Goal: Task Accomplishment & Management: Complete application form

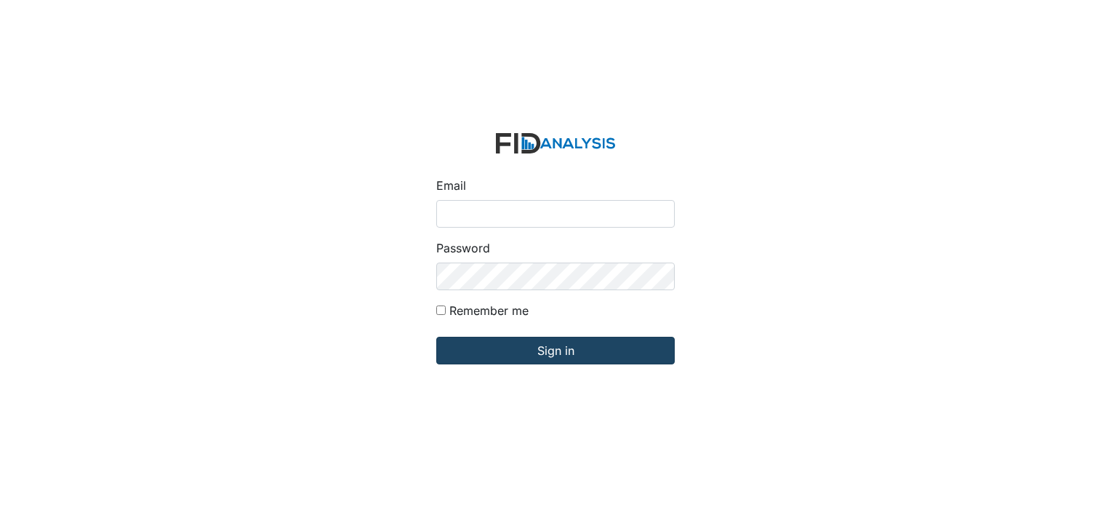
type input "[EMAIL_ADDRESS][DOMAIN_NAME]"
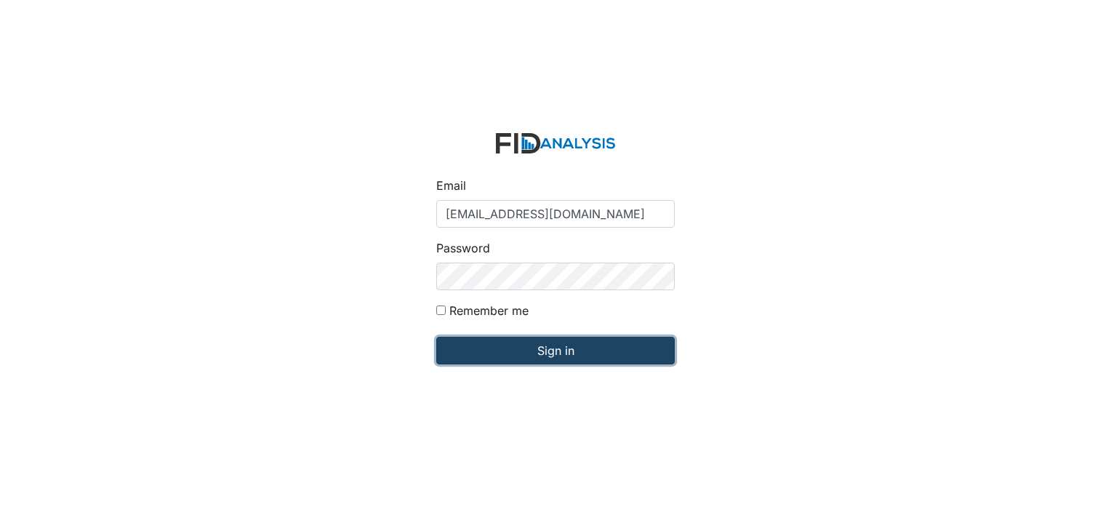
click at [466, 348] on input "Sign in" at bounding box center [555, 351] width 239 height 28
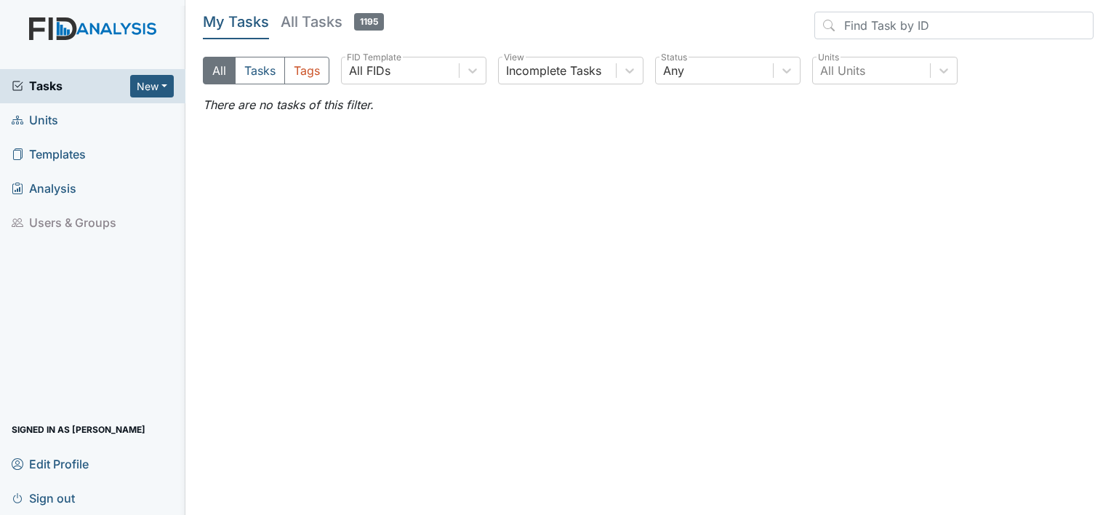
click at [64, 114] on link "Units" at bounding box center [92, 120] width 185 height 34
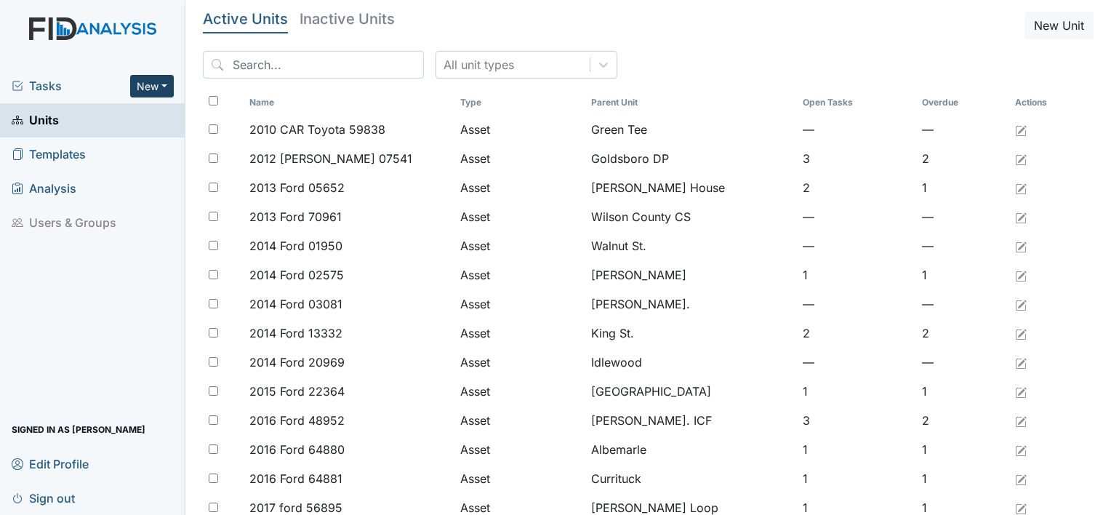
click at [140, 84] on button "New" at bounding box center [152, 86] width 44 height 23
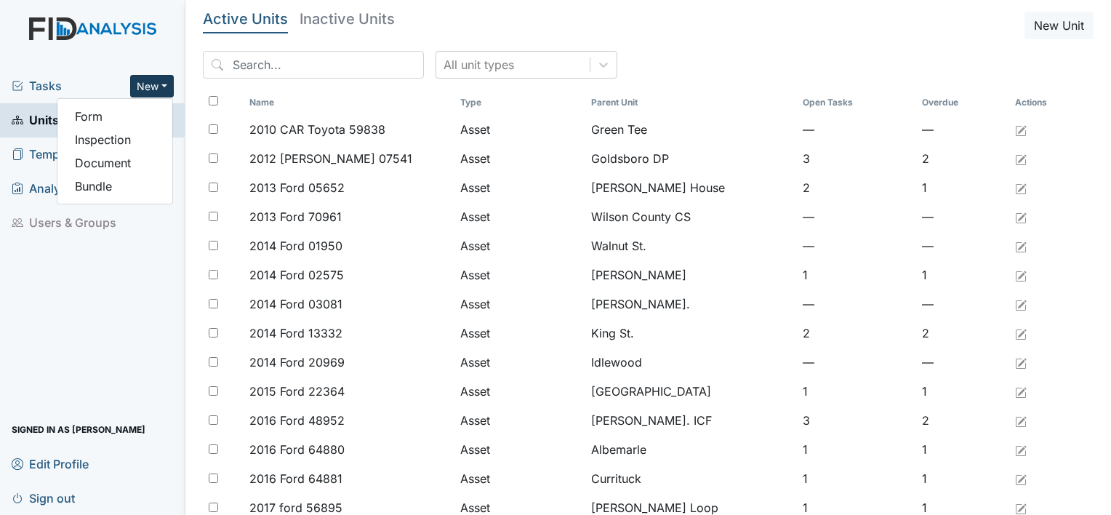
click at [140, 84] on button "New" at bounding box center [152, 86] width 44 height 23
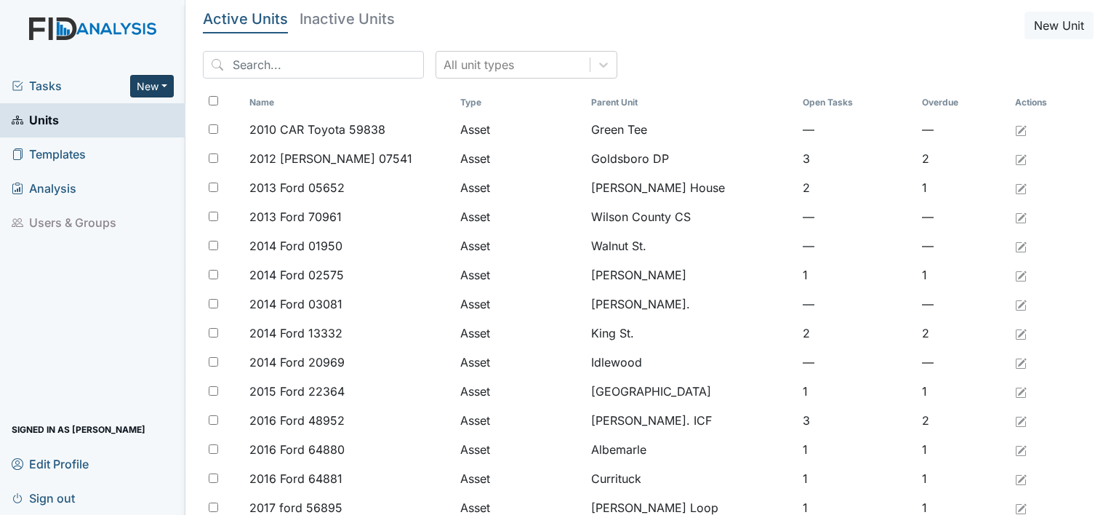
click at [155, 92] on button "New" at bounding box center [152, 86] width 44 height 23
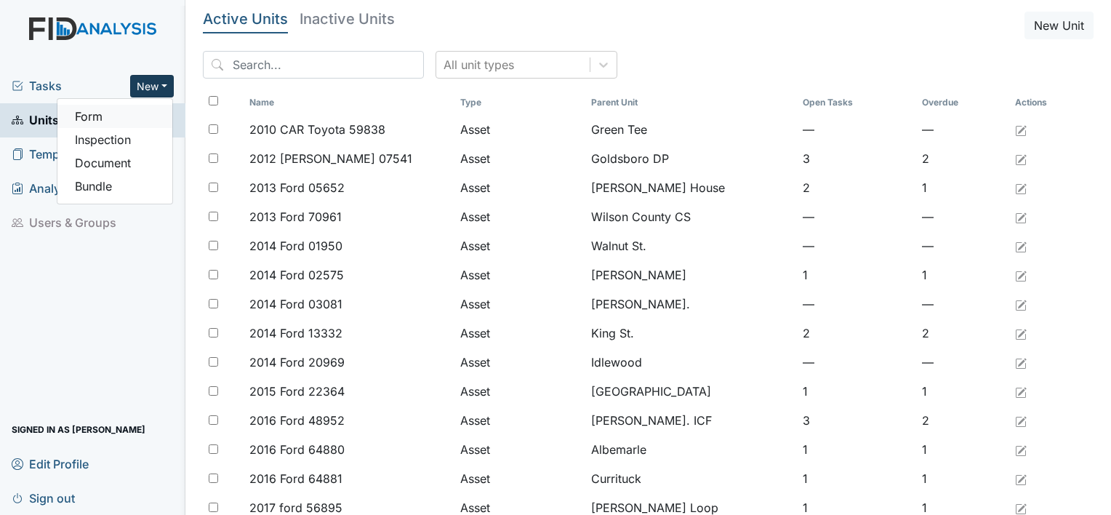
click at [143, 116] on link "Form" at bounding box center [114, 116] width 115 height 23
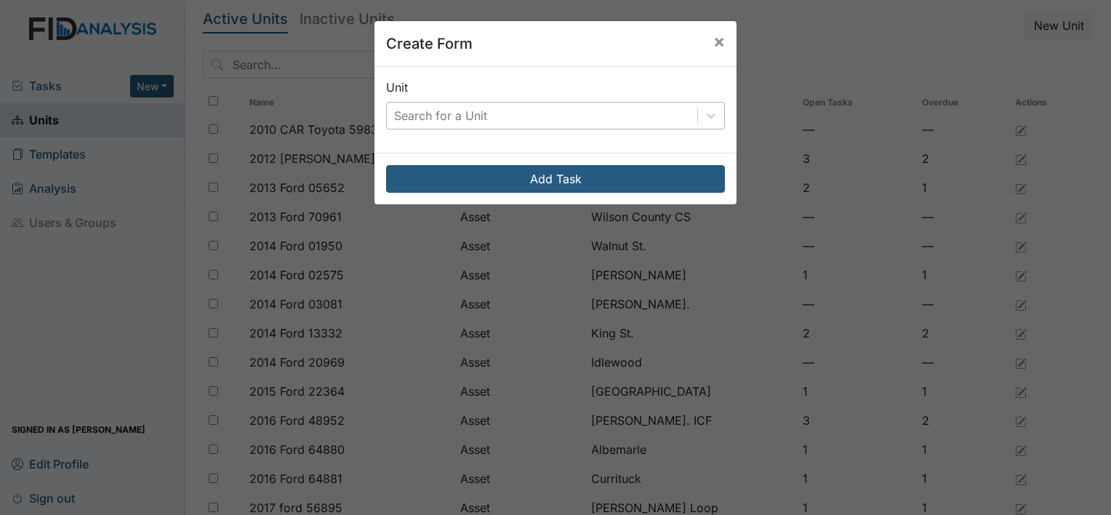
click at [667, 124] on div "Search for a Unit" at bounding box center [542, 116] width 311 height 26
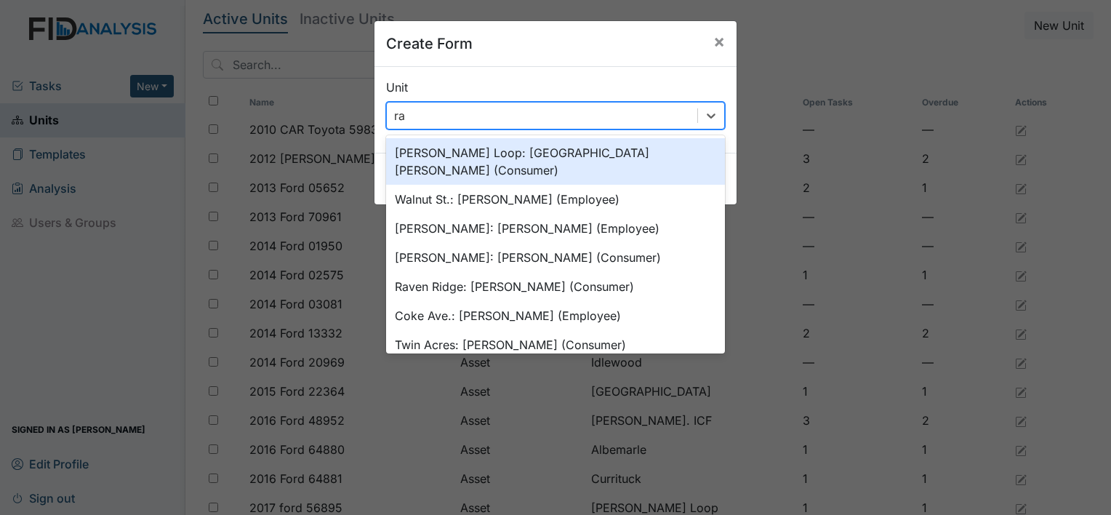
type input "rav"
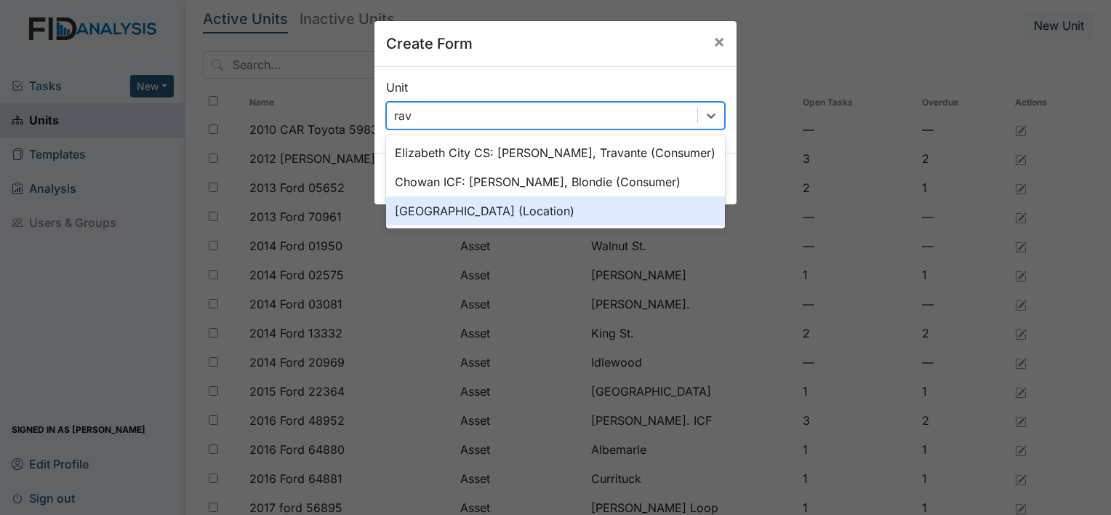
click at [652, 201] on div "[GEOGRAPHIC_DATA] (Location)" at bounding box center [555, 210] width 339 height 29
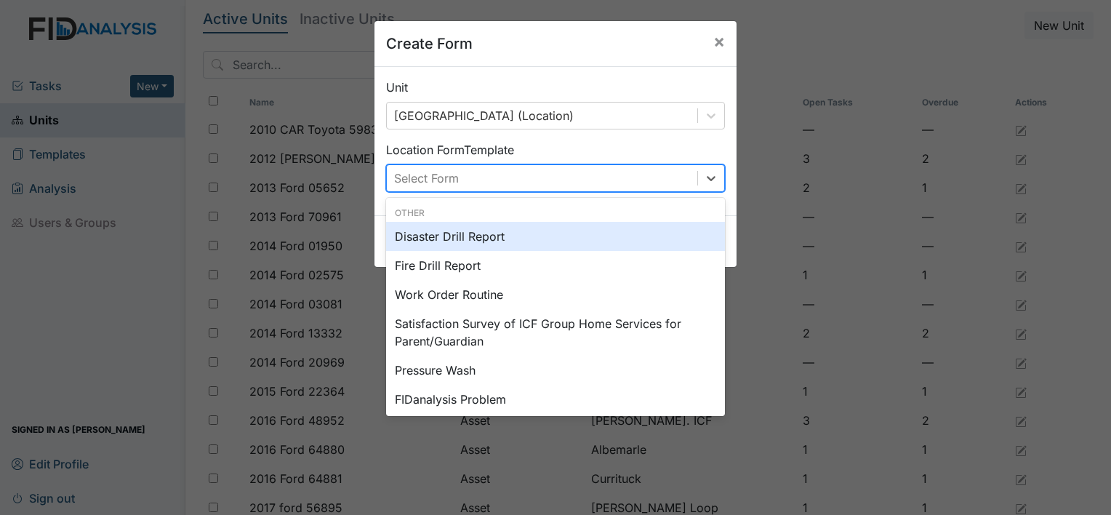
click at [639, 172] on div "Select Form" at bounding box center [542, 178] width 311 height 26
click at [721, 52] on button "×" at bounding box center [719, 41] width 35 height 41
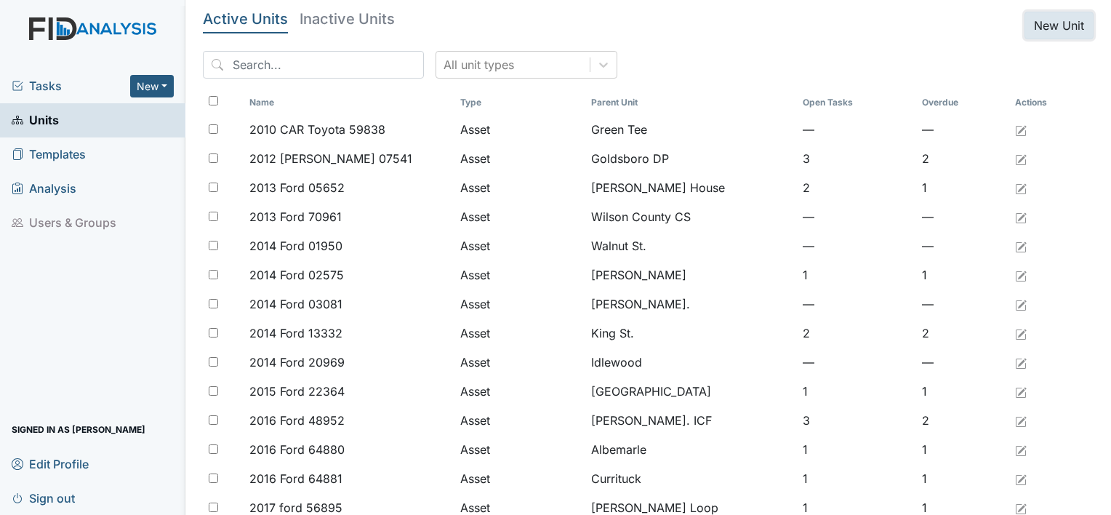
click at [1056, 29] on button "New Unit" at bounding box center [1059, 26] width 69 height 28
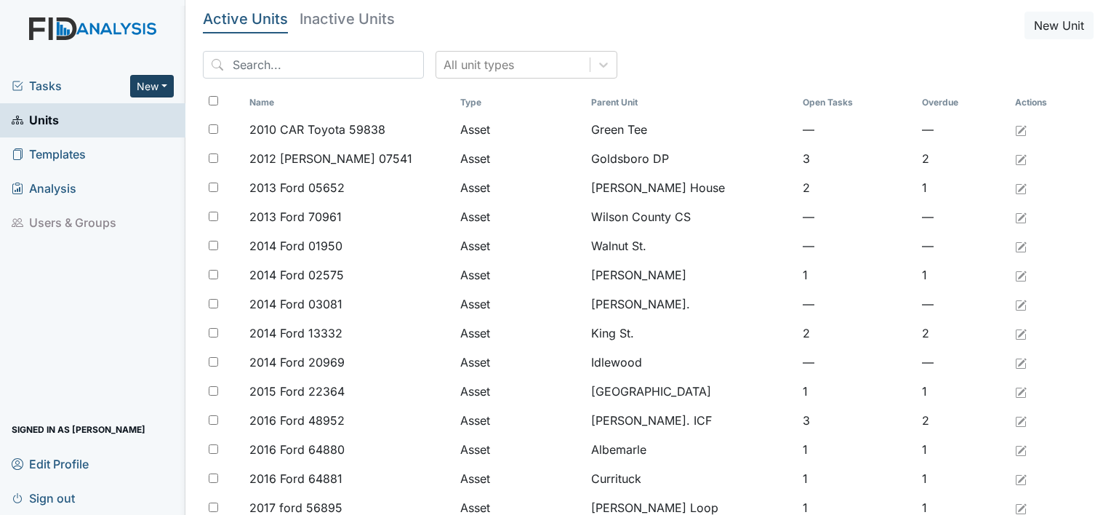
click at [148, 90] on button "New" at bounding box center [152, 86] width 44 height 23
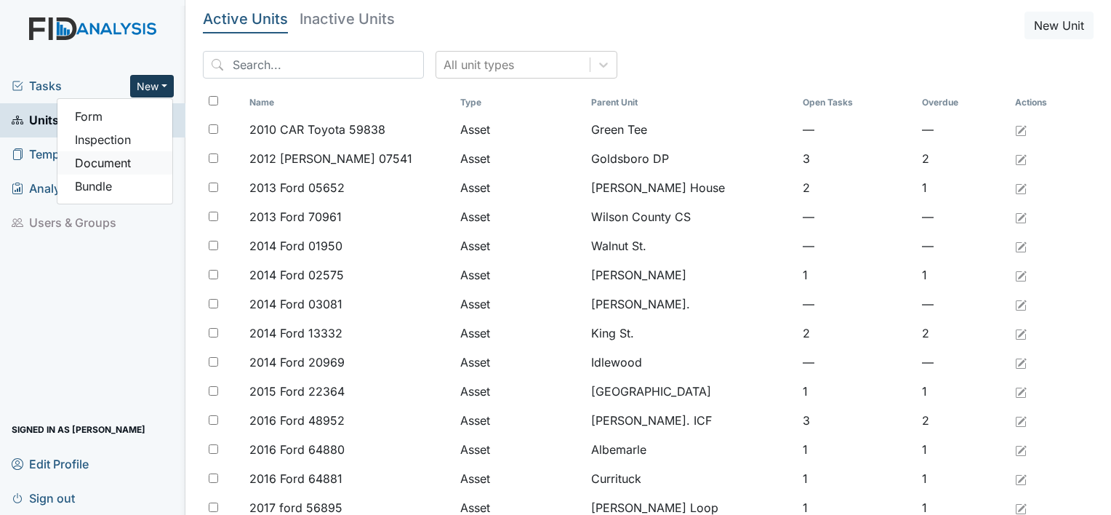
click at [105, 163] on link "Document" at bounding box center [114, 162] width 115 height 23
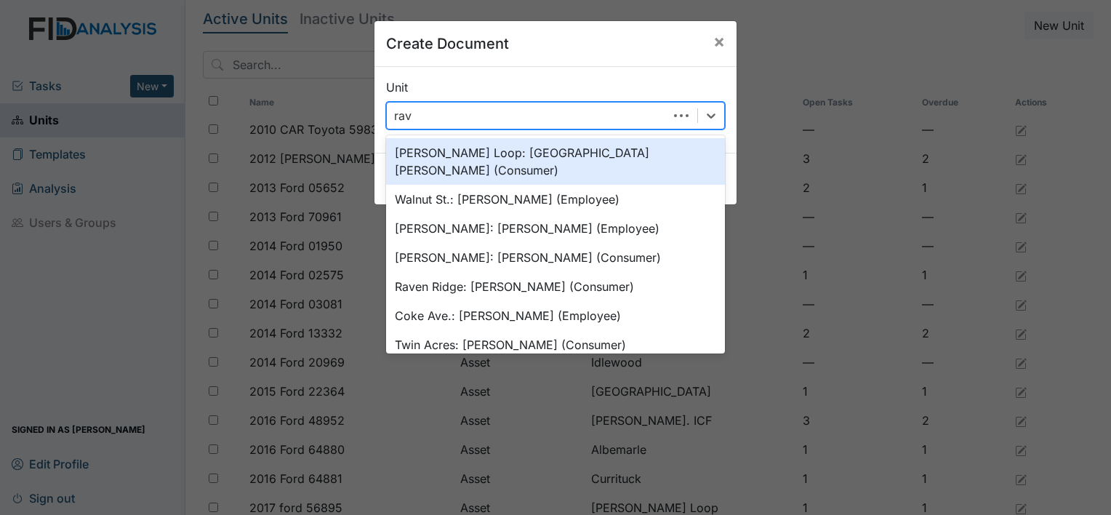
type input "rave"
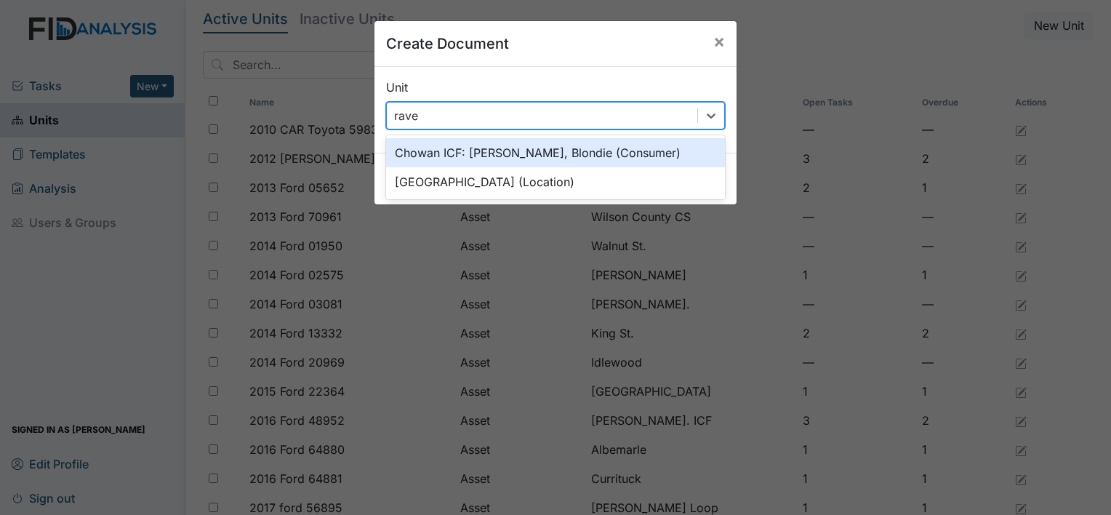
click at [580, 193] on div "[GEOGRAPHIC_DATA] (Location)" at bounding box center [555, 181] width 339 height 29
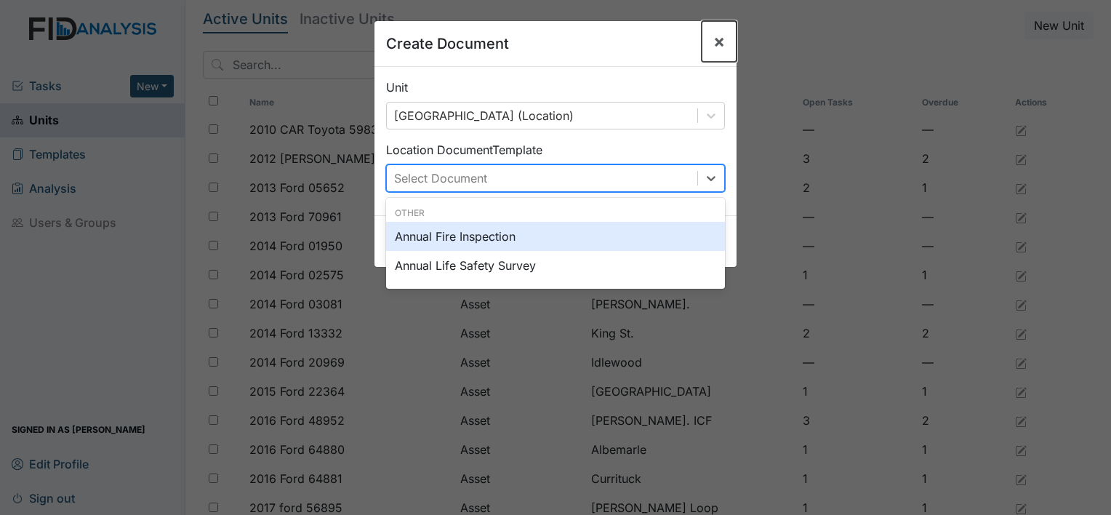
click at [718, 53] on button "×" at bounding box center [719, 41] width 35 height 41
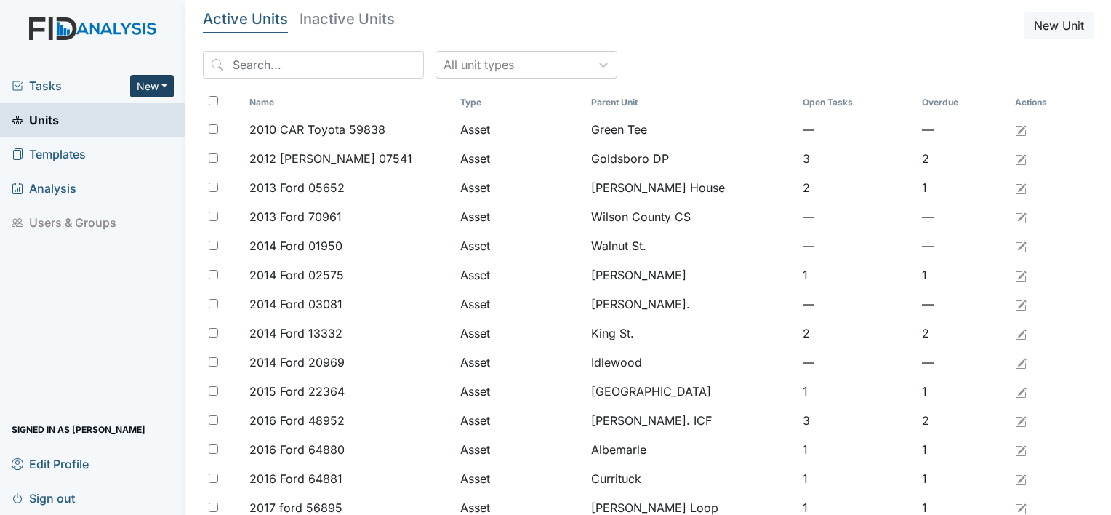
click at [153, 94] on button "New" at bounding box center [152, 86] width 44 height 23
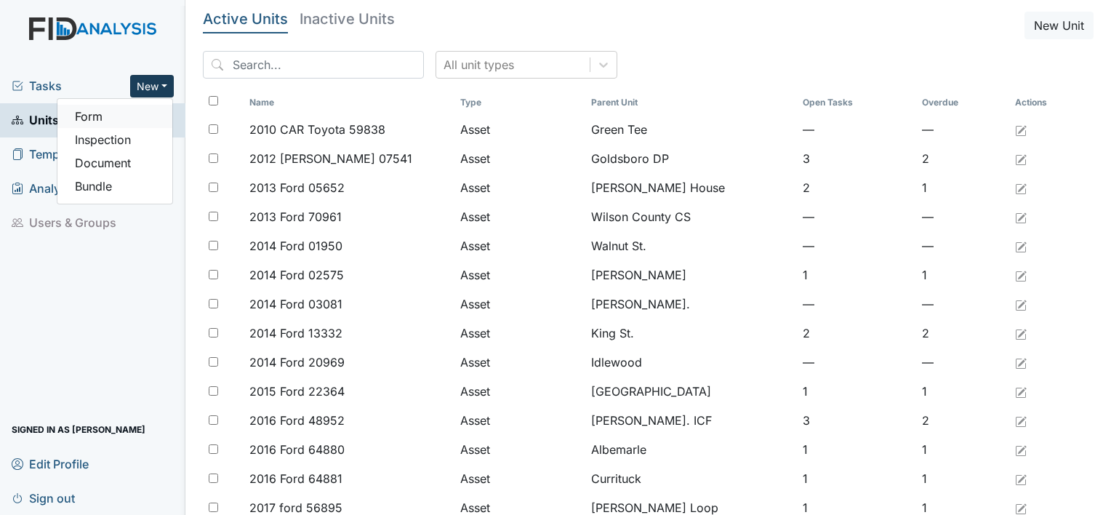
click at [82, 118] on link "Form" at bounding box center [114, 116] width 115 height 23
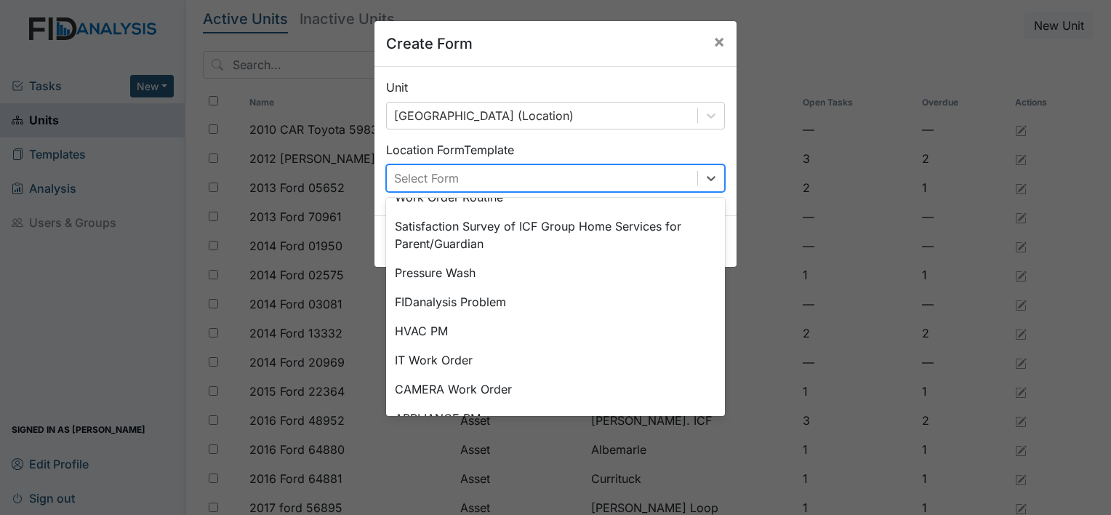
scroll to position [89, 0]
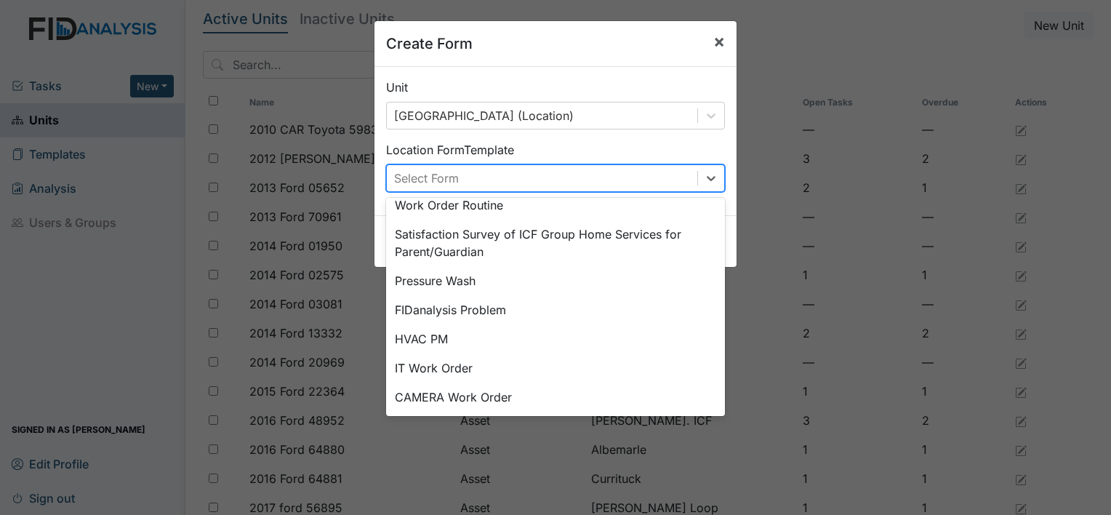
click at [721, 58] on button "×" at bounding box center [719, 41] width 35 height 41
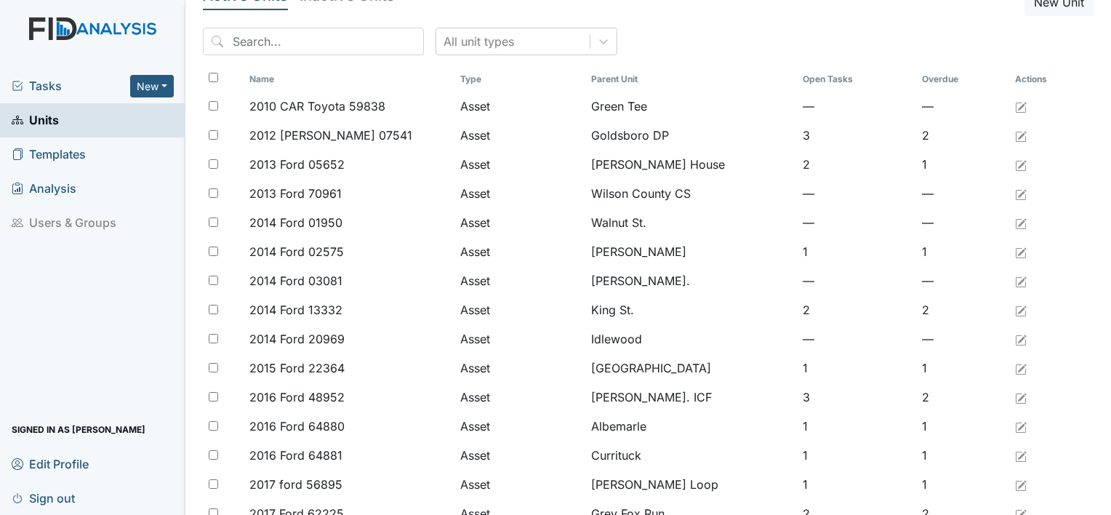
scroll to position [0, 0]
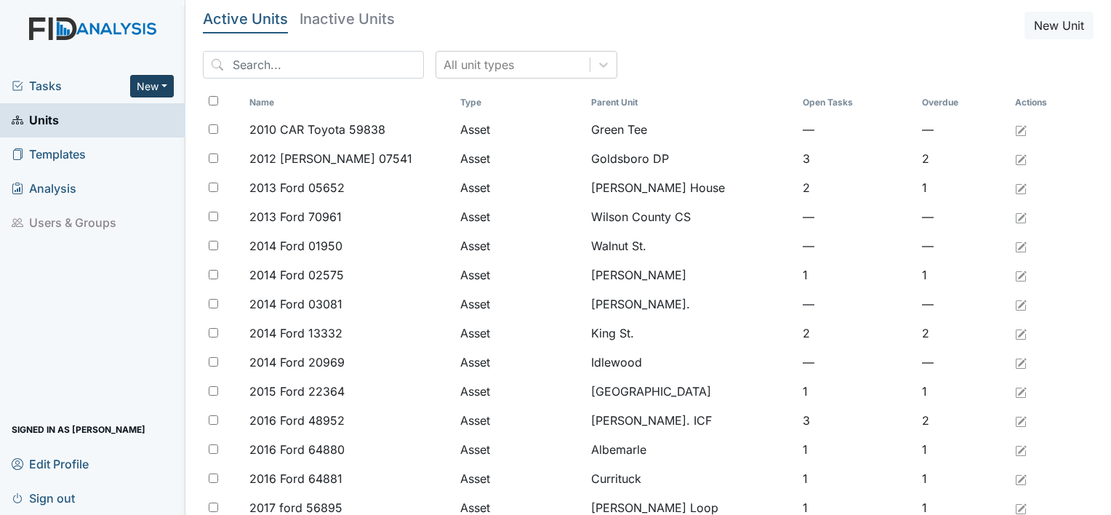
click at [153, 93] on button "New" at bounding box center [152, 86] width 44 height 23
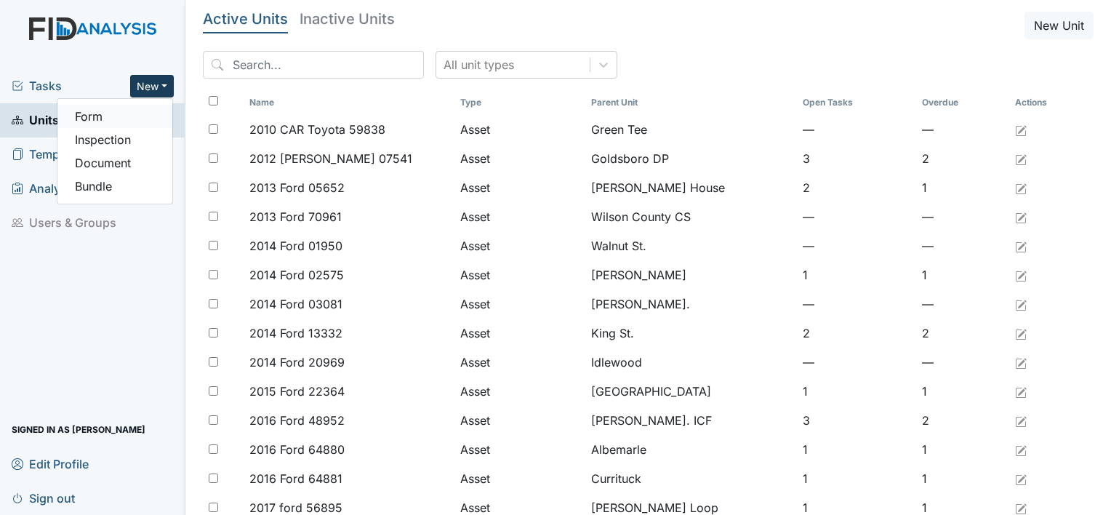
click at [145, 108] on link "Form" at bounding box center [114, 116] width 115 height 23
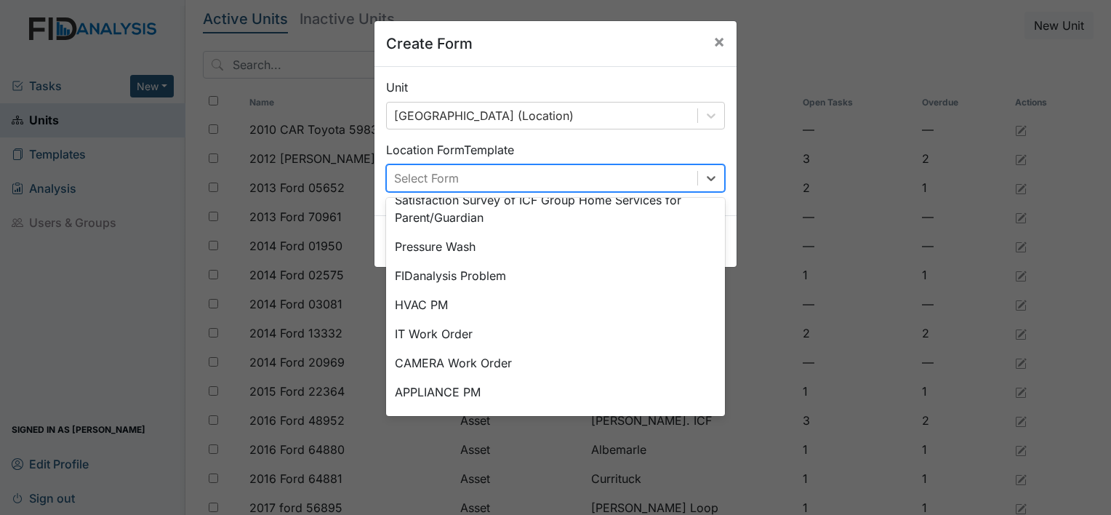
scroll to position [180, 0]
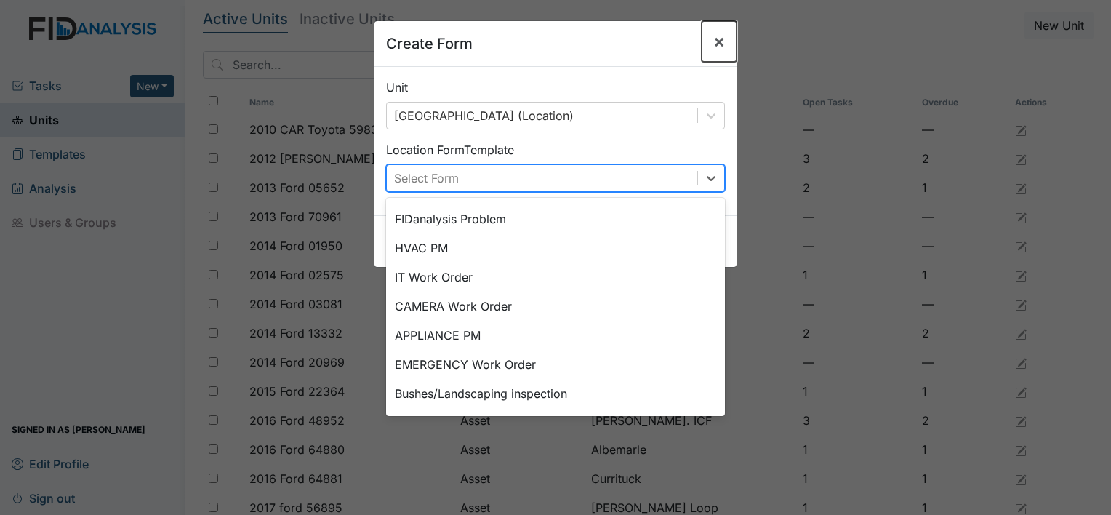
click at [720, 36] on button "×" at bounding box center [719, 41] width 35 height 41
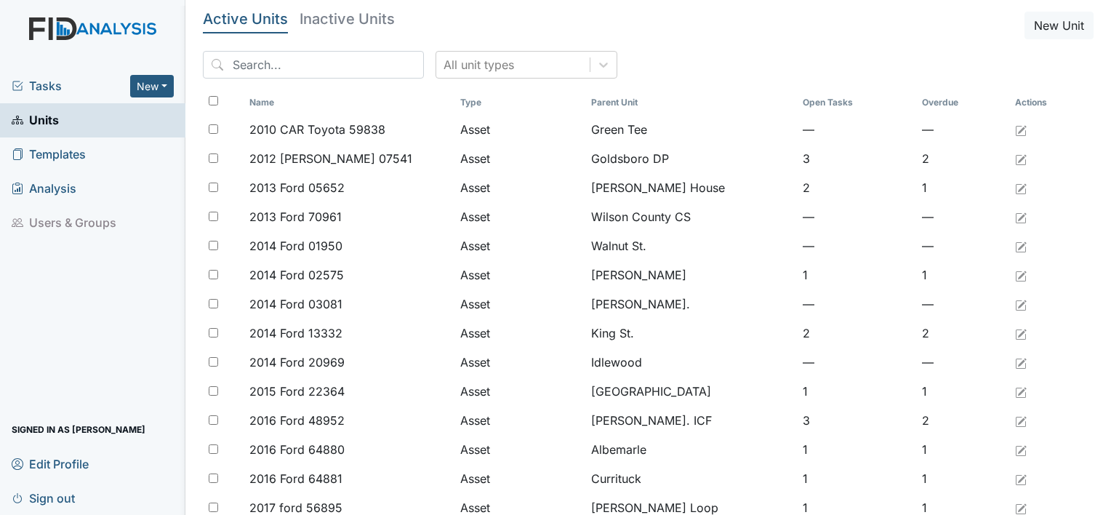
click at [157, 108] on link "Units" at bounding box center [92, 120] width 185 height 34
click at [153, 91] on button "New" at bounding box center [152, 86] width 44 height 23
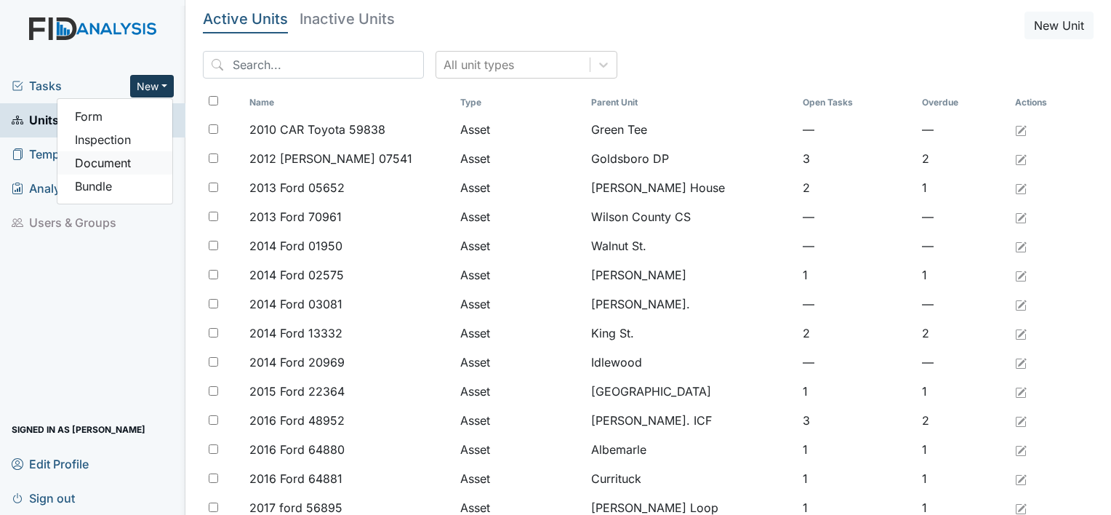
click at [99, 160] on link "Document" at bounding box center [114, 162] width 115 height 23
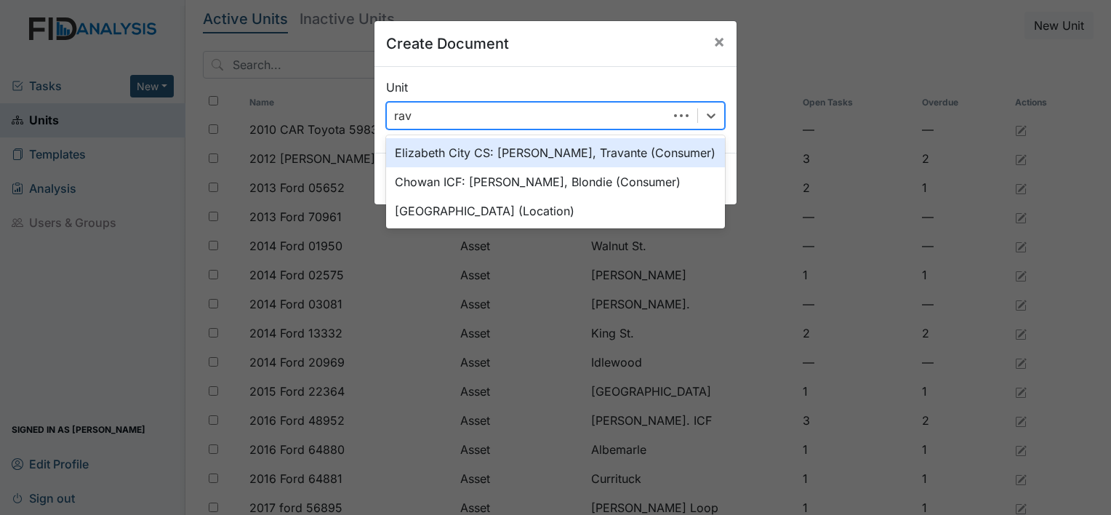
type input "rave"
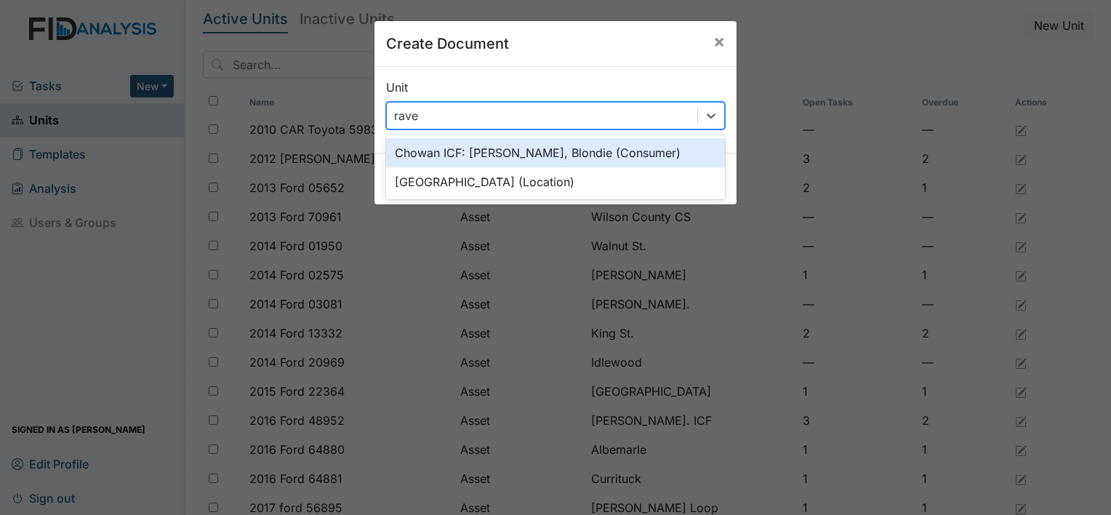
click at [462, 181] on div "[GEOGRAPHIC_DATA] (Location)" at bounding box center [555, 181] width 339 height 29
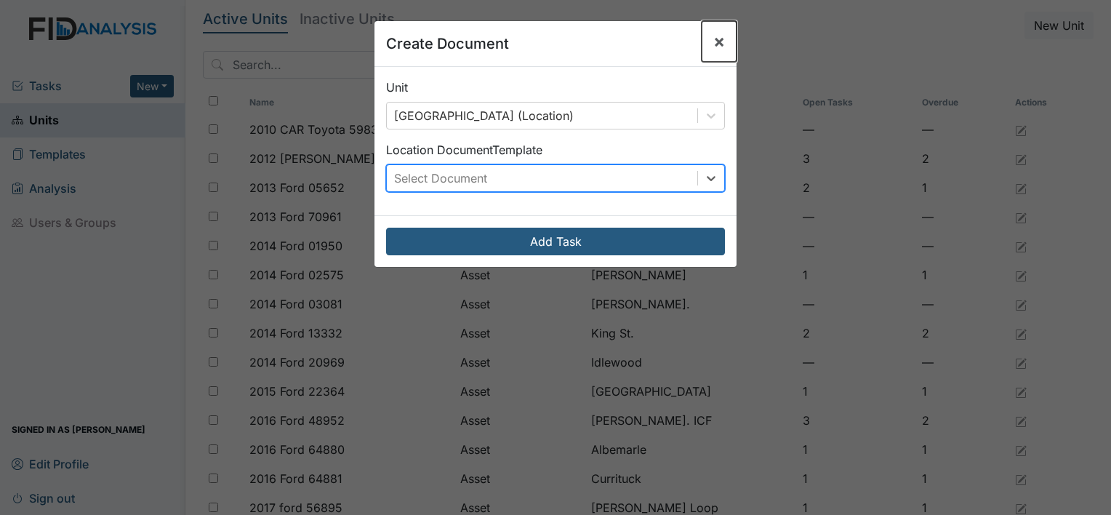
click at [719, 44] on button "×" at bounding box center [719, 41] width 35 height 41
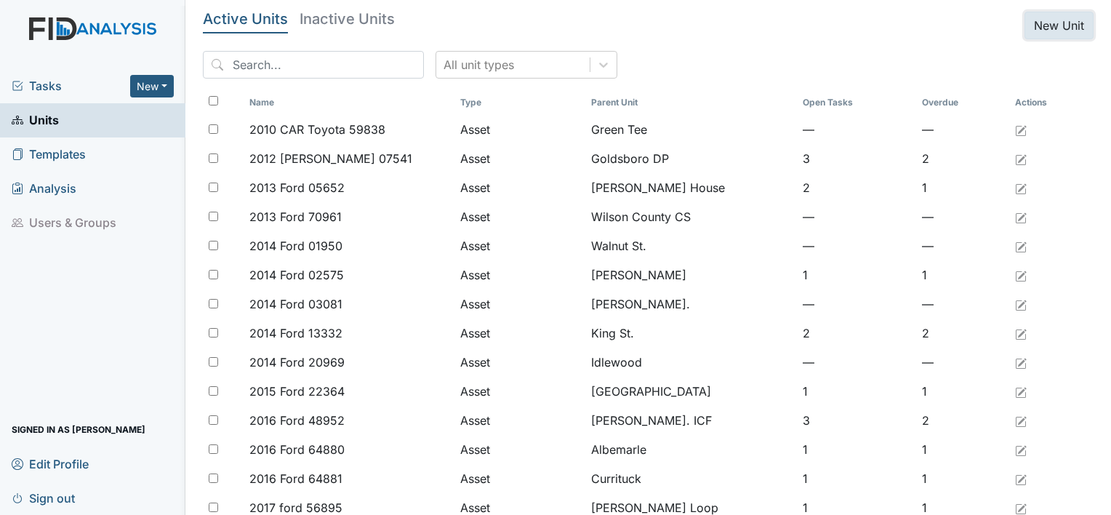
click at [1033, 34] on button "New Unit" at bounding box center [1059, 26] width 69 height 28
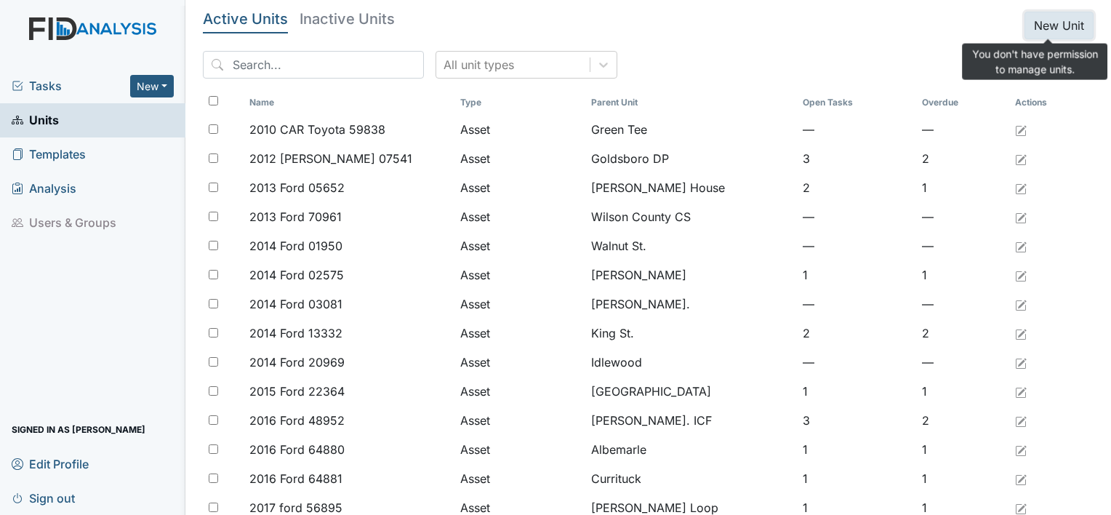
click at [1044, 33] on button "New Unit" at bounding box center [1059, 26] width 69 height 28
click at [59, 116] on link "Units" at bounding box center [92, 120] width 185 height 34
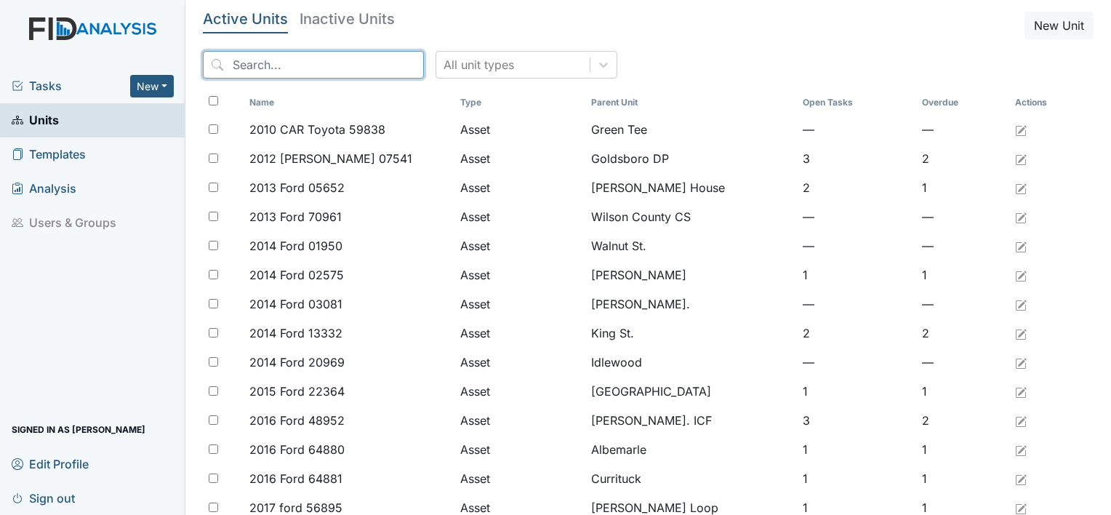
click at [254, 59] on input "search" at bounding box center [313, 65] width 221 height 28
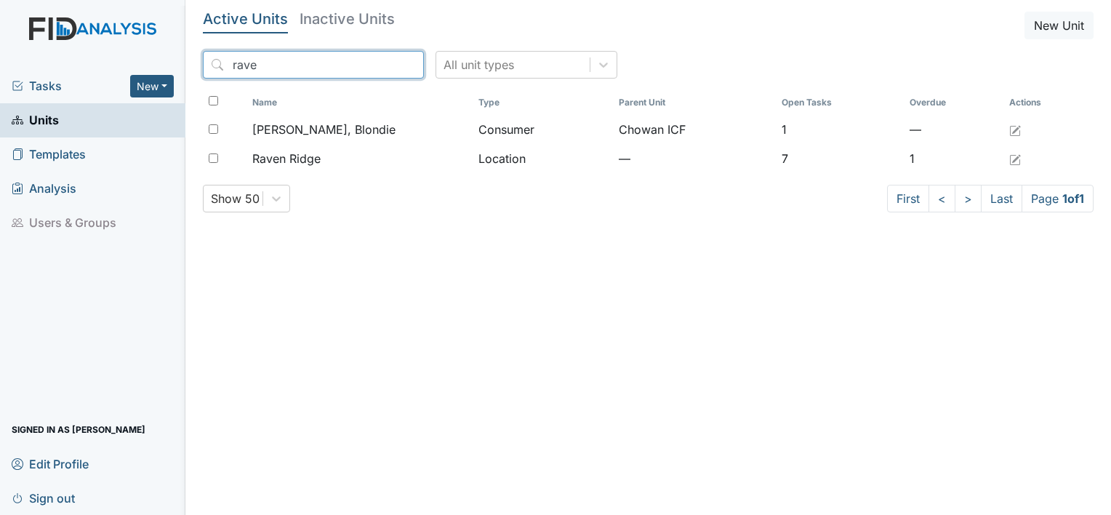
type input "rave"
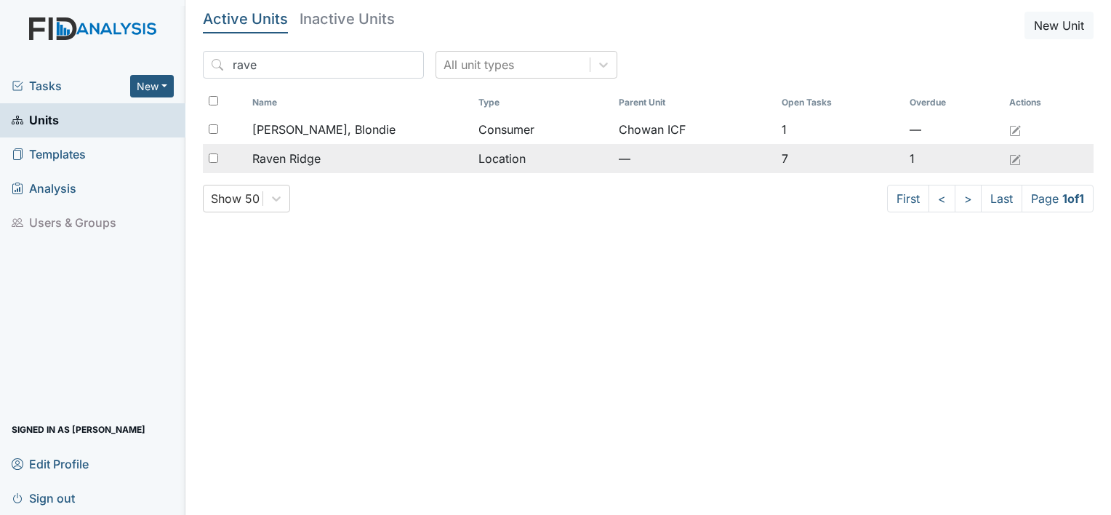
click at [409, 160] on div "Raven Ridge" at bounding box center [359, 158] width 215 height 17
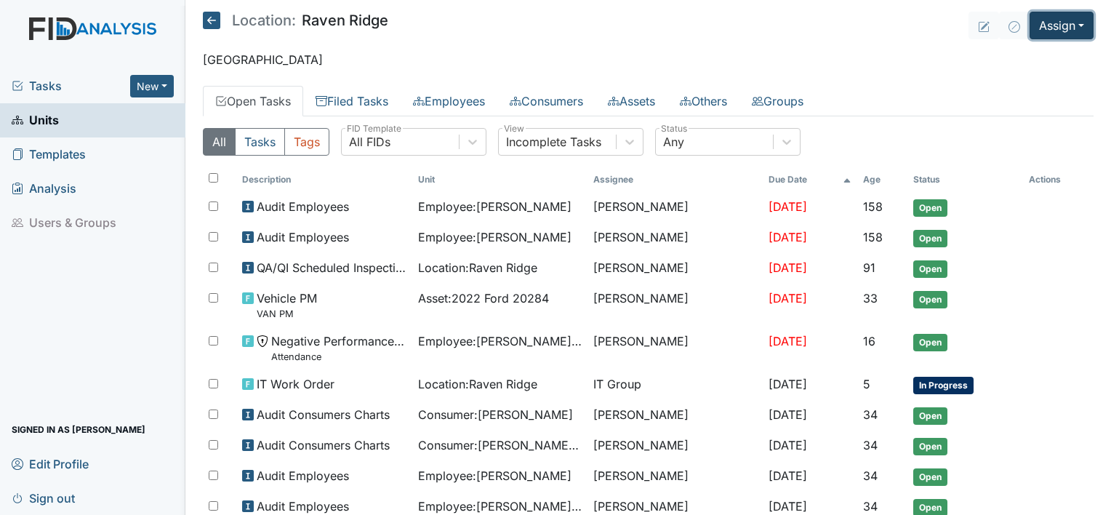
click at [1052, 28] on button "Assign" at bounding box center [1062, 26] width 64 height 28
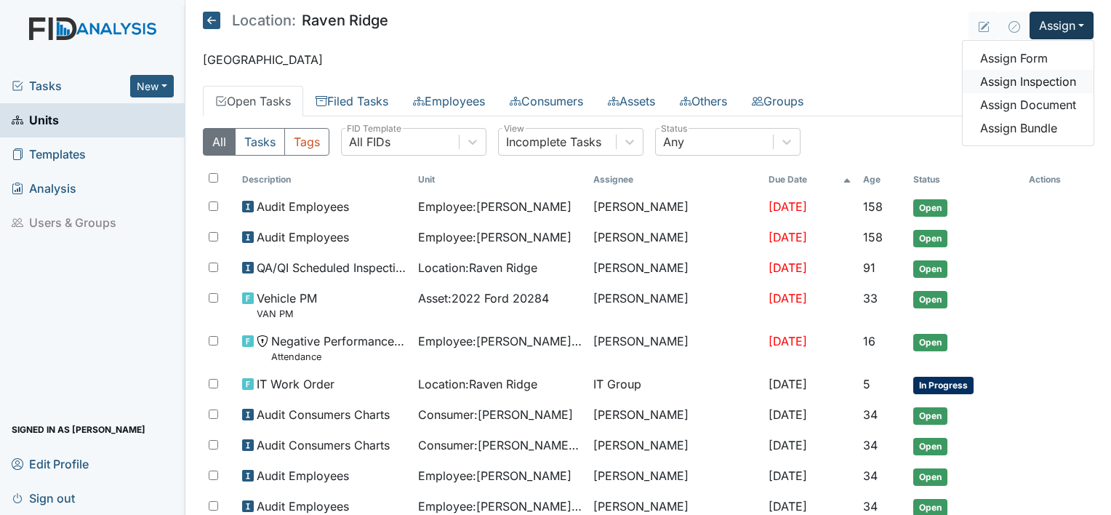
click at [1026, 83] on link "Assign Inspection" at bounding box center [1028, 81] width 131 height 23
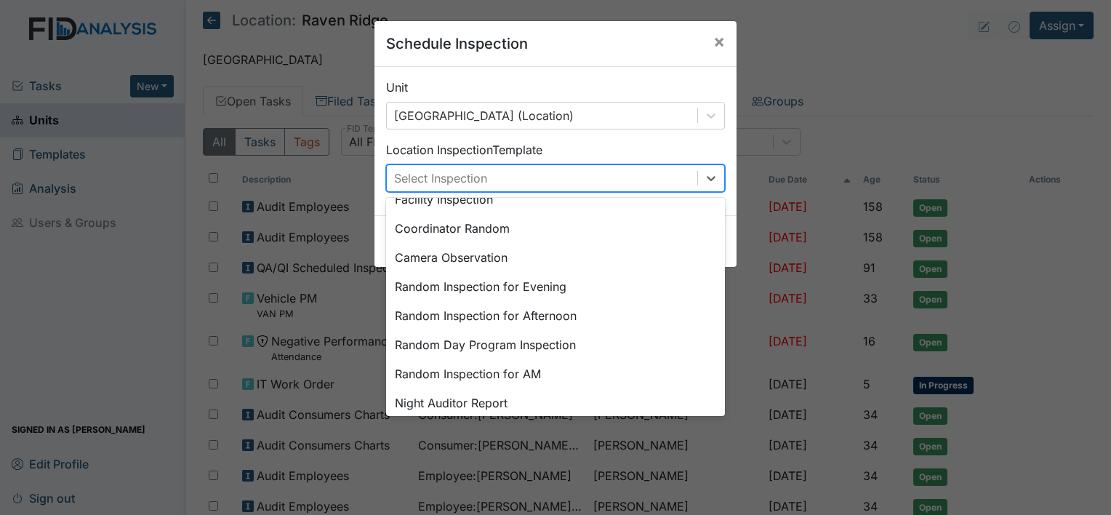
scroll to position [250, 0]
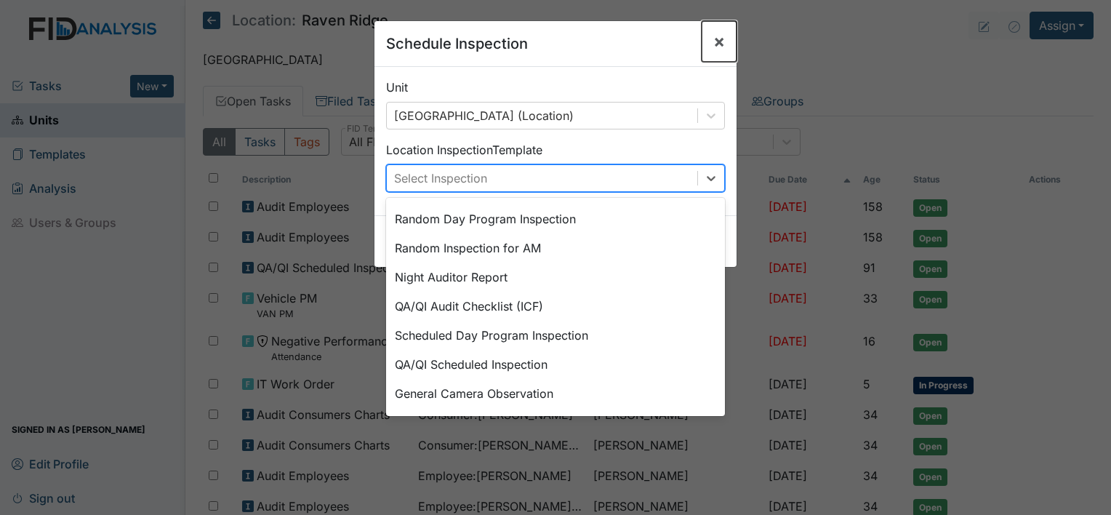
click at [702, 35] on button "×" at bounding box center [719, 41] width 35 height 41
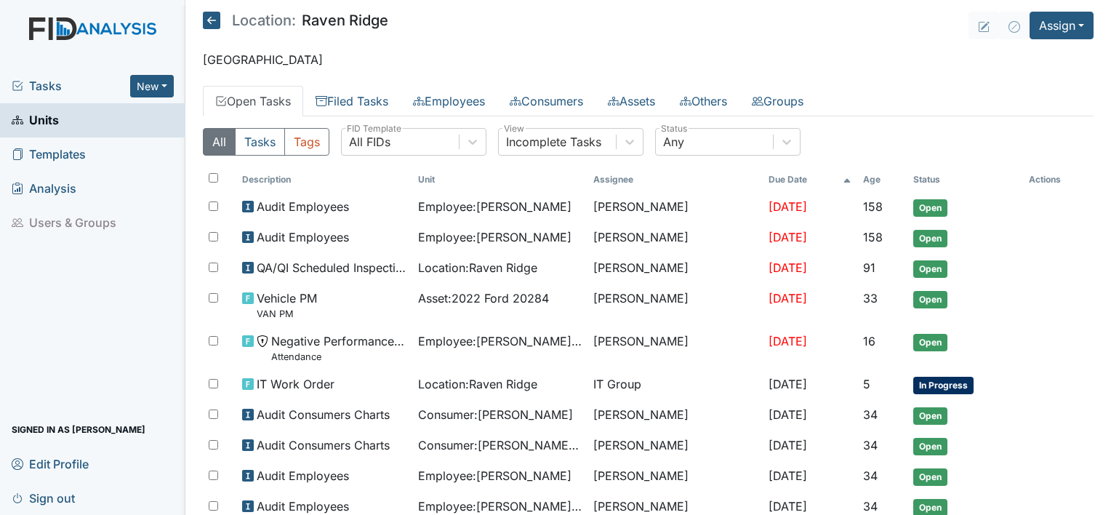
click at [105, 123] on link "Units" at bounding box center [92, 120] width 185 height 34
click at [1043, 35] on button "Assign" at bounding box center [1062, 26] width 64 height 28
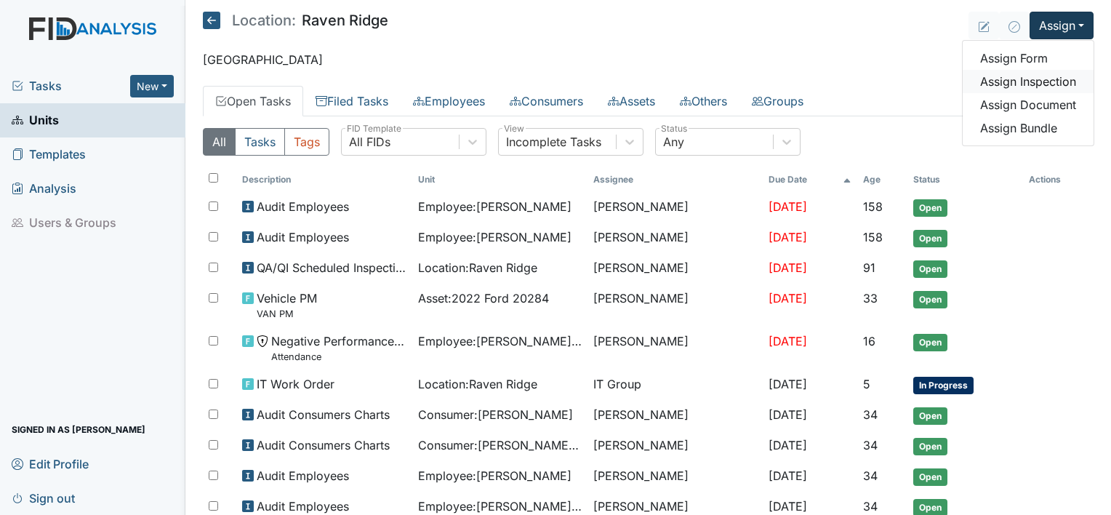
click at [1052, 81] on link "Assign Inspection" at bounding box center [1028, 81] width 131 height 23
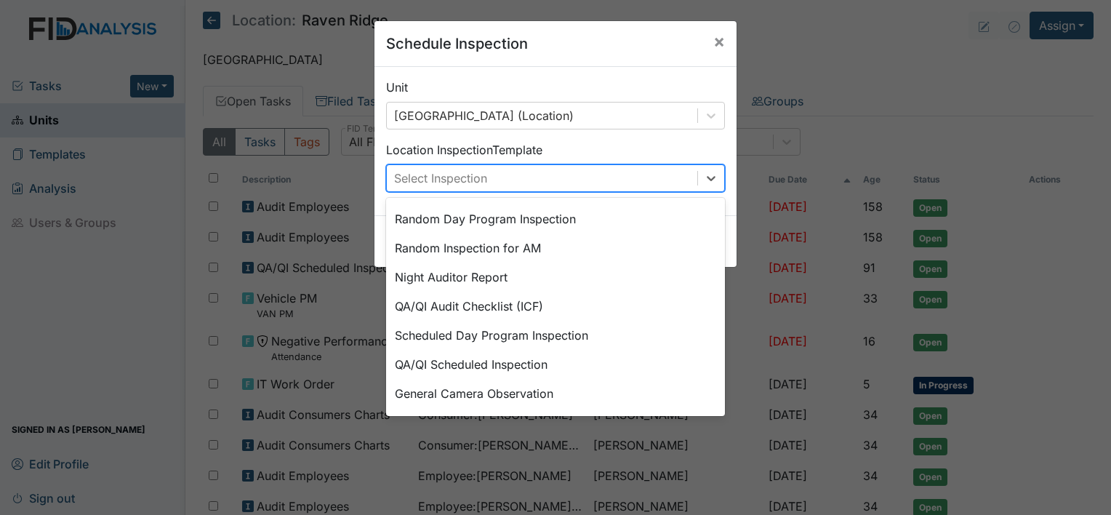
click at [484, 398] on div "General Camera Observation" at bounding box center [555, 393] width 339 height 29
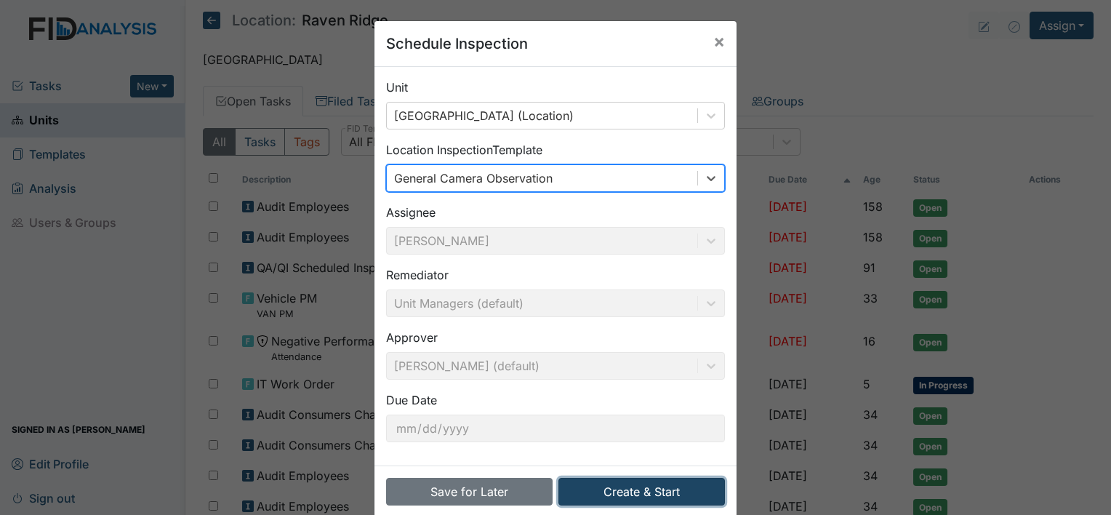
click at [625, 492] on button "Create & Start" at bounding box center [641, 492] width 167 height 28
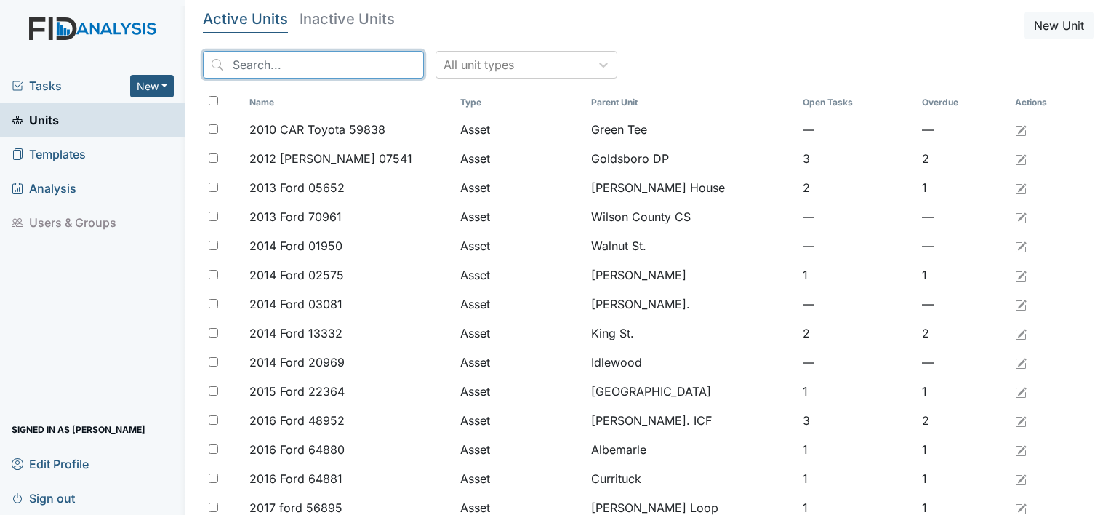
click at [264, 63] on input "search" at bounding box center [313, 65] width 221 height 28
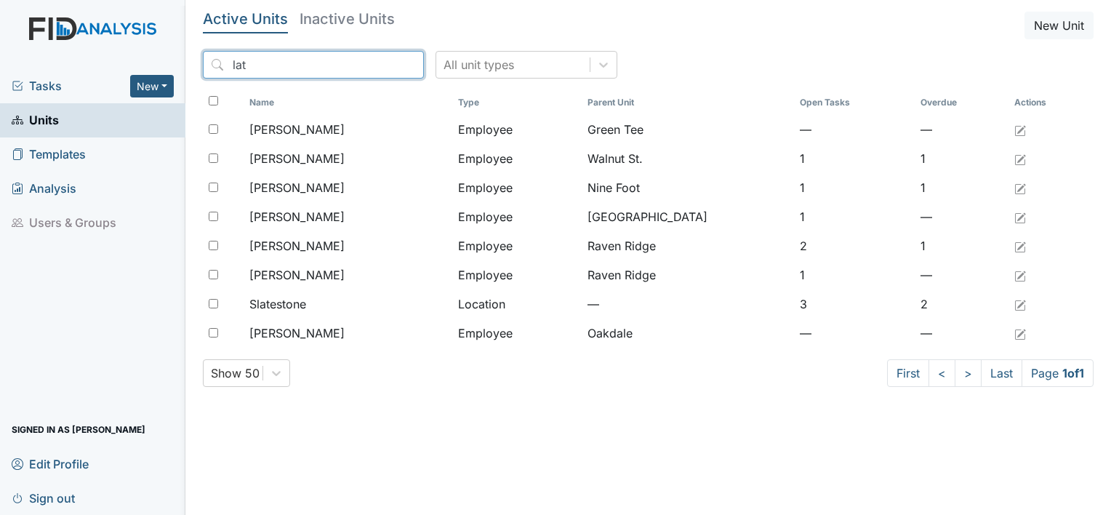
type input "lat"
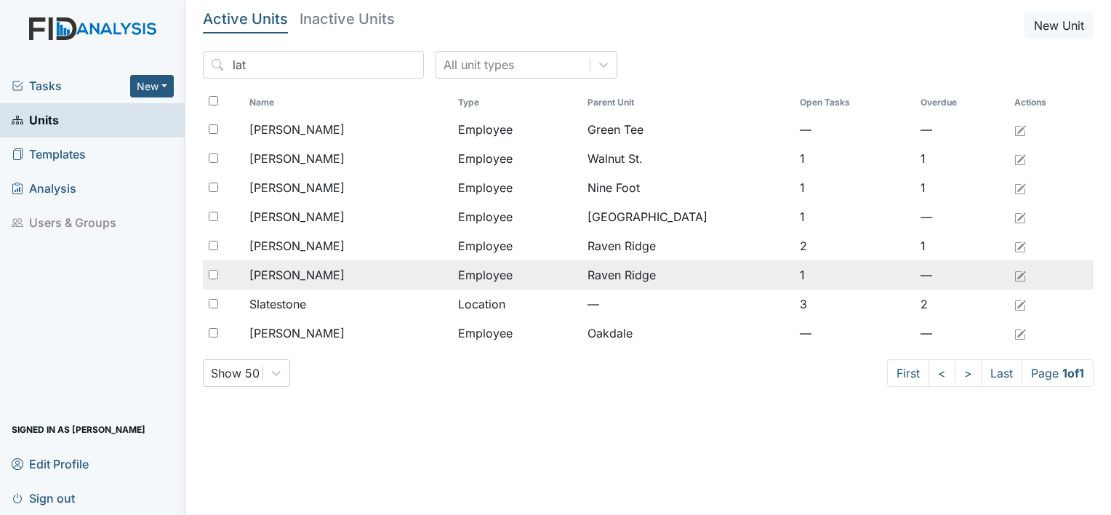
click at [497, 281] on td "Employee" at bounding box center [516, 274] width 129 height 29
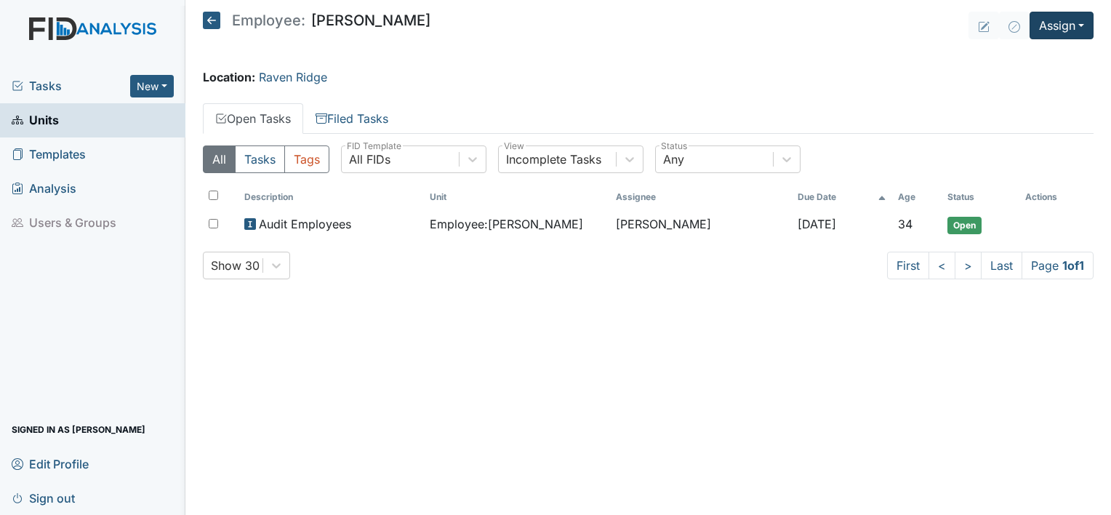
click at [1070, 23] on button "Assign" at bounding box center [1062, 26] width 64 height 28
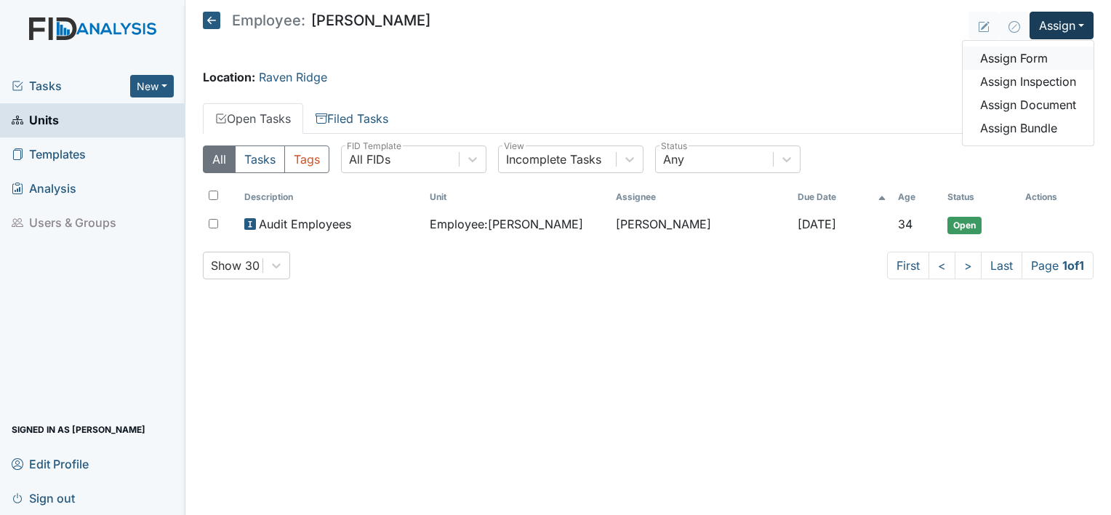
click at [1011, 63] on link "Assign Form" at bounding box center [1028, 58] width 131 height 23
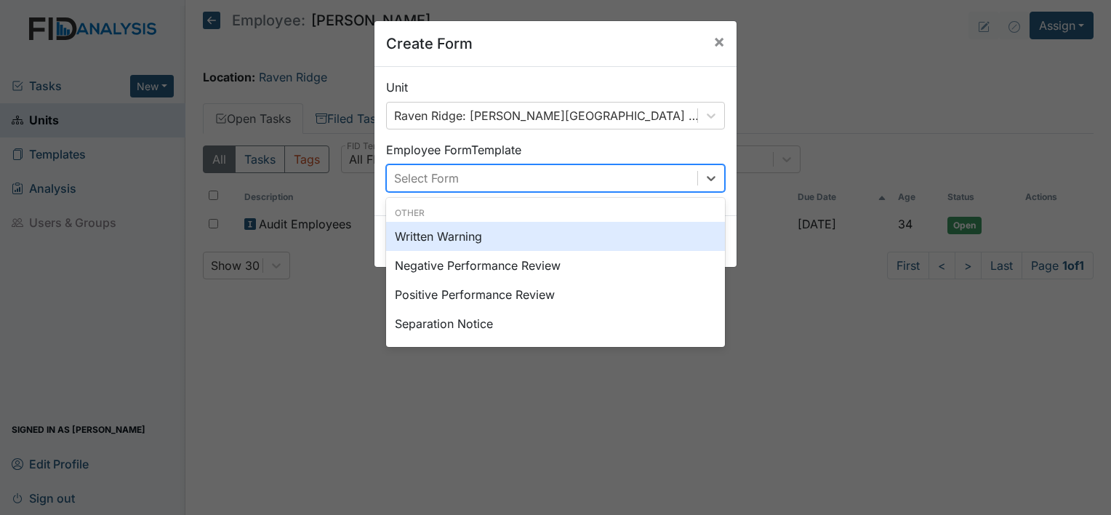
click at [8, 413] on div "Create Form × Unit Raven Ridge: Outlaw, Latoya (Employee) Employee Form Templat…" at bounding box center [555, 257] width 1111 height 515
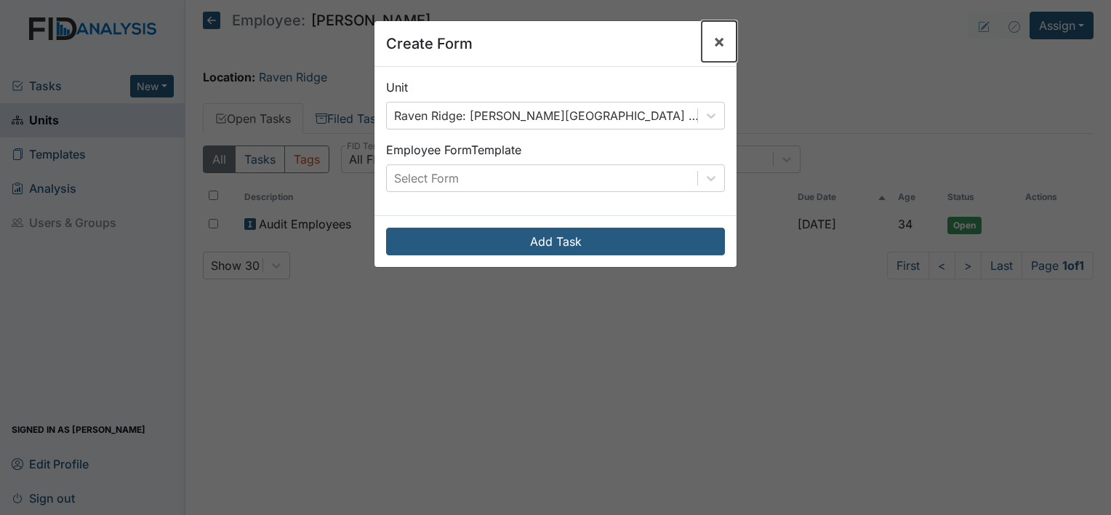
click at [718, 44] on span "×" at bounding box center [719, 41] width 12 height 21
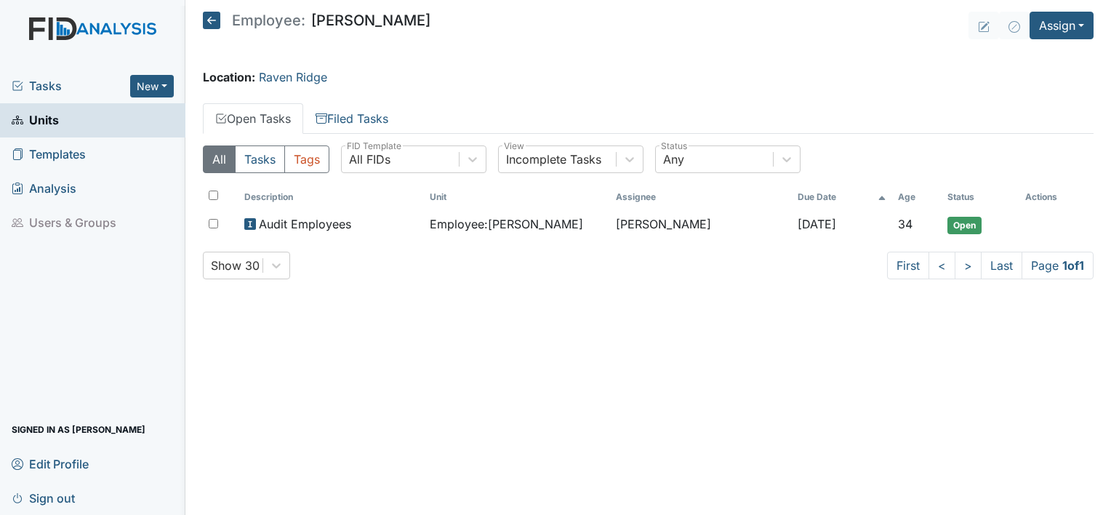
click at [1060, 21] on button "Assign" at bounding box center [1062, 26] width 64 height 28
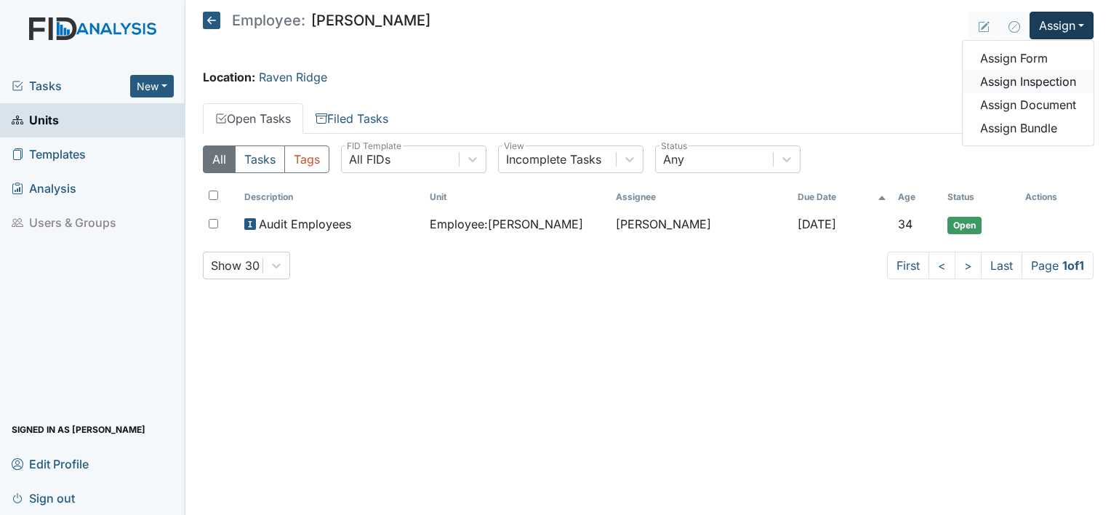
click at [1049, 86] on link "Assign Inspection" at bounding box center [1028, 81] width 131 height 23
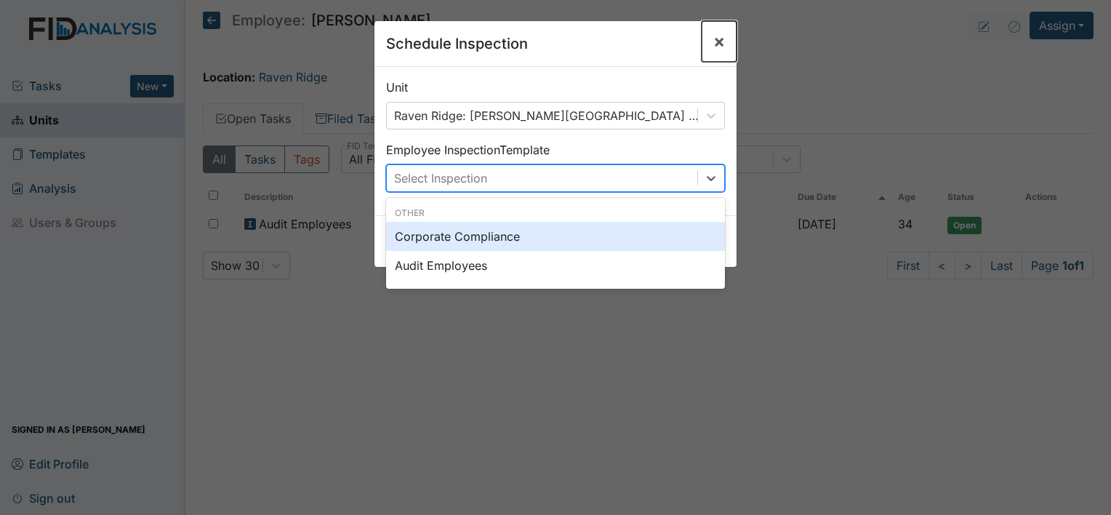
click at [710, 57] on button "×" at bounding box center [719, 41] width 35 height 41
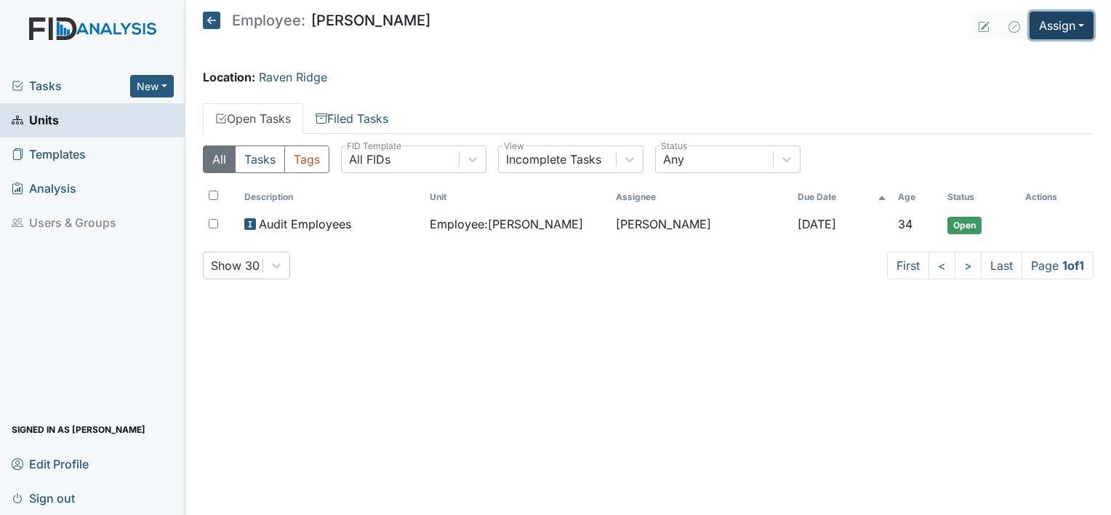
click at [1052, 28] on button "Assign" at bounding box center [1062, 26] width 64 height 28
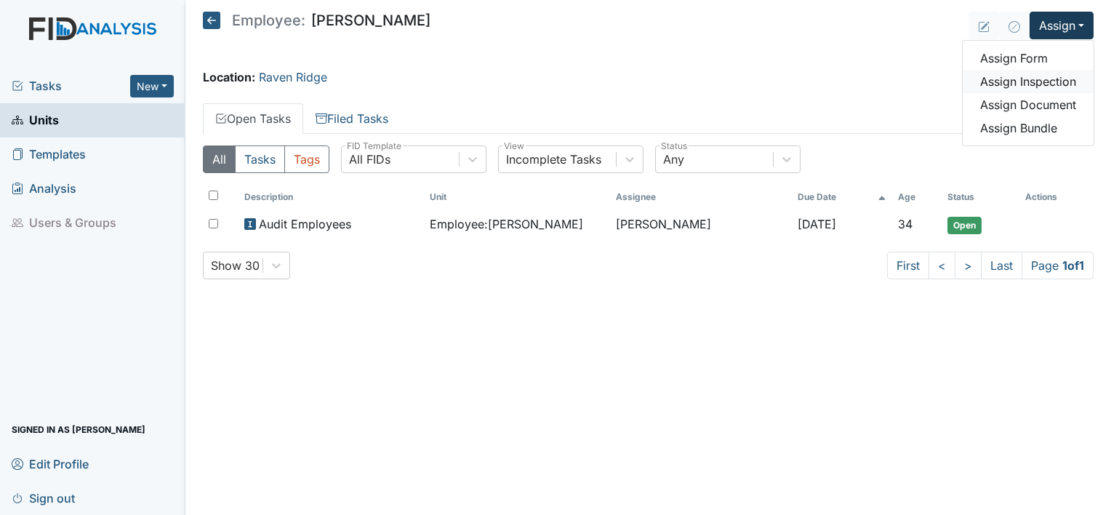
click at [1062, 79] on link "Assign Inspection" at bounding box center [1028, 81] width 131 height 23
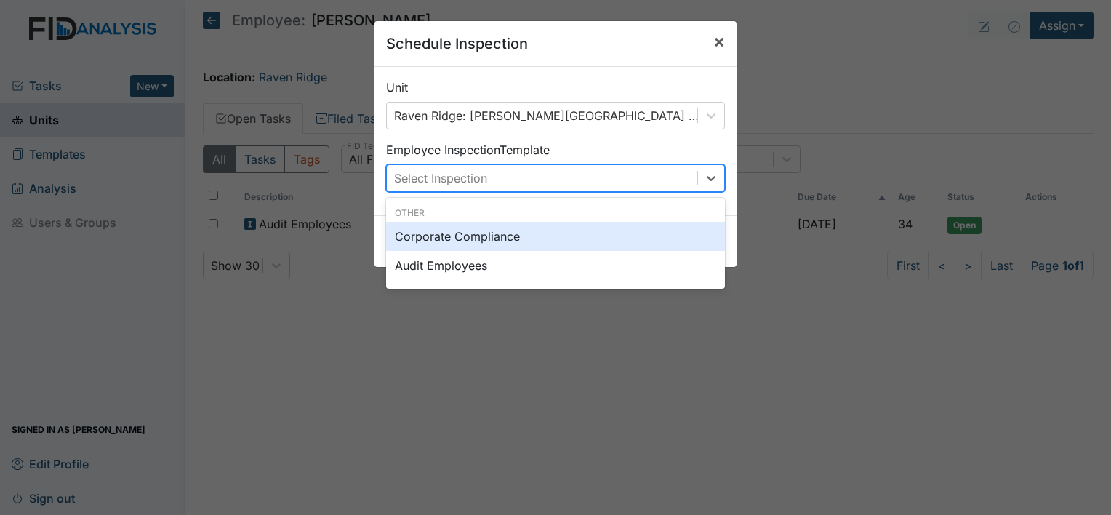
click at [718, 57] on button "×" at bounding box center [719, 41] width 35 height 41
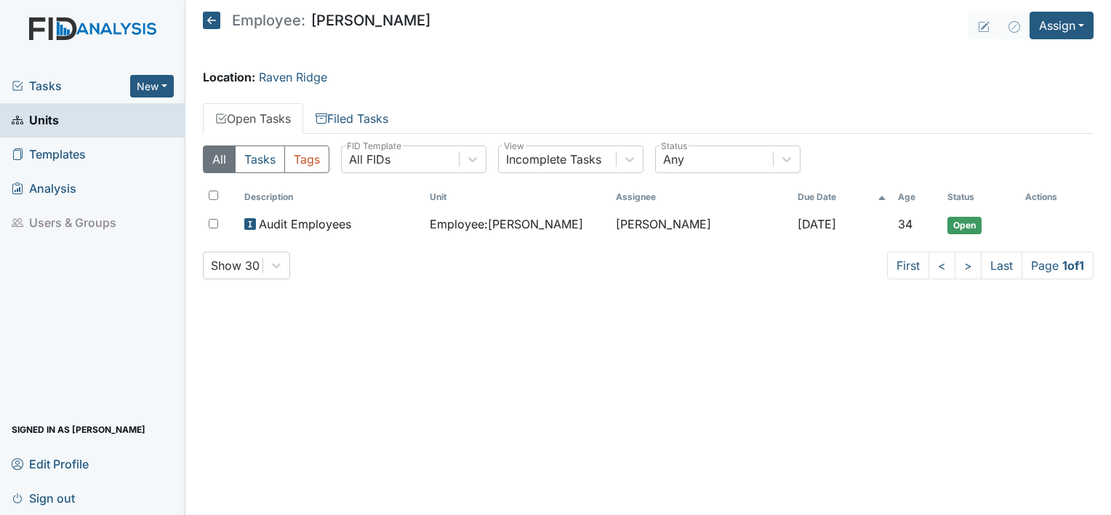
click at [1046, 36] on button "Assign" at bounding box center [1062, 26] width 64 height 28
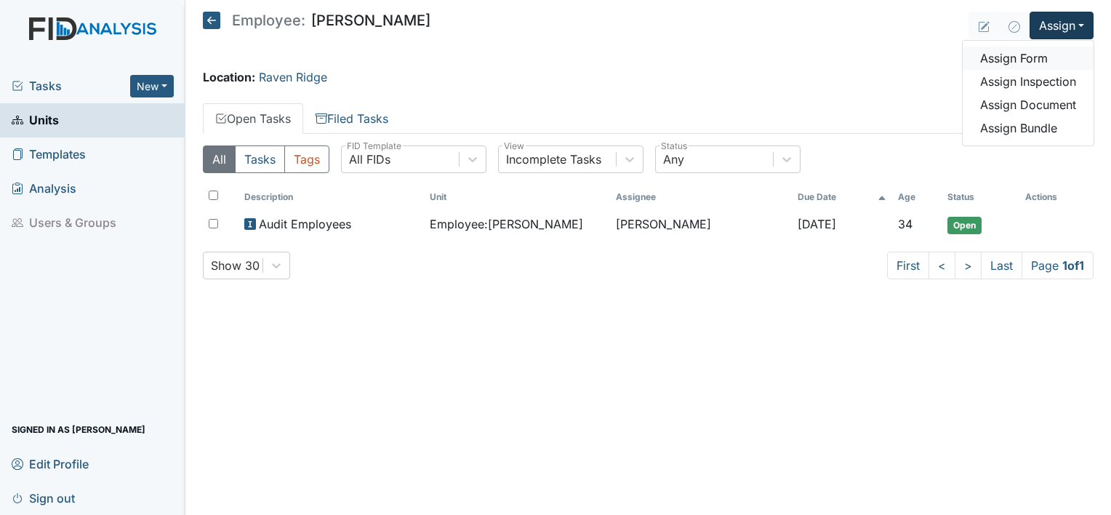
click at [1034, 63] on link "Assign Form" at bounding box center [1028, 58] width 131 height 23
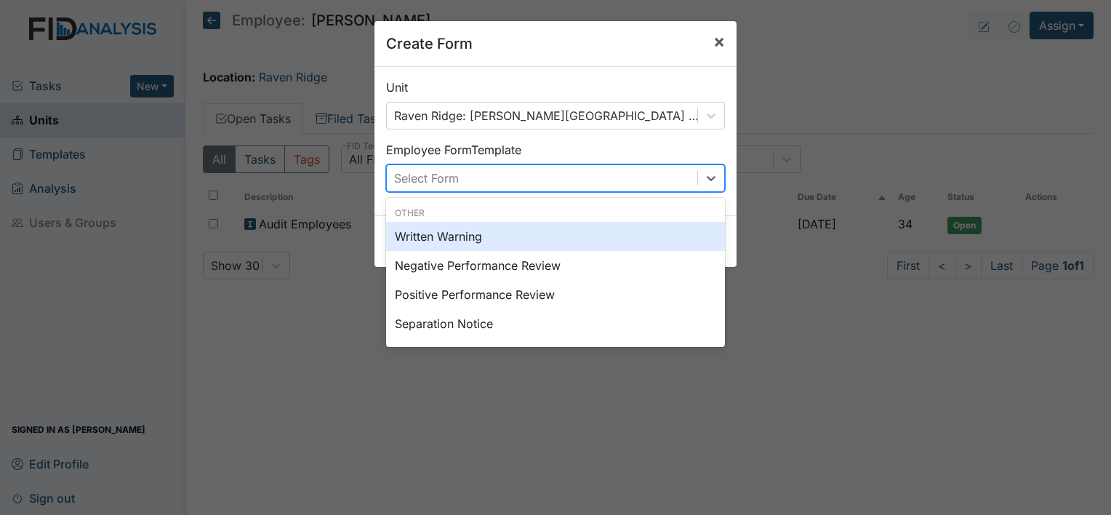
click at [713, 57] on button "×" at bounding box center [719, 41] width 35 height 41
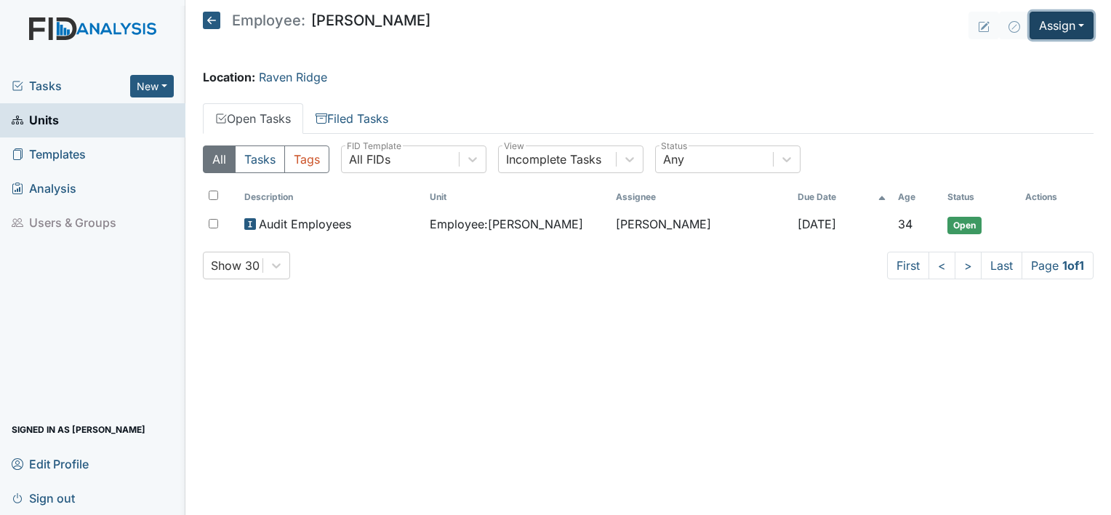
click at [1058, 31] on button "Assign" at bounding box center [1062, 26] width 64 height 28
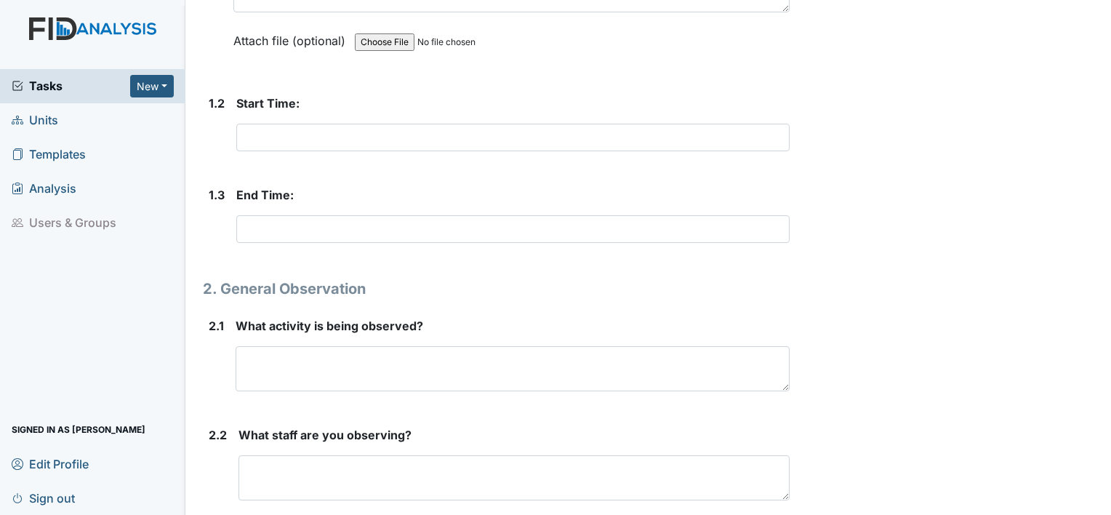
scroll to position [363, 0]
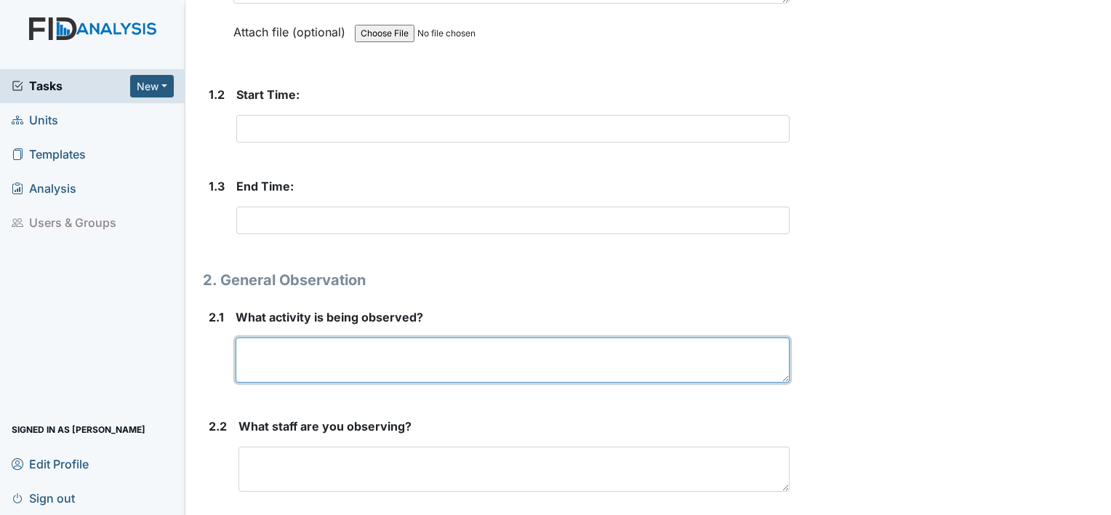
click at [253, 355] on textarea at bounding box center [513, 359] width 554 height 45
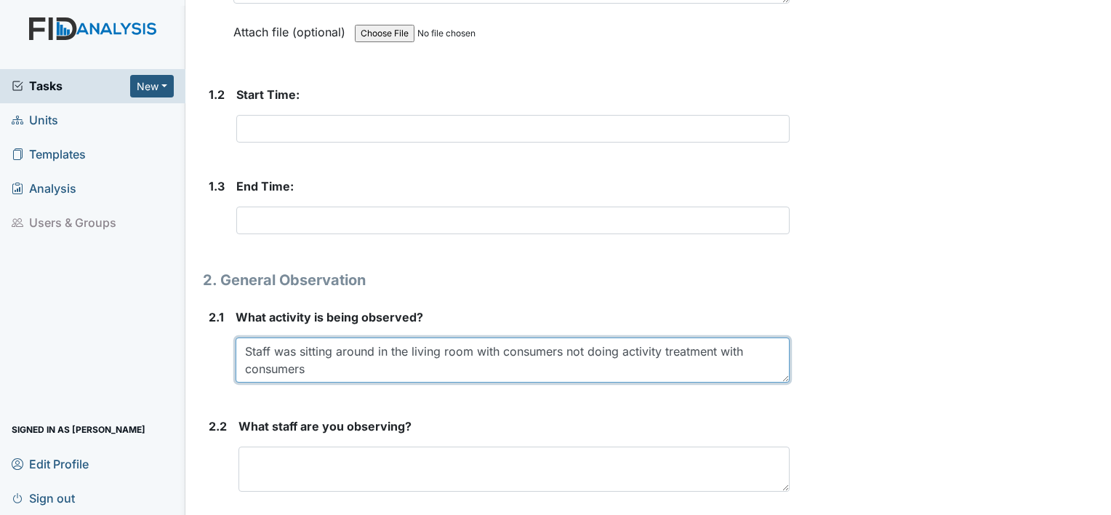
type textarea "Staff was sitting around in the living room with consumers not doing activity t…"
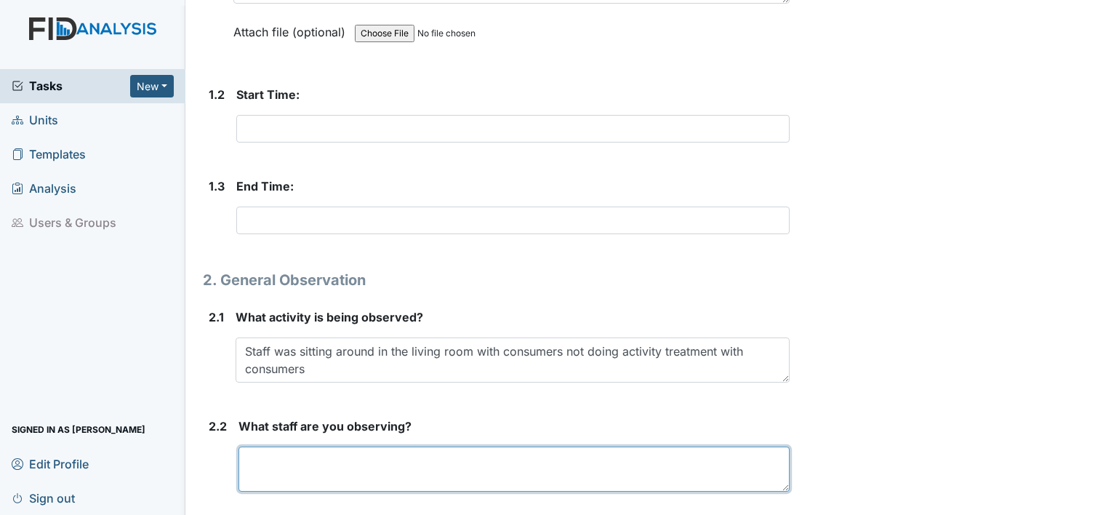
click at [276, 461] on textarea at bounding box center [514, 468] width 551 height 45
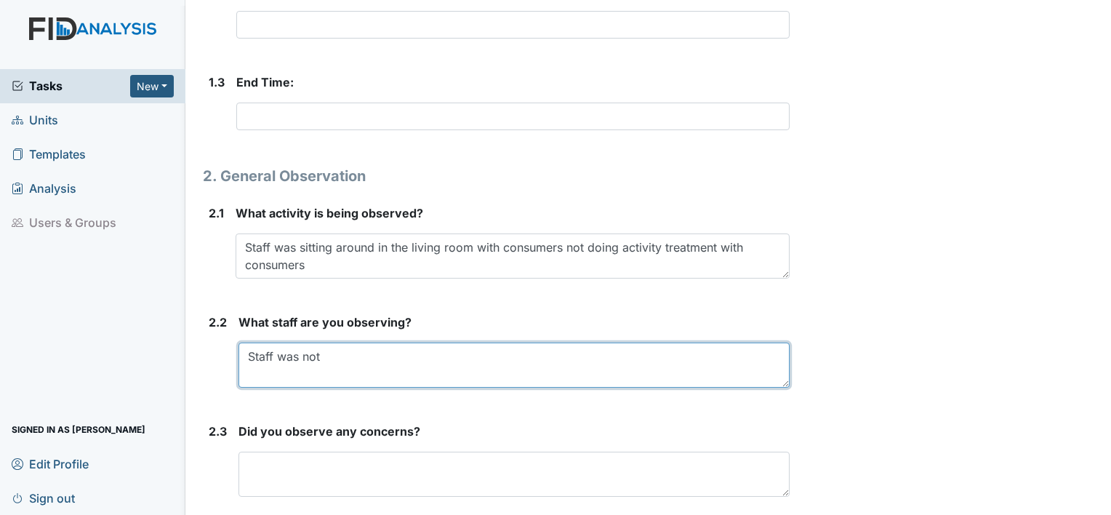
scroll to position [481, 0]
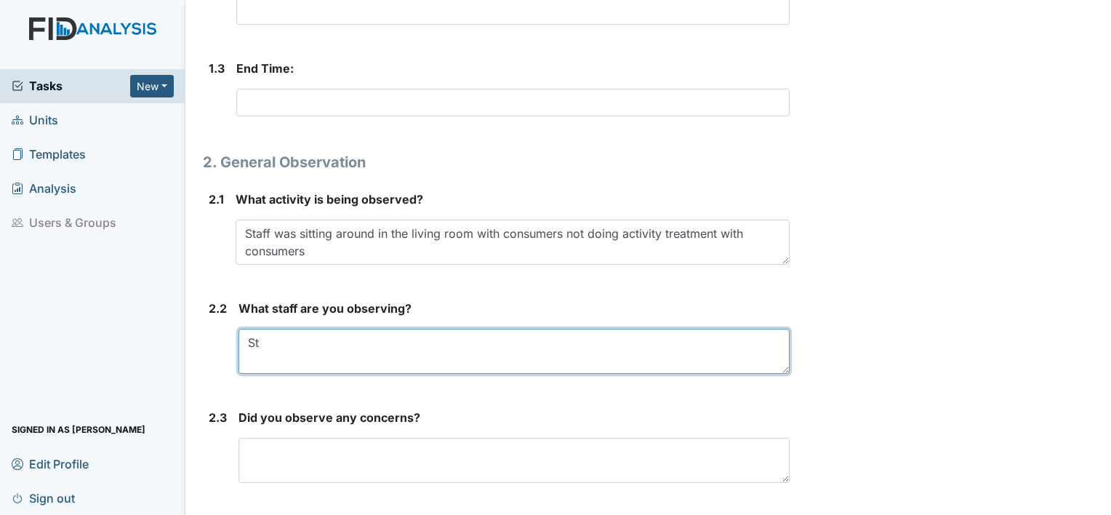
type textarea "S"
type textarea "2"
type textarea "s"
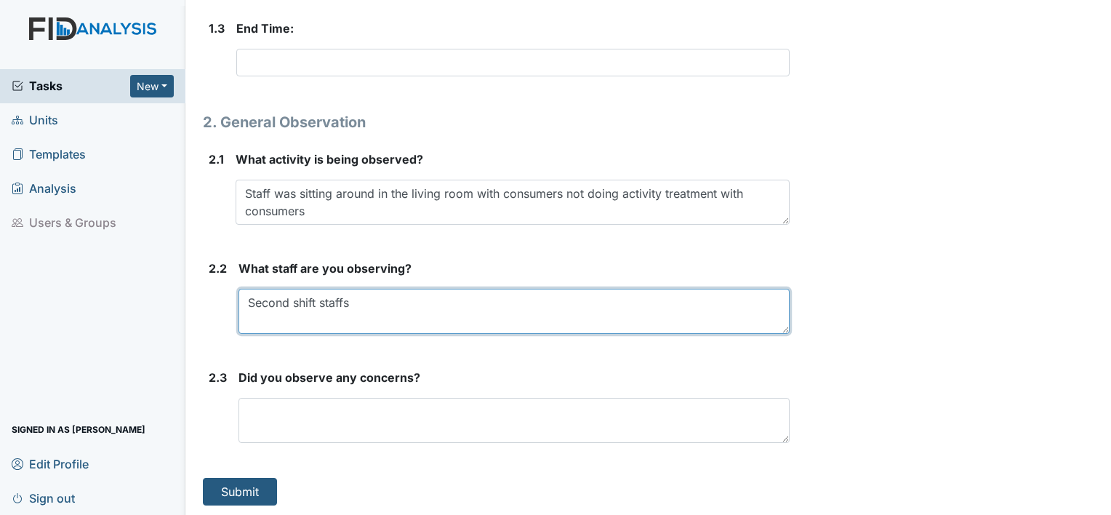
type textarea "Second shift staffs"
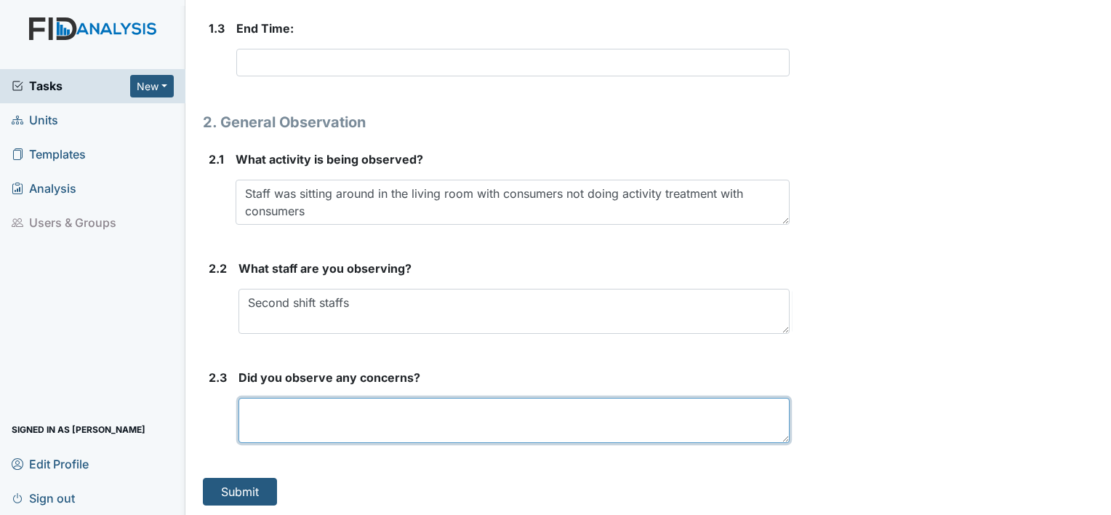
click at [367, 413] on textarea at bounding box center [514, 420] width 551 height 45
click at [337, 408] on textarea "Yes, staff not" at bounding box center [514, 420] width 551 height 45
click at [329, 404] on textarea "Yes, staff not" at bounding box center [514, 420] width 551 height 45
click at [320, 410] on textarea "Yes, staff not" at bounding box center [514, 420] width 551 height 45
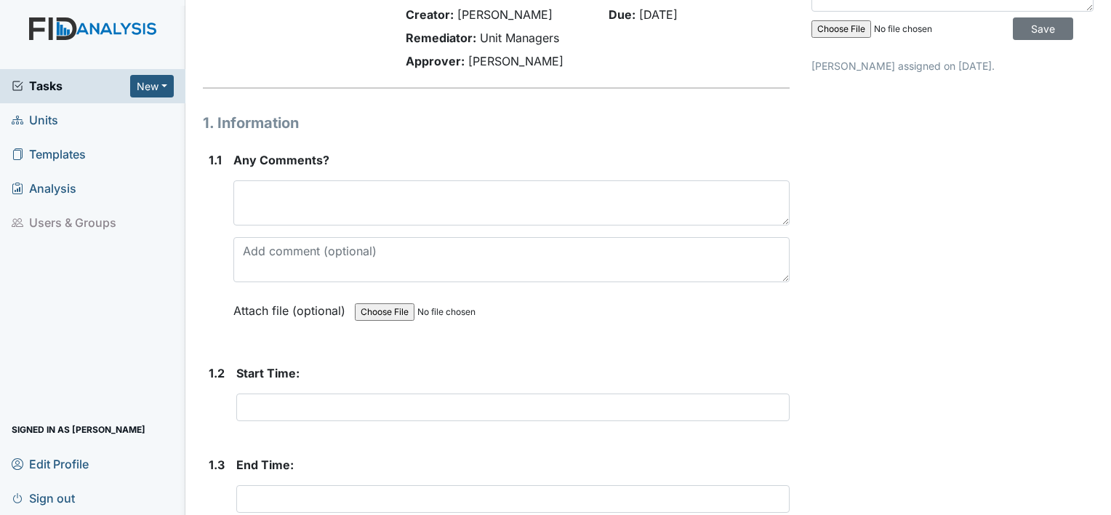
scroll to position [84, 0]
type textarea "Yes"
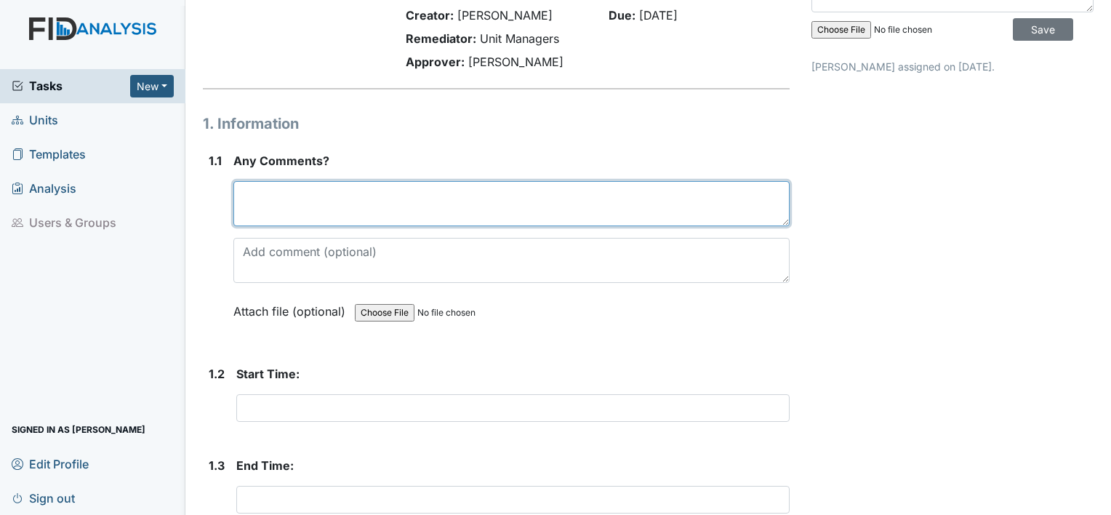
click at [326, 198] on textarea at bounding box center [511, 203] width 556 height 45
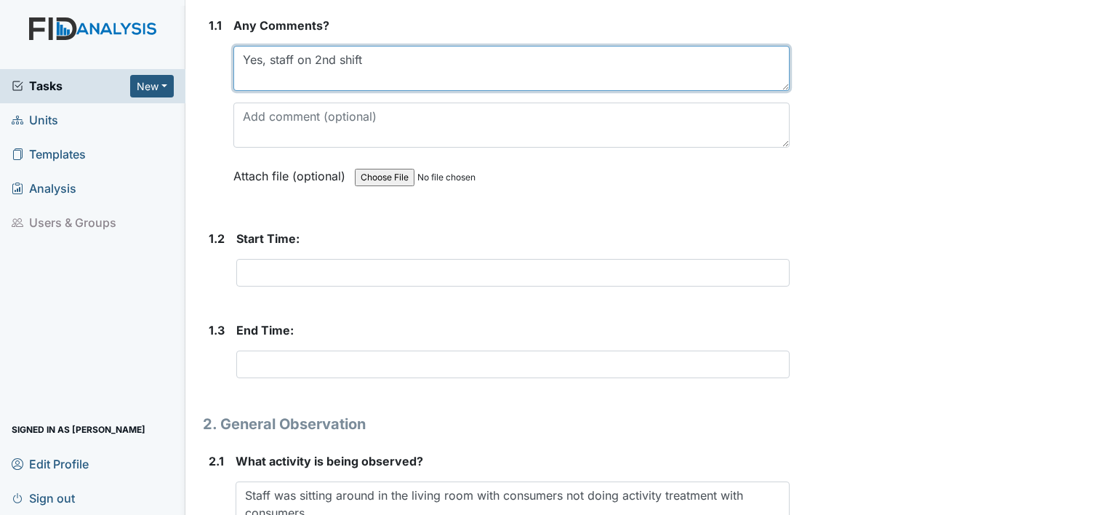
scroll to position [221, 0]
type textarea "Yes, staff on 2nd shift"
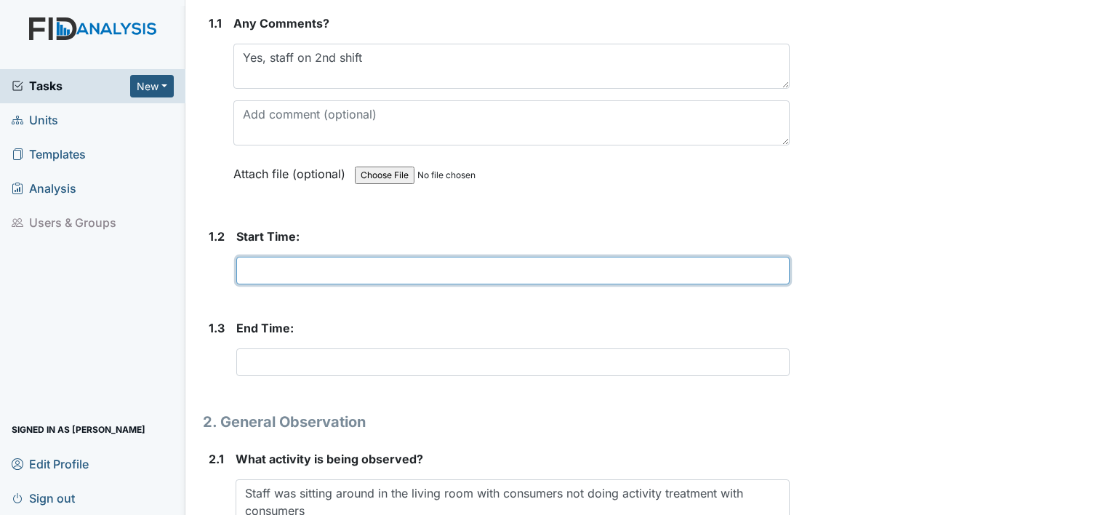
click at [308, 262] on input "text" at bounding box center [512, 271] width 553 height 28
type input "8:00am"
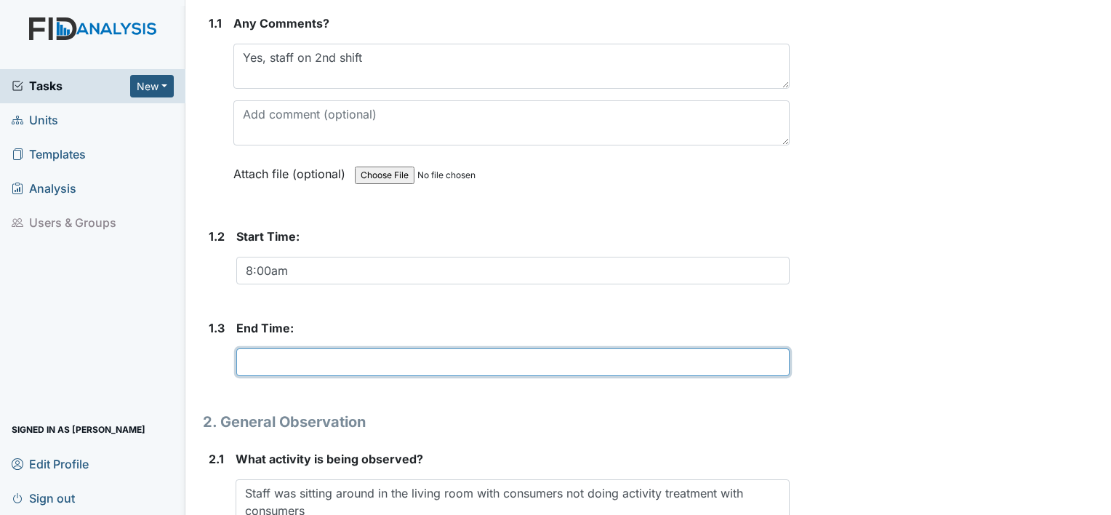
click at [293, 362] on input "text" at bounding box center [512, 362] width 553 height 28
type input "1"
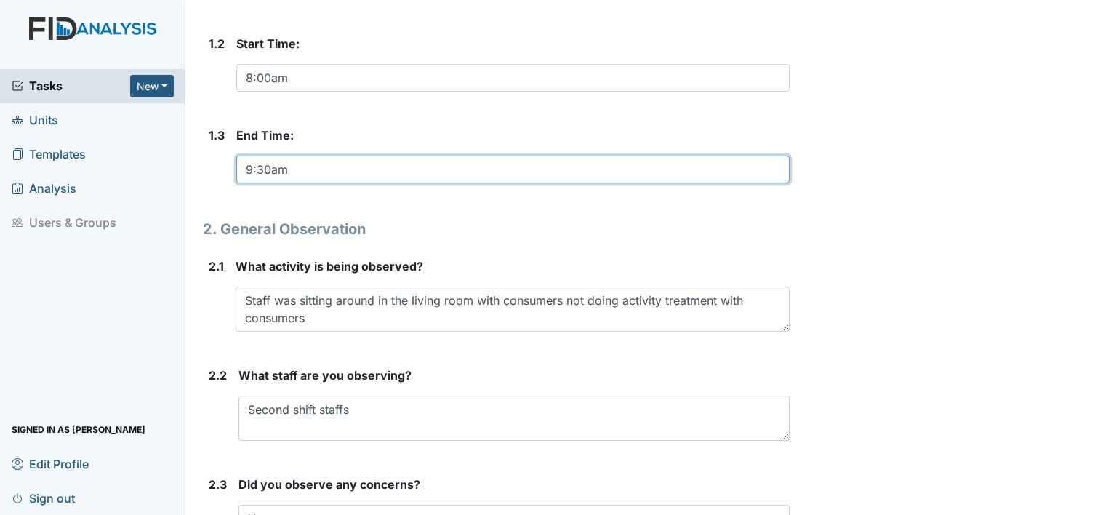
scroll to position [415, 0]
type input "9"
type input "%"
type input "5"
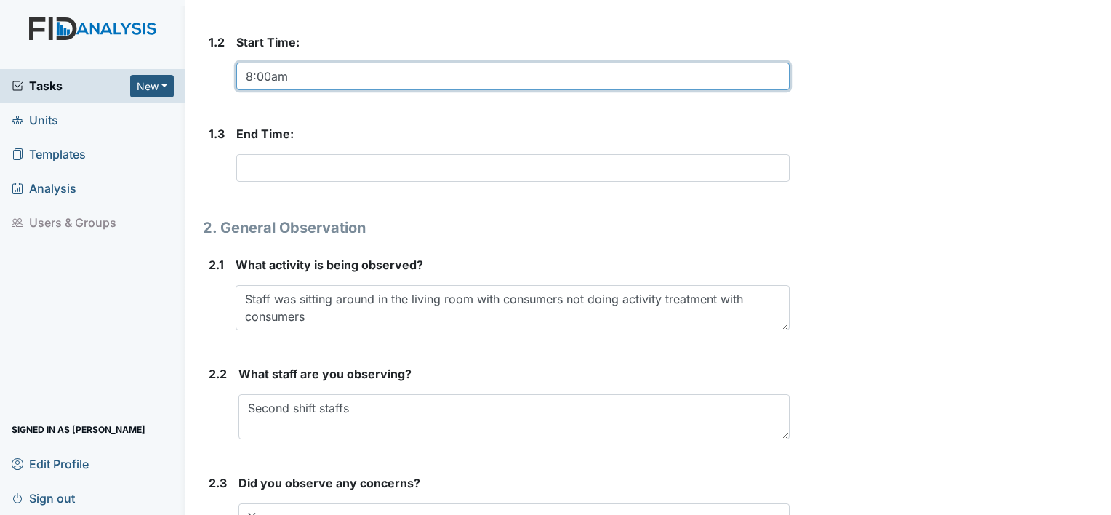
click at [332, 79] on input "8:00am" at bounding box center [512, 77] width 553 height 28
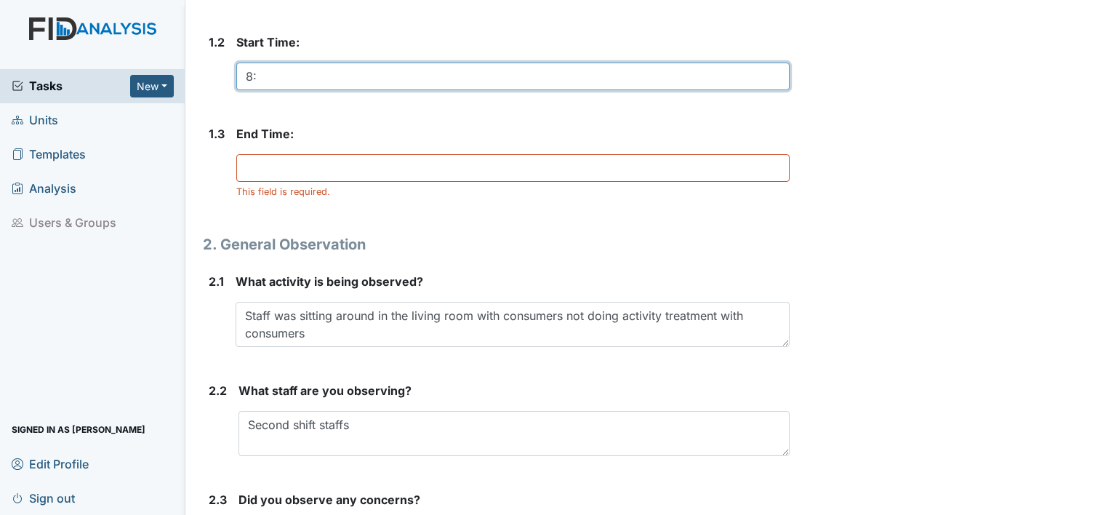
type input "8"
type input "%"
type input "5:00pm"
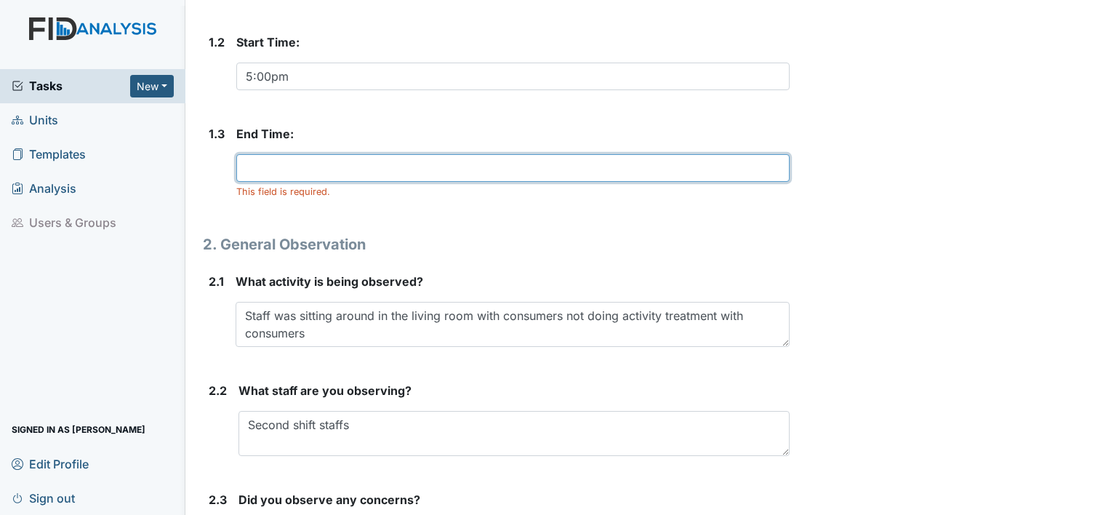
click at [295, 172] on input "text" at bounding box center [512, 168] width 553 height 28
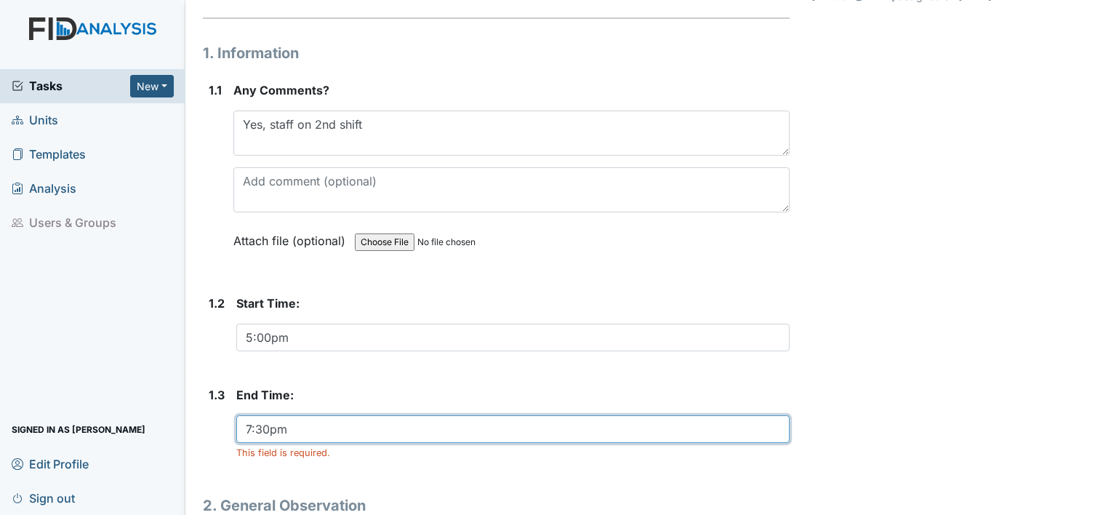
scroll to position [152, 0]
type input "7:30pm"
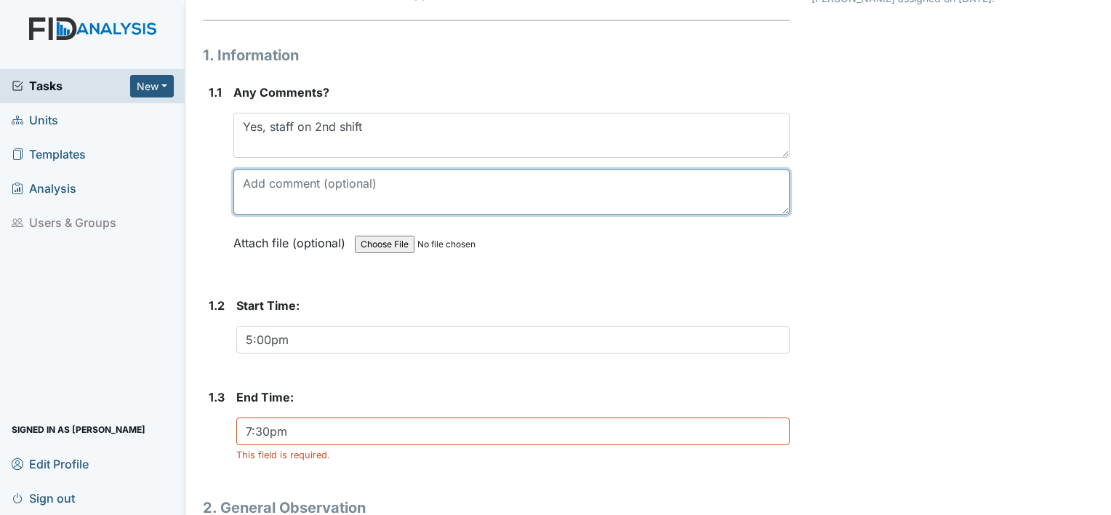
click at [252, 188] on textarea at bounding box center [511, 191] width 556 height 45
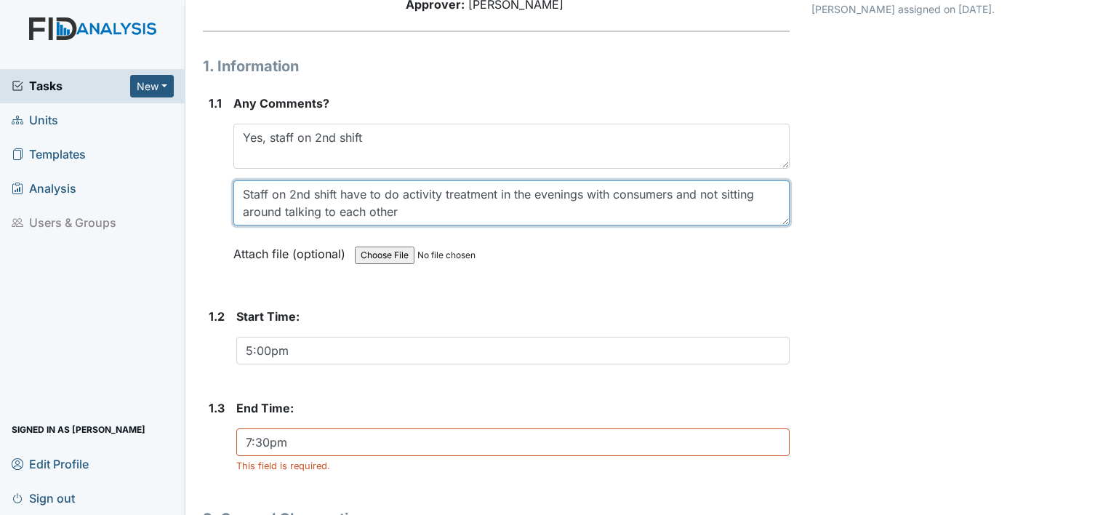
scroll to position [140, 0]
click at [448, 208] on textarea "Staff on 2nd shift have to do activity treatment in the evenings with consumers…" at bounding box center [511, 203] width 556 height 45
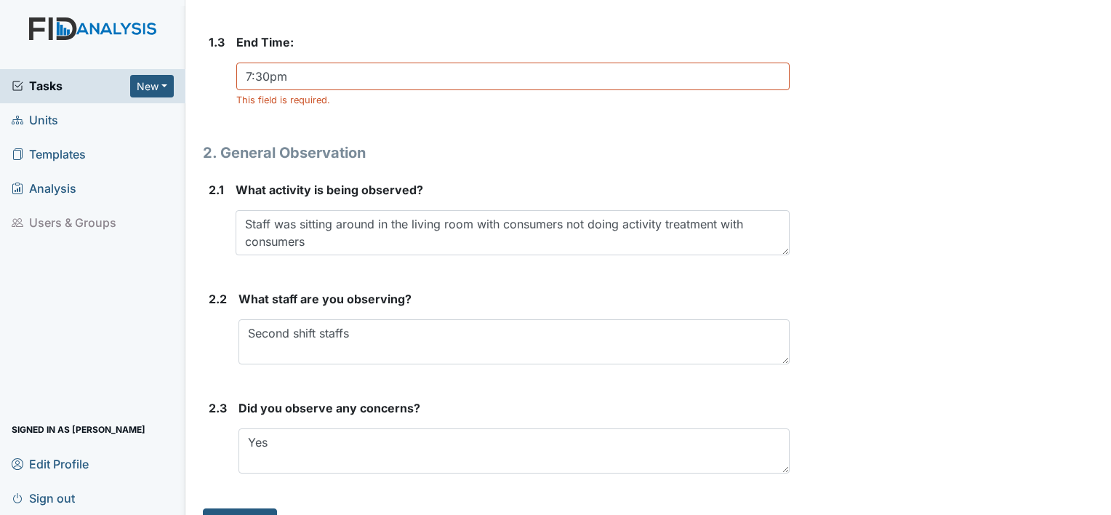
scroll to position [512, 0]
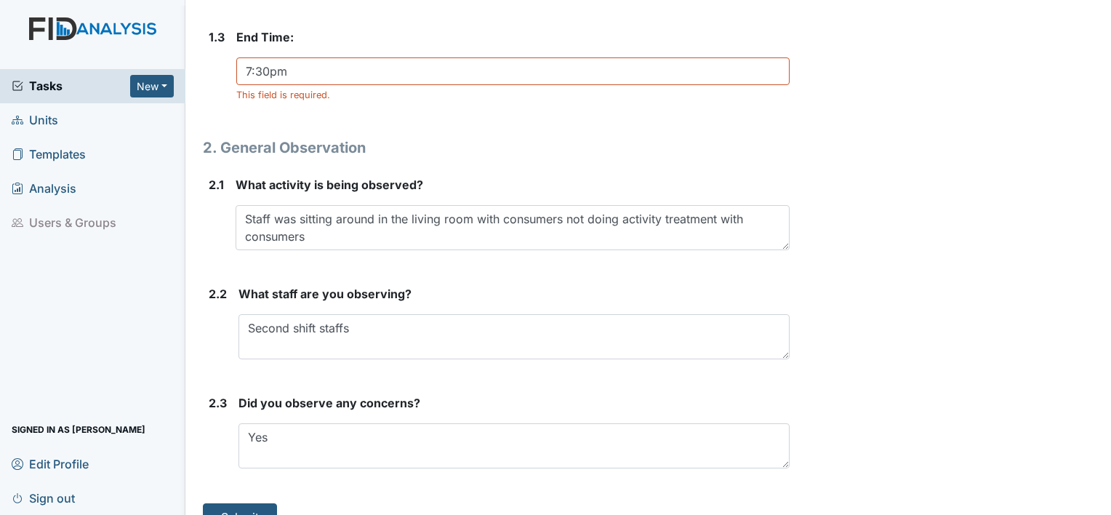
type textarea "Staff on 2nd shift have to do activity treatment in the evenings with consumers…"
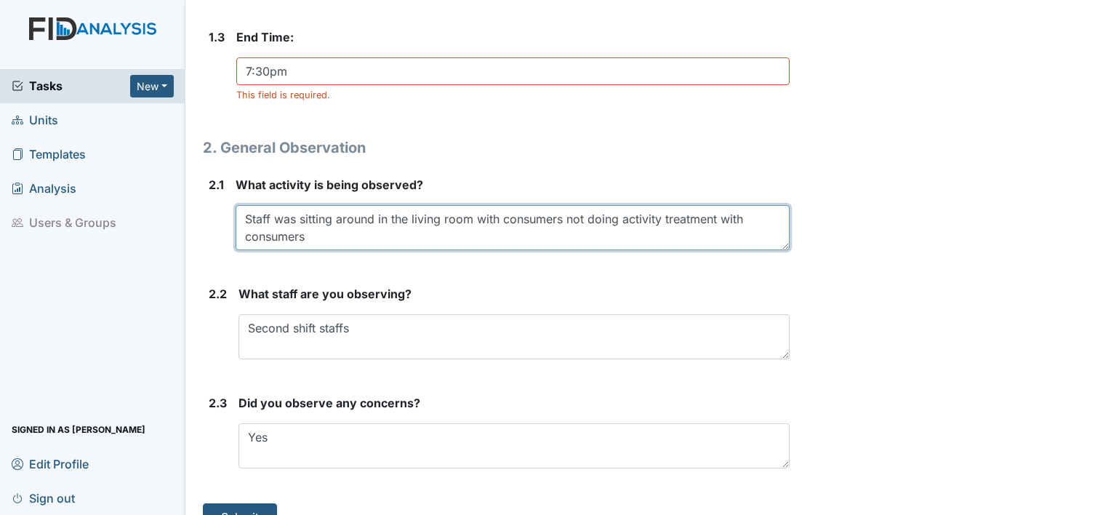
click at [319, 234] on textarea "Staff was sitting around in the living room with consumers not doing activity t…" at bounding box center [513, 227] width 554 height 45
type textarea "Staff was sitting around in the living room with consumers not doing activity t…"
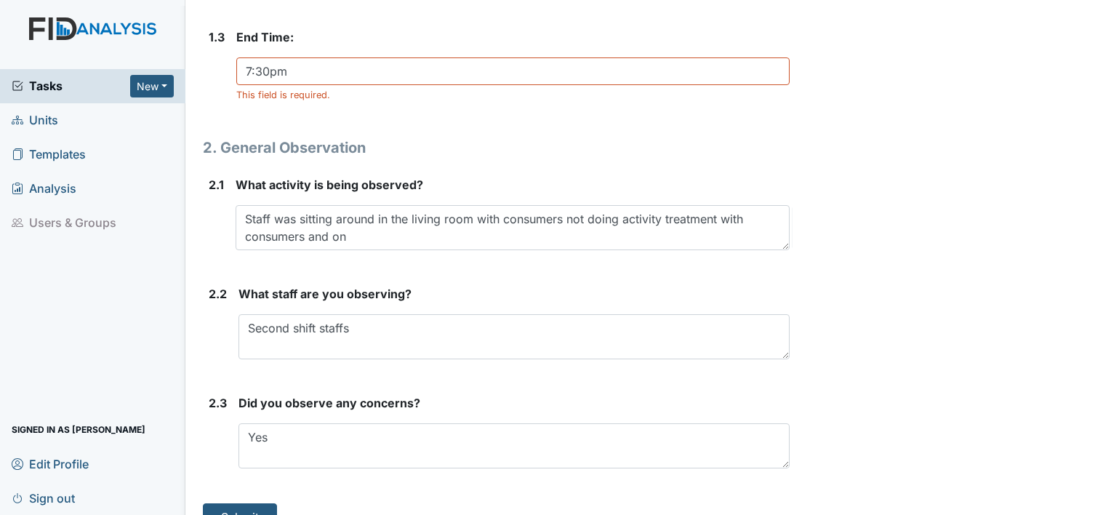
click at [980, 119] on div "Archive Task × Are you sure you want to archive this task? It will appear as in…" at bounding box center [953, 15] width 304 height 1031
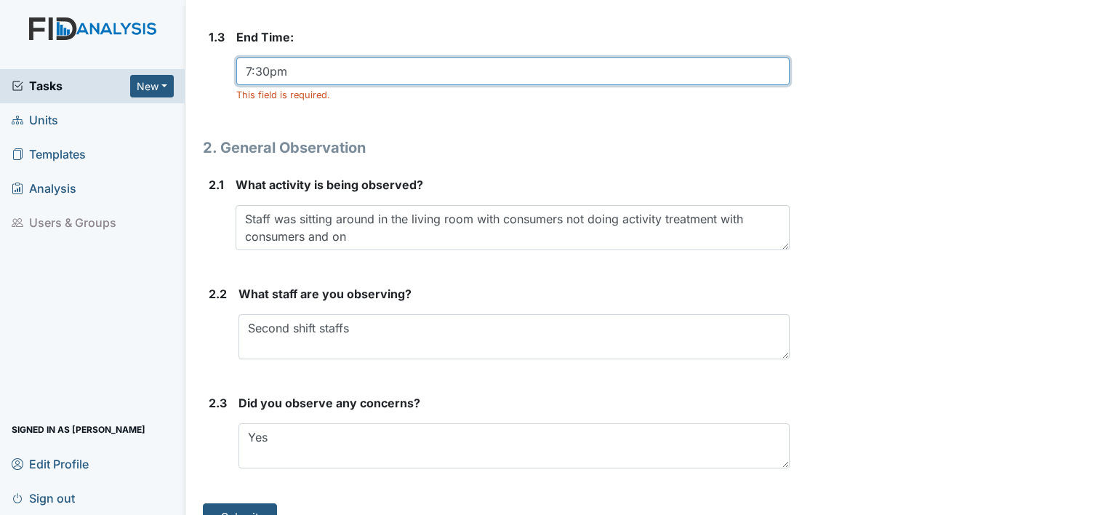
click at [419, 64] on input "7:30pm" at bounding box center [512, 71] width 553 height 28
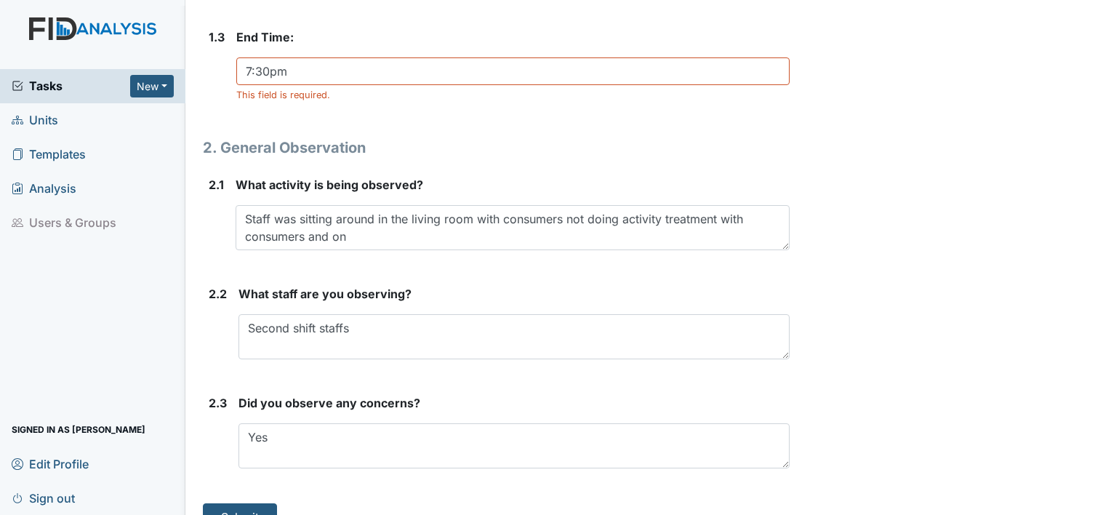
click at [648, 105] on form "End Time: 7:30pm This field is required." at bounding box center [512, 70] width 553 height 85
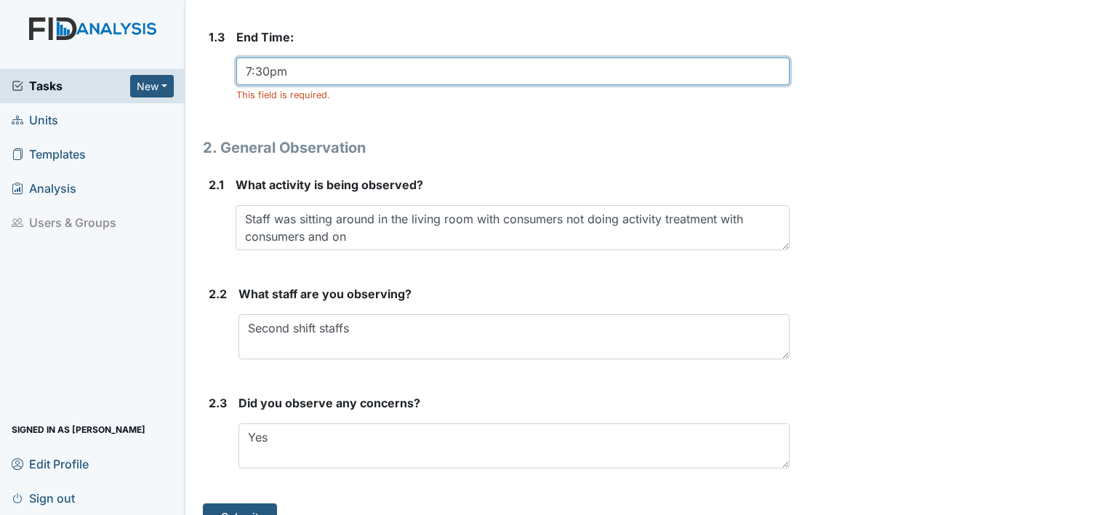
click at [446, 65] on input "7:30pm" at bounding box center [512, 71] width 553 height 28
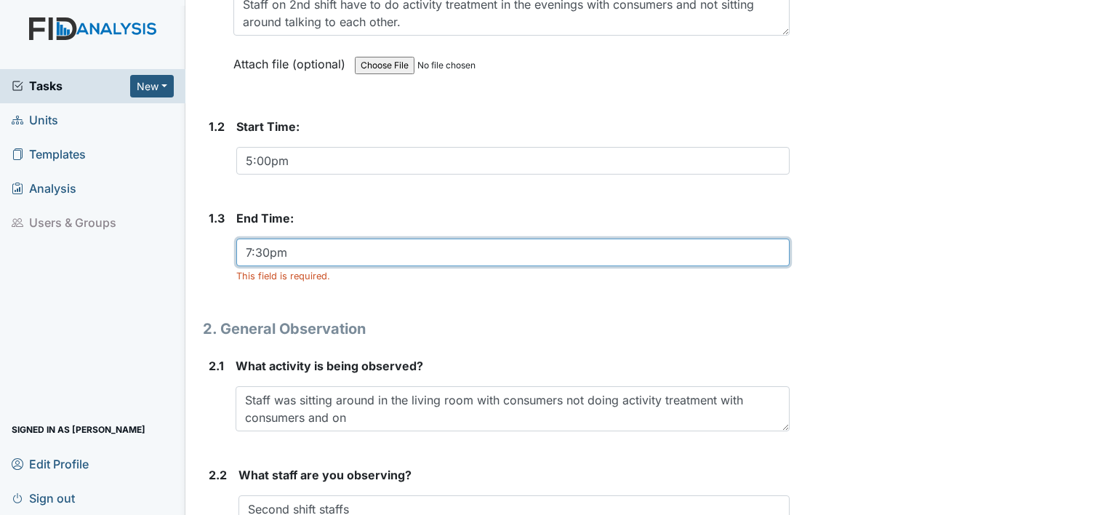
scroll to position [353, 0]
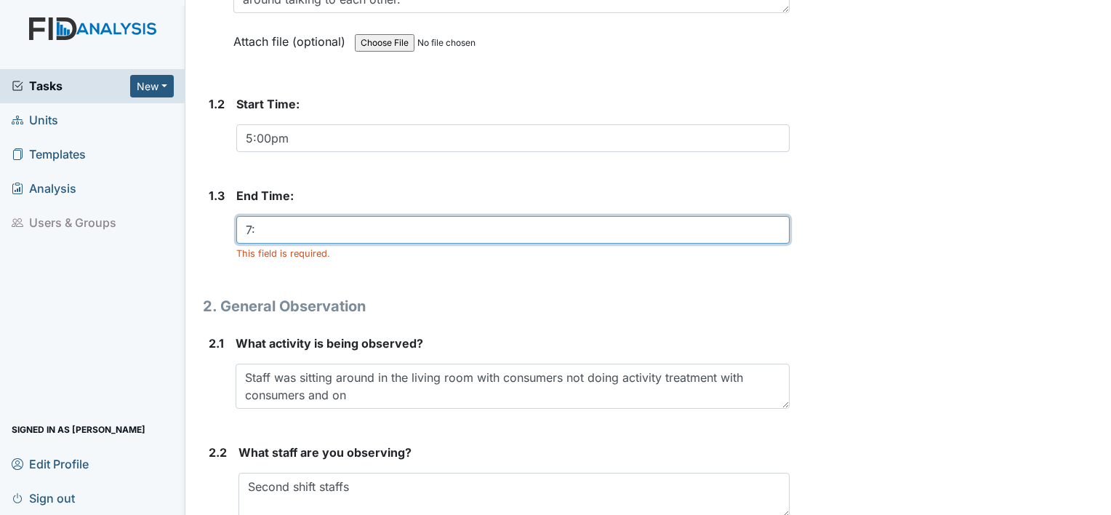
type input "7"
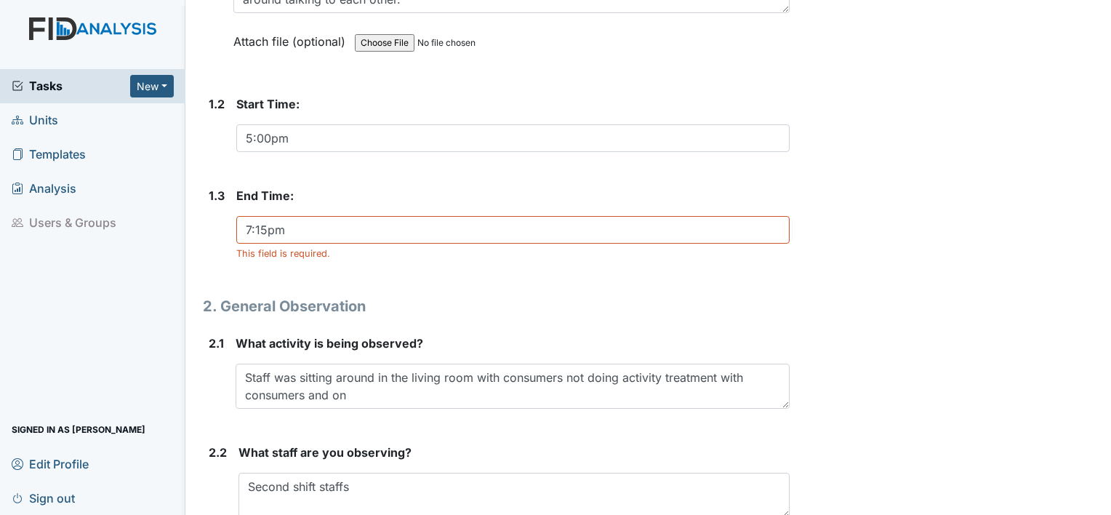
click at [889, 162] on div "Archive Task × Are you sure you want to archive this task? It will appear as in…" at bounding box center [953, 173] width 304 height 1031
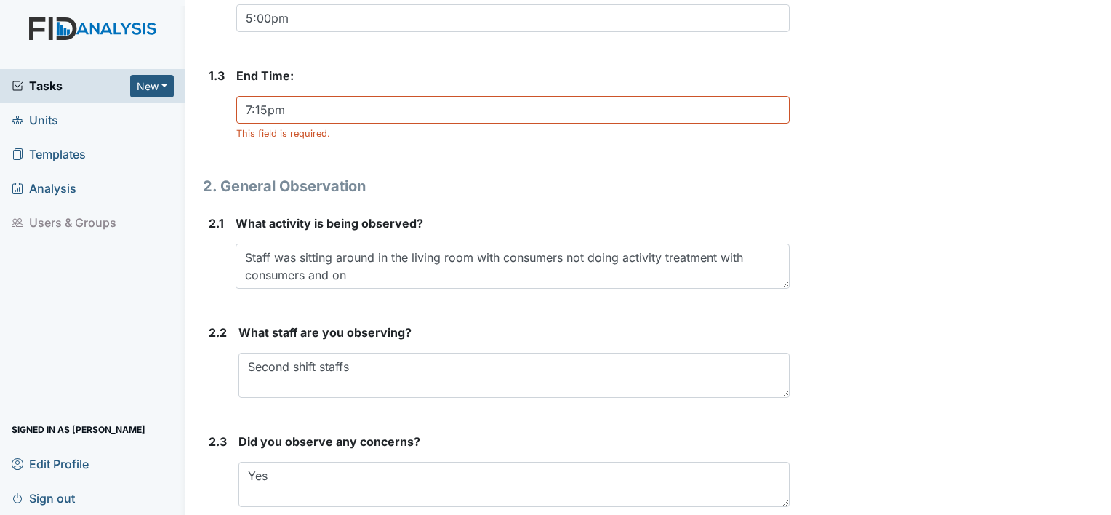
scroll to position [475, 0]
click at [1076, 484] on div "Archive Task × Are you sure you want to archive this task? It will appear as in…" at bounding box center [953, 52] width 304 height 1031
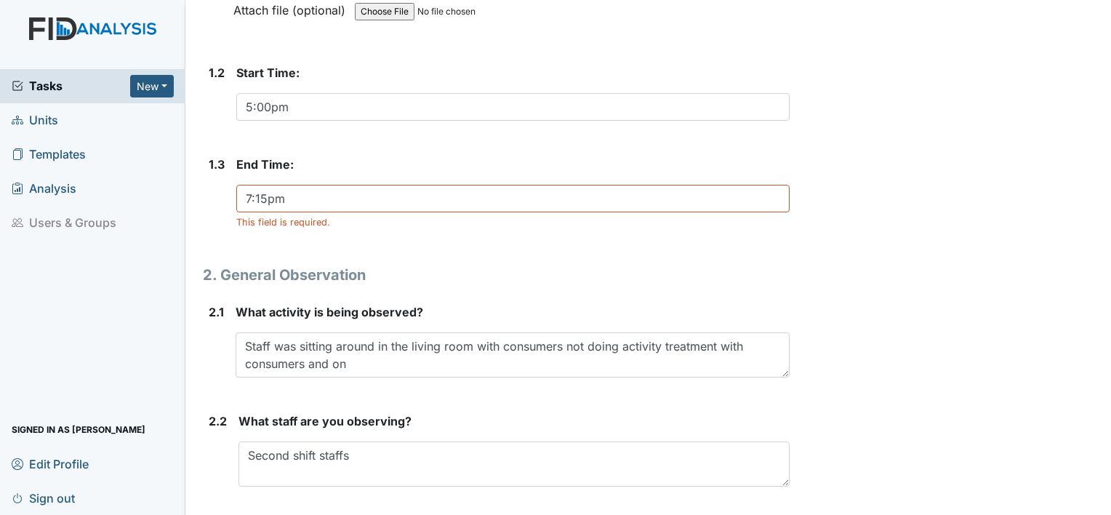
scroll to position [387, 0]
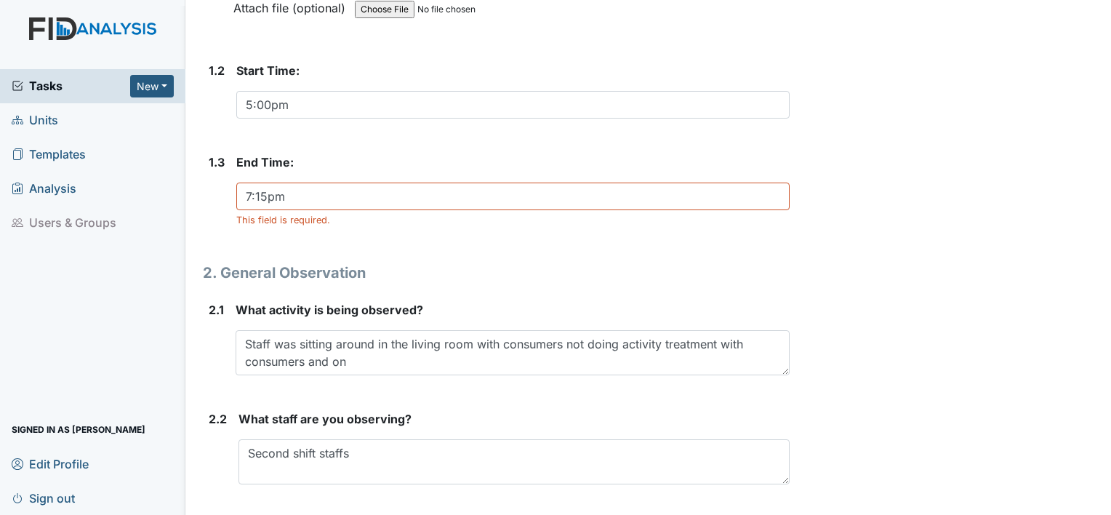
click at [916, 201] on div "Archive Task × Are you sure you want to archive this task? It will appear as in…" at bounding box center [953, 140] width 304 height 1031
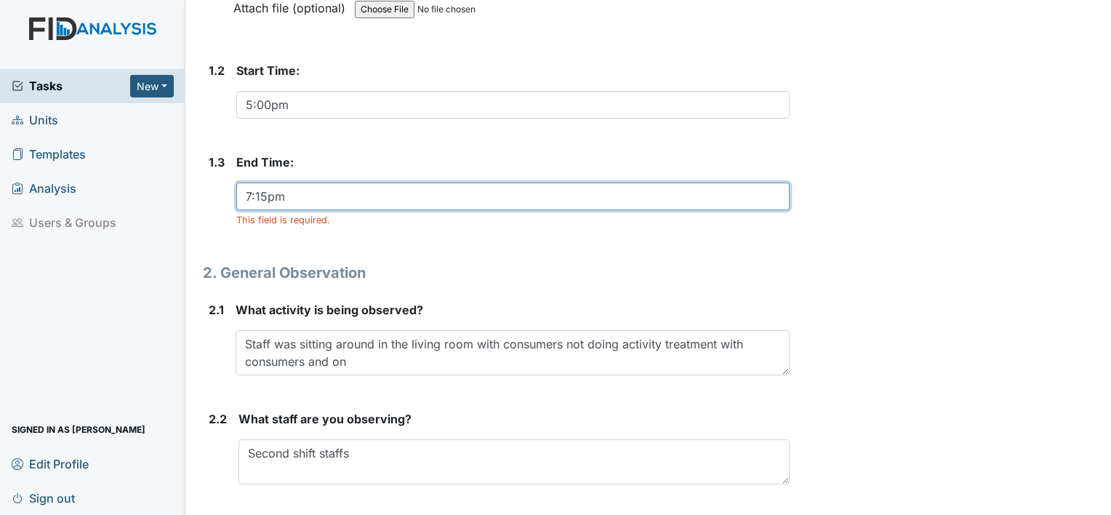
click at [383, 197] on input "7:15pm" at bounding box center [512, 197] width 553 height 28
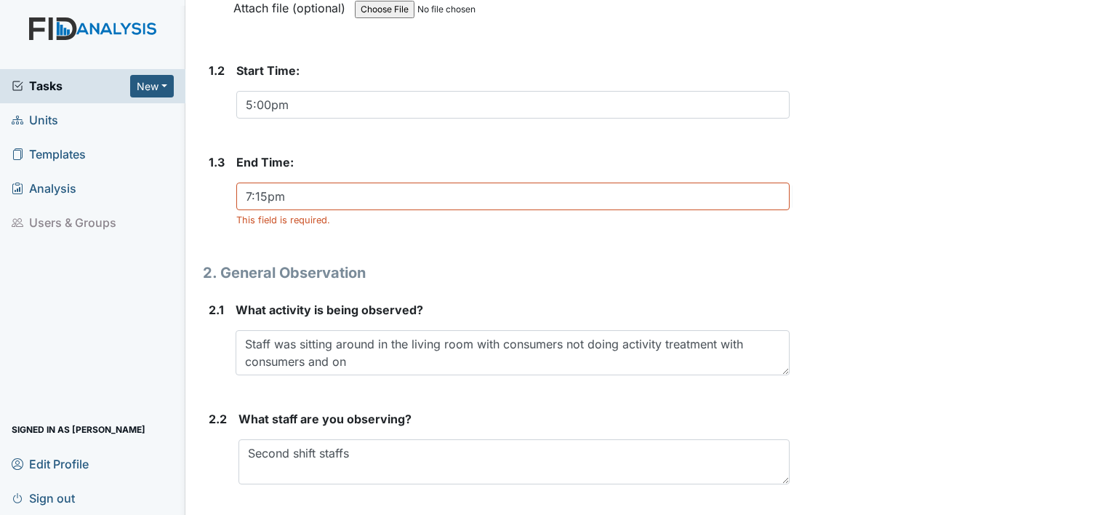
click at [934, 181] on div "Archive Task × Are you sure you want to archive this task? It will appear as in…" at bounding box center [953, 140] width 304 height 1031
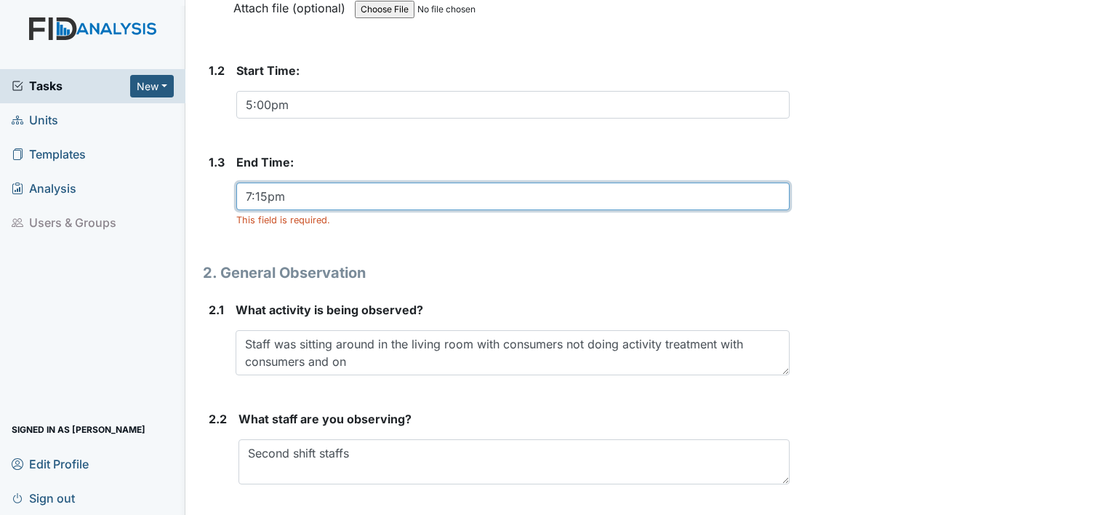
click at [449, 192] on input "7:15pm" at bounding box center [512, 197] width 553 height 28
type input "7"
type input "7:30pm"
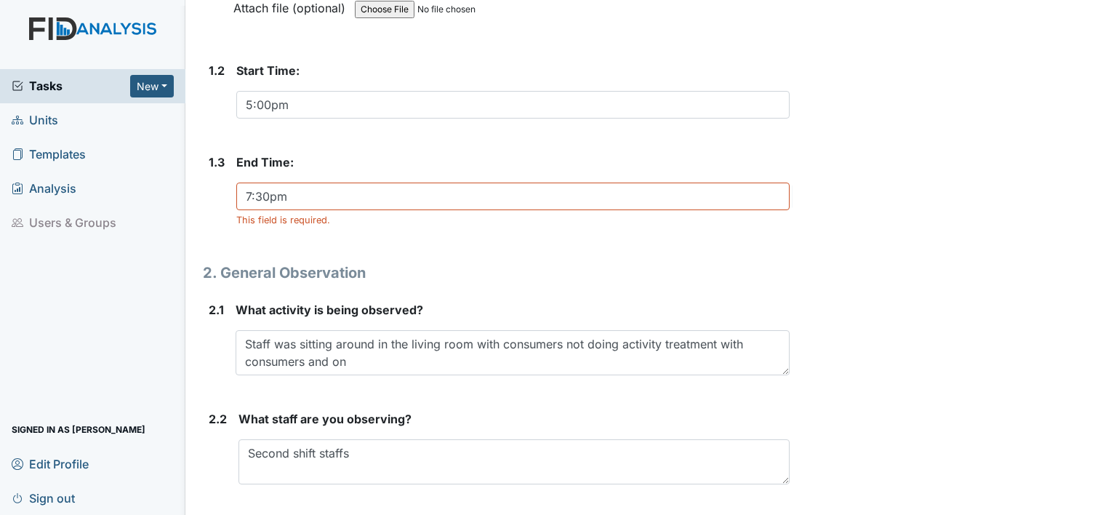
click at [925, 276] on div "Archive Task × Are you sure you want to archive this task? It will appear as in…" at bounding box center [953, 140] width 304 height 1031
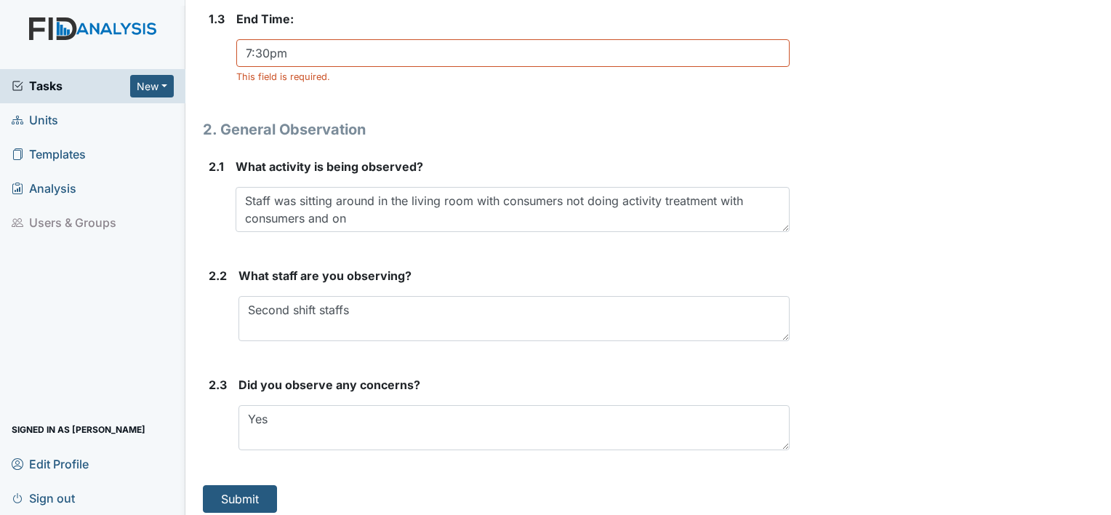
scroll to position [537, 0]
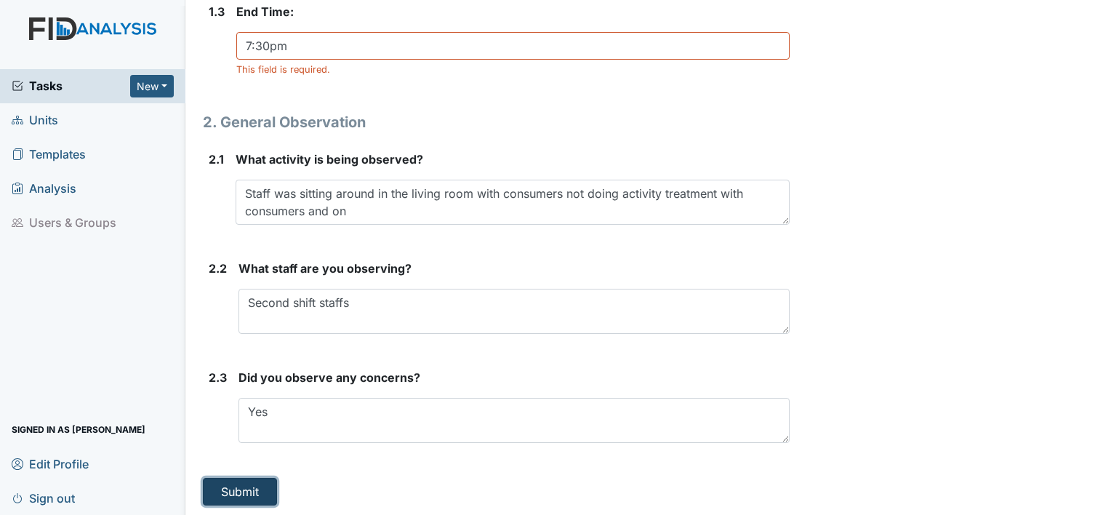
click at [230, 484] on button "Submit" at bounding box center [240, 492] width 74 height 28
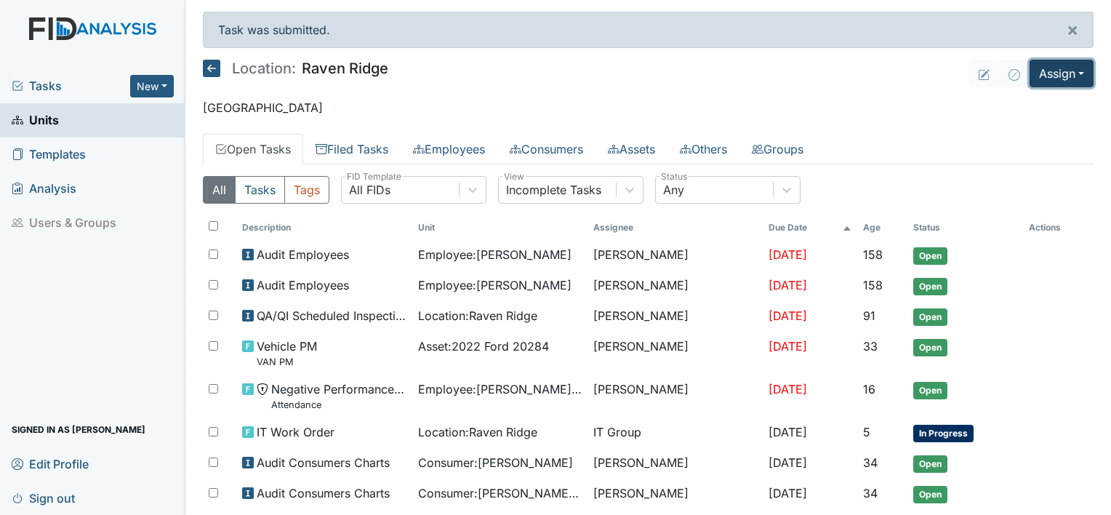
click at [1044, 81] on button "Assign" at bounding box center [1062, 74] width 64 height 28
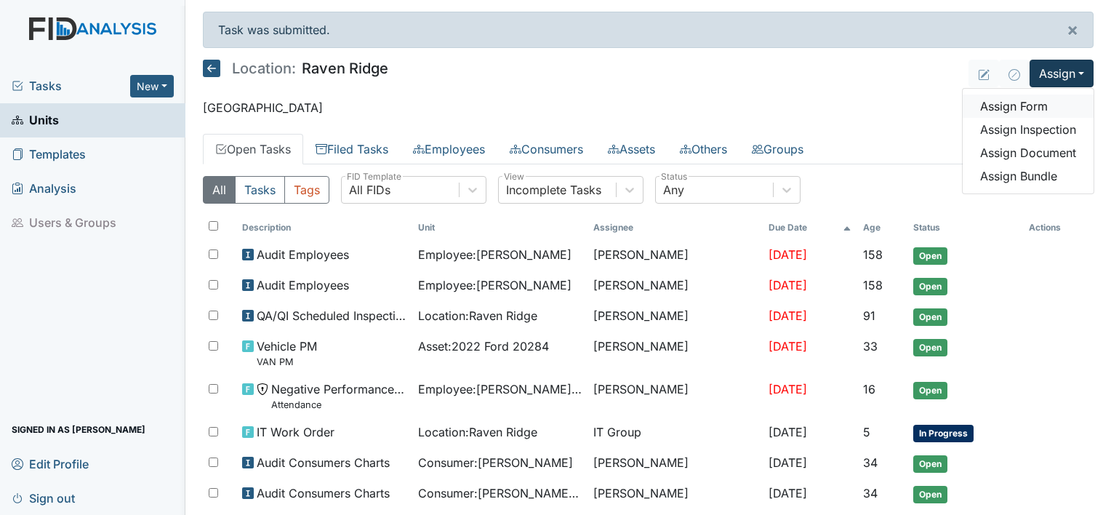
click at [1020, 116] on link "Assign Form" at bounding box center [1028, 106] width 131 height 23
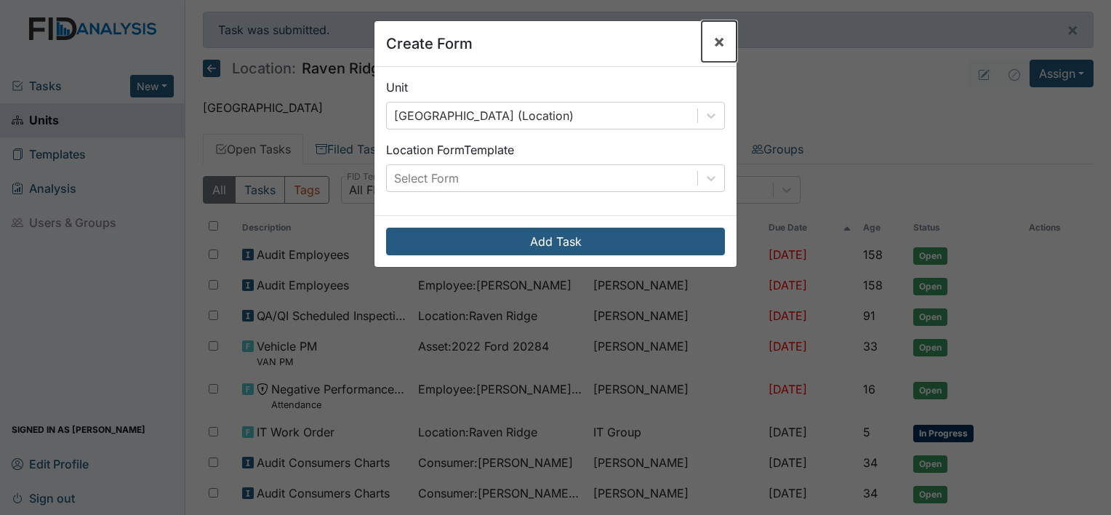
click at [713, 41] on span "×" at bounding box center [719, 41] width 12 height 21
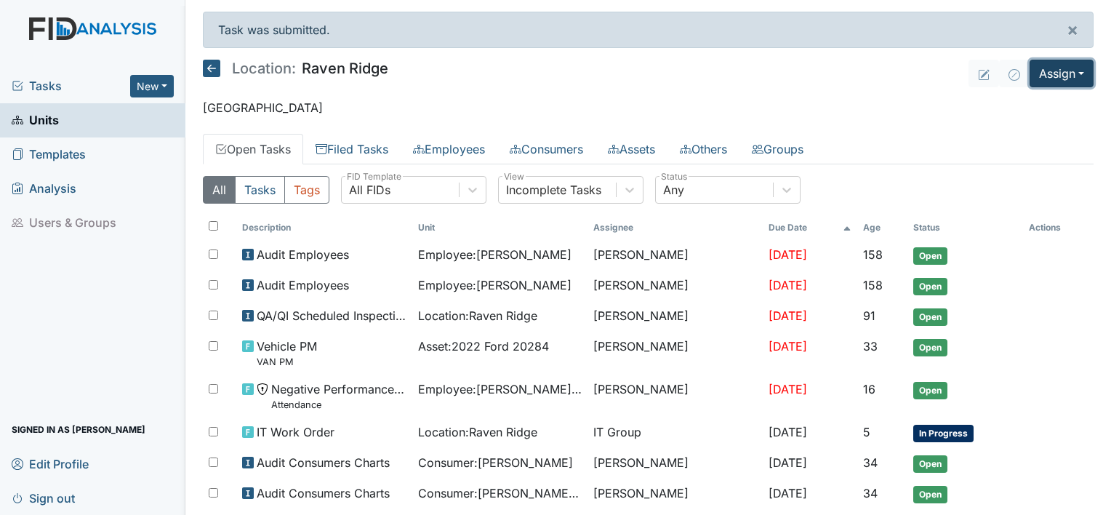
click at [1054, 72] on button "Assign" at bounding box center [1062, 74] width 64 height 28
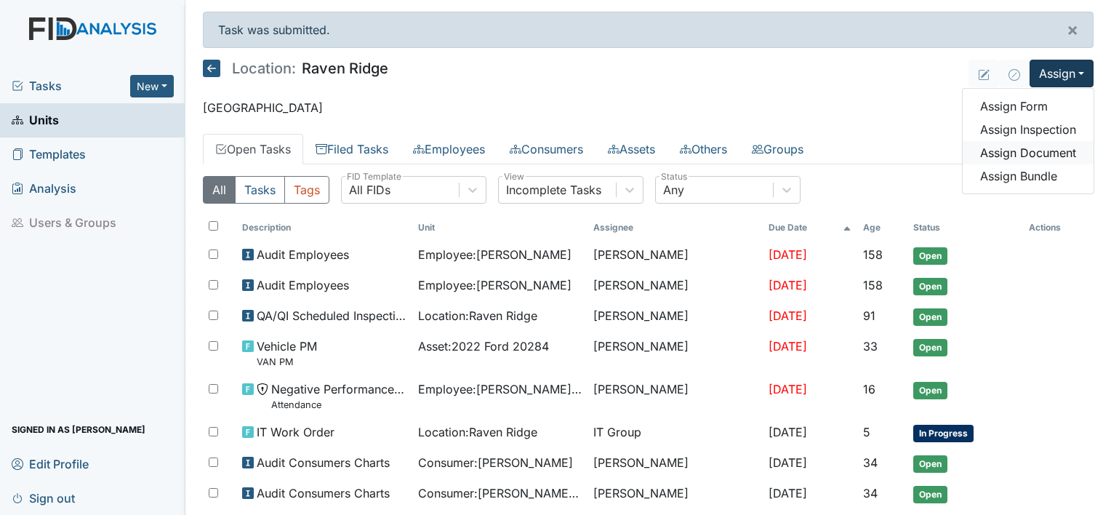
click at [1006, 159] on link "Assign Document" at bounding box center [1028, 152] width 131 height 23
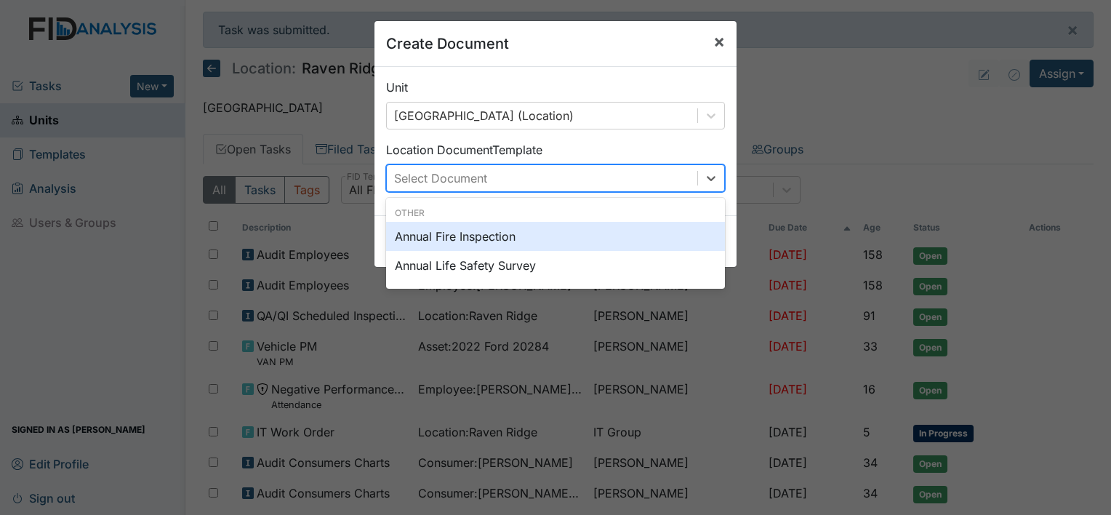
click at [721, 55] on button "×" at bounding box center [719, 41] width 35 height 41
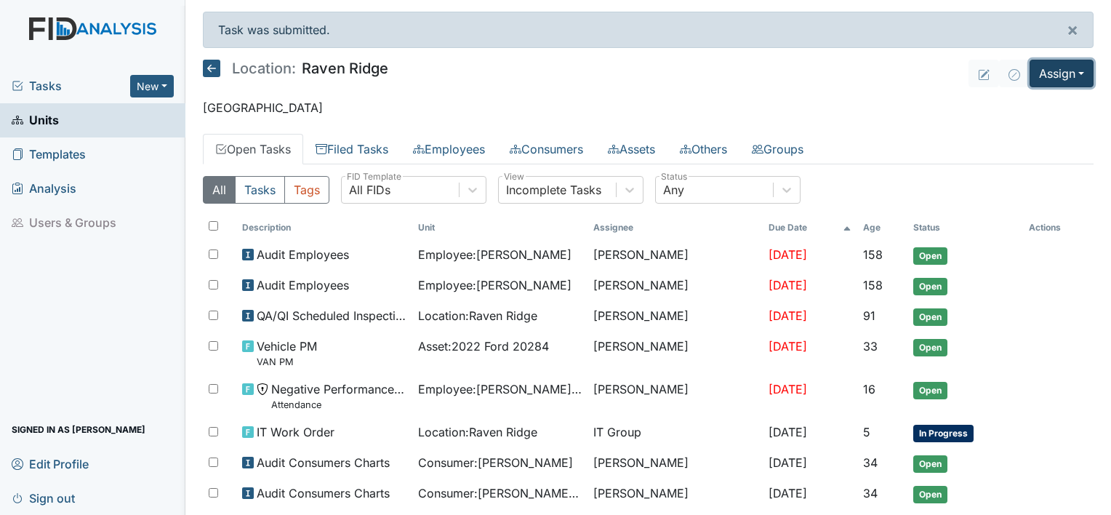
click at [1040, 78] on button "Assign" at bounding box center [1062, 74] width 64 height 28
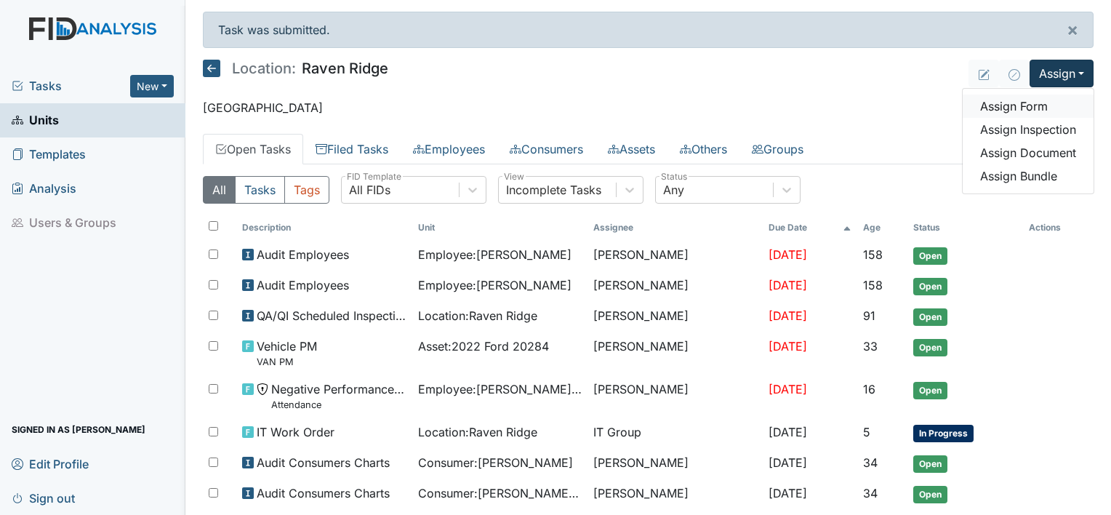
click at [1009, 110] on link "Assign Form" at bounding box center [1028, 106] width 131 height 23
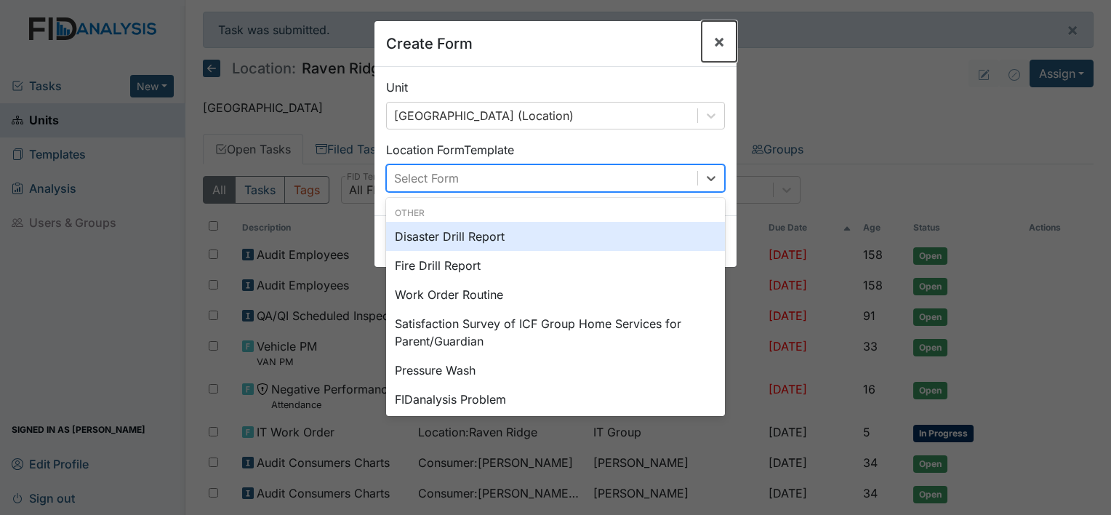
click at [711, 55] on button "×" at bounding box center [719, 41] width 35 height 41
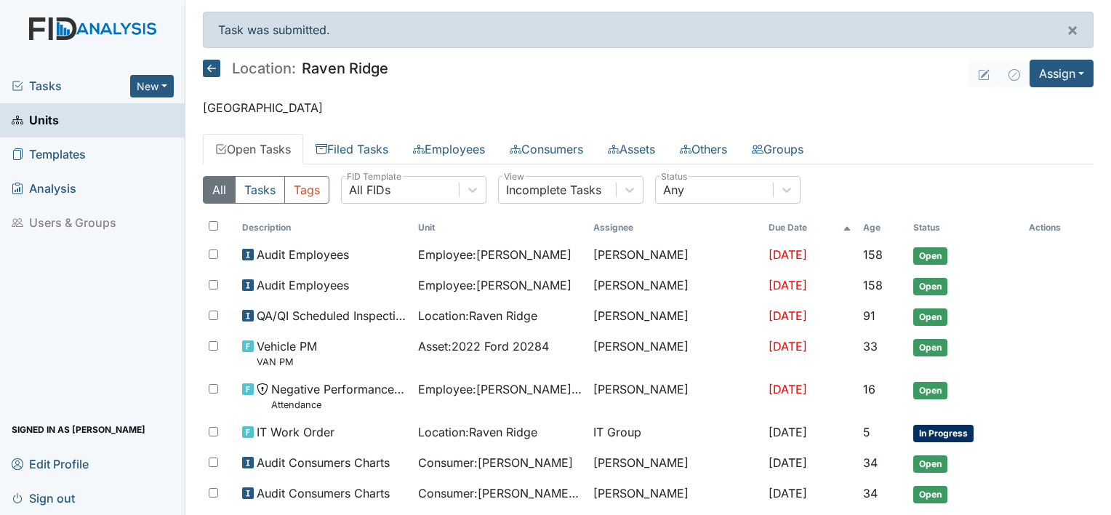
click at [36, 124] on span "Units" at bounding box center [35, 120] width 47 height 23
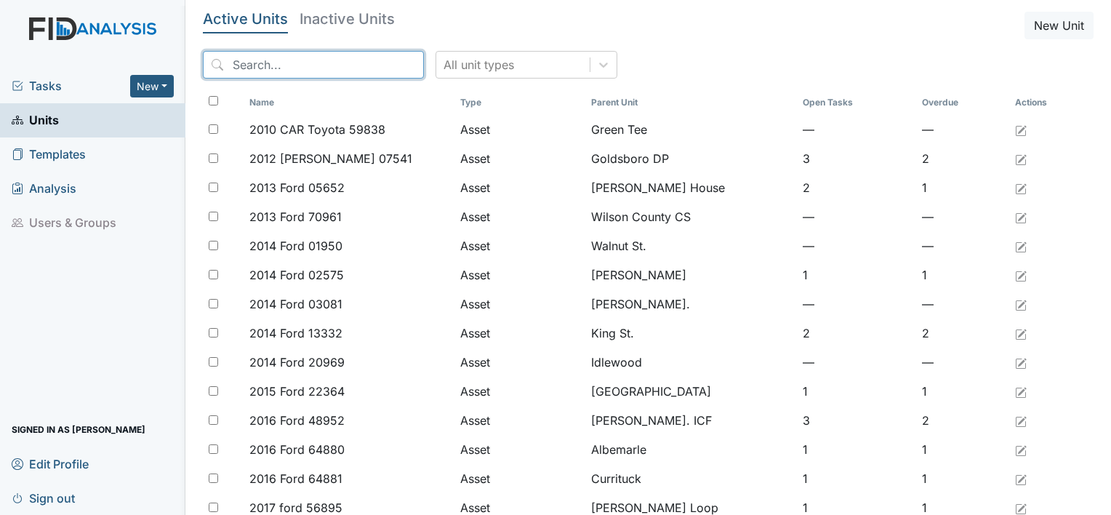
click at [269, 66] on input "search" at bounding box center [313, 65] width 221 height 28
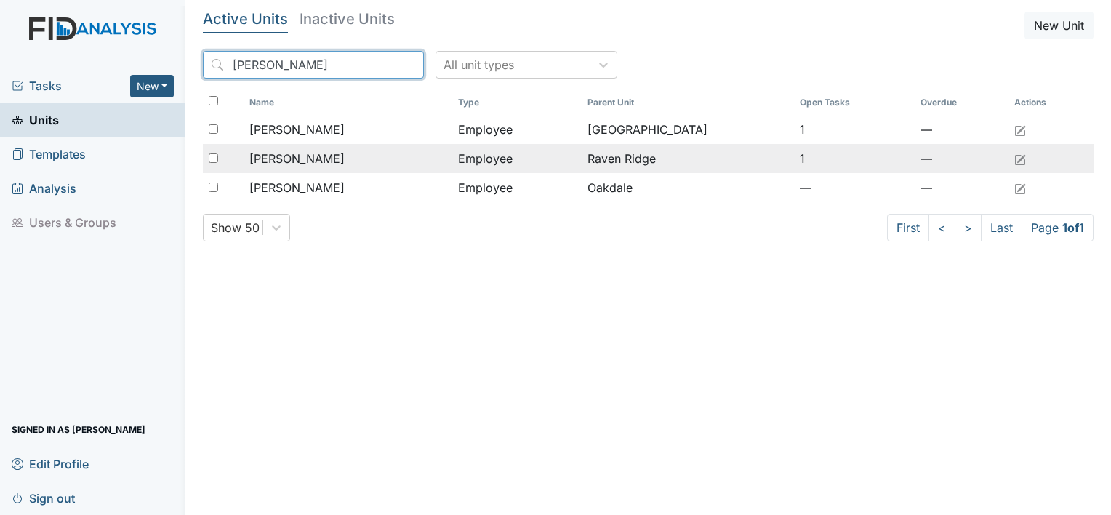
type input "[PERSON_NAME]"
click at [281, 169] on td "[PERSON_NAME]" at bounding box center [348, 158] width 209 height 29
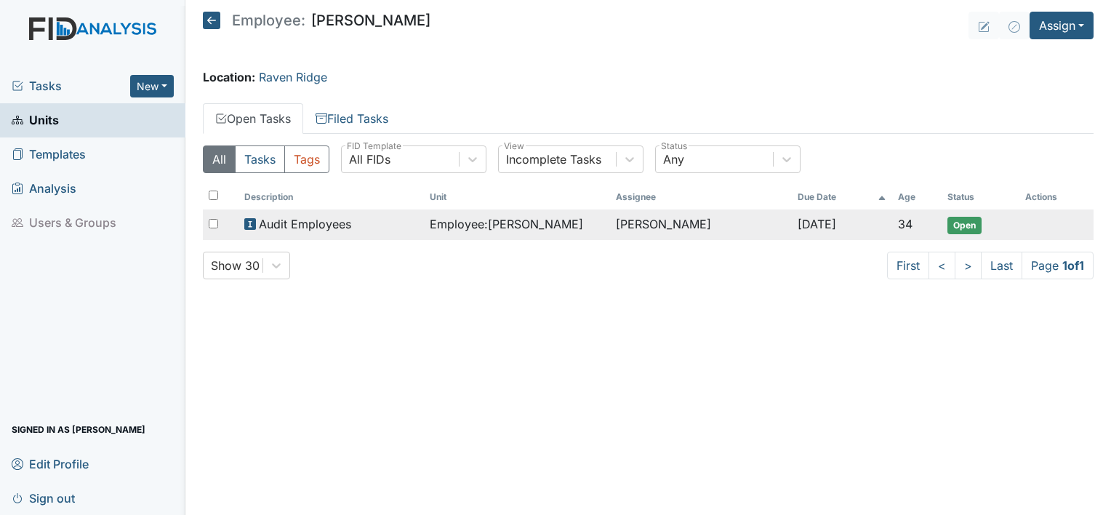
click at [519, 239] on td "Employee : [PERSON_NAME]" at bounding box center [516, 224] width 185 height 31
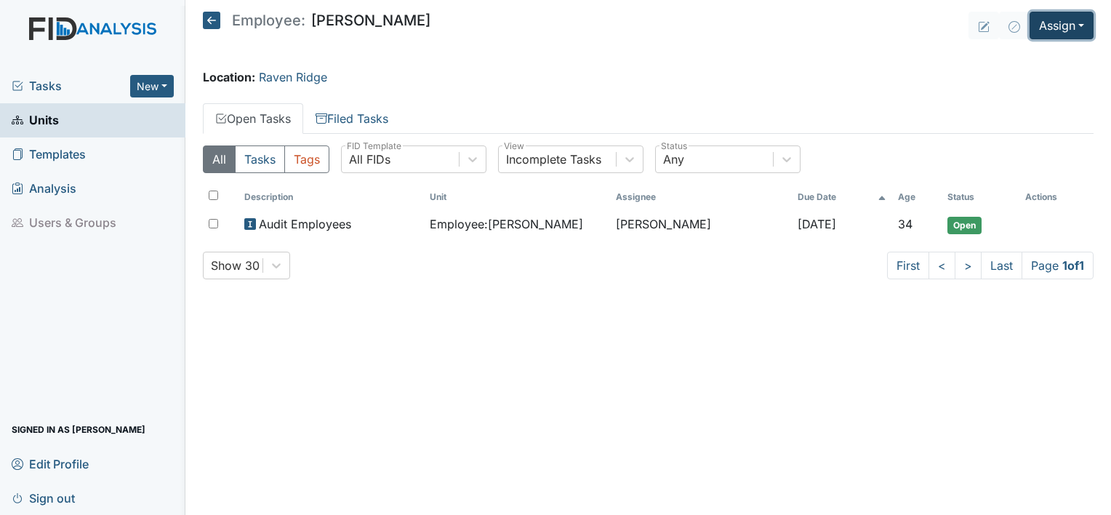
click at [1052, 23] on button "Assign" at bounding box center [1062, 26] width 64 height 28
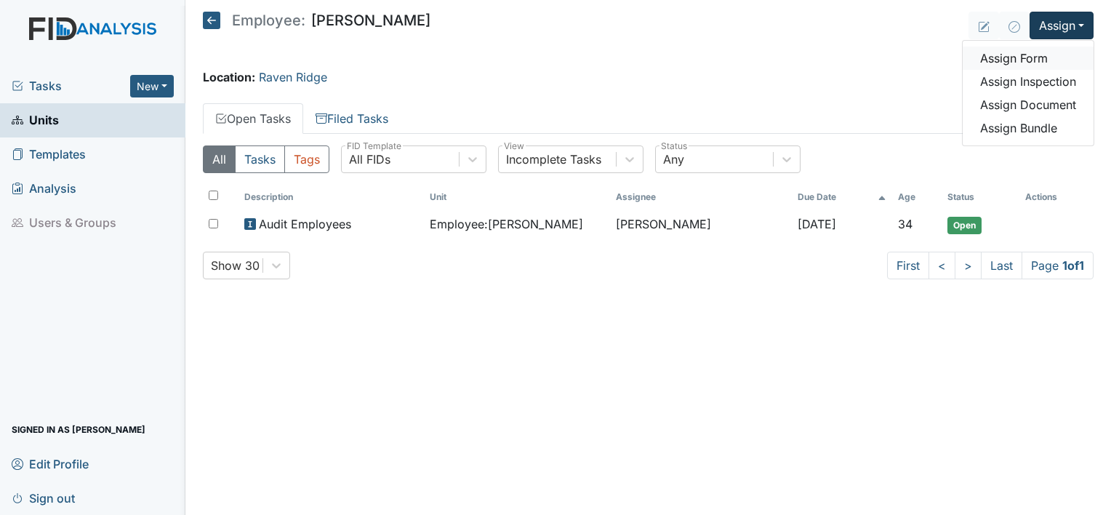
click at [1018, 64] on link "Assign Form" at bounding box center [1028, 58] width 131 height 23
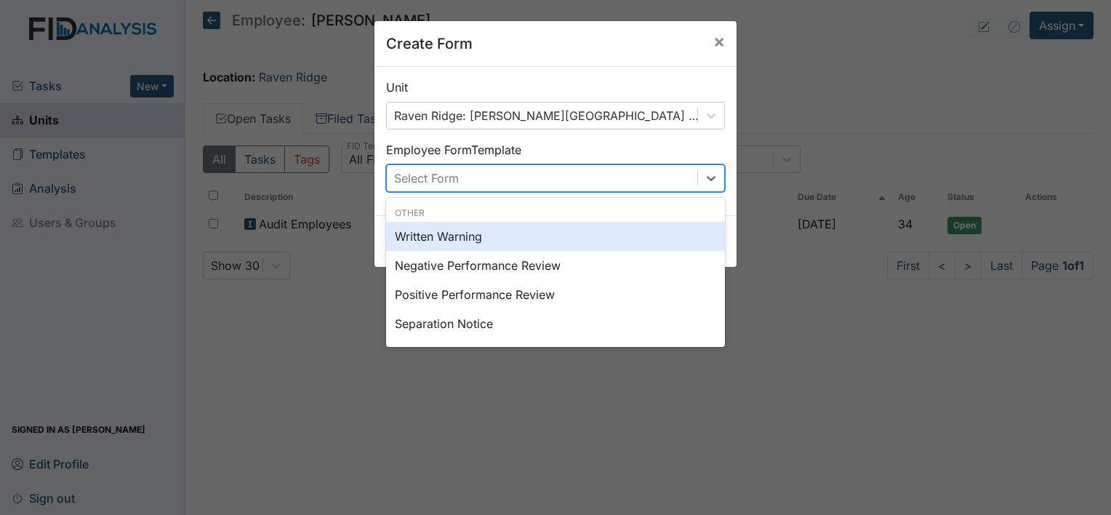
click at [599, 239] on div "Written Warning" at bounding box center [555, 236] width 339 height 29
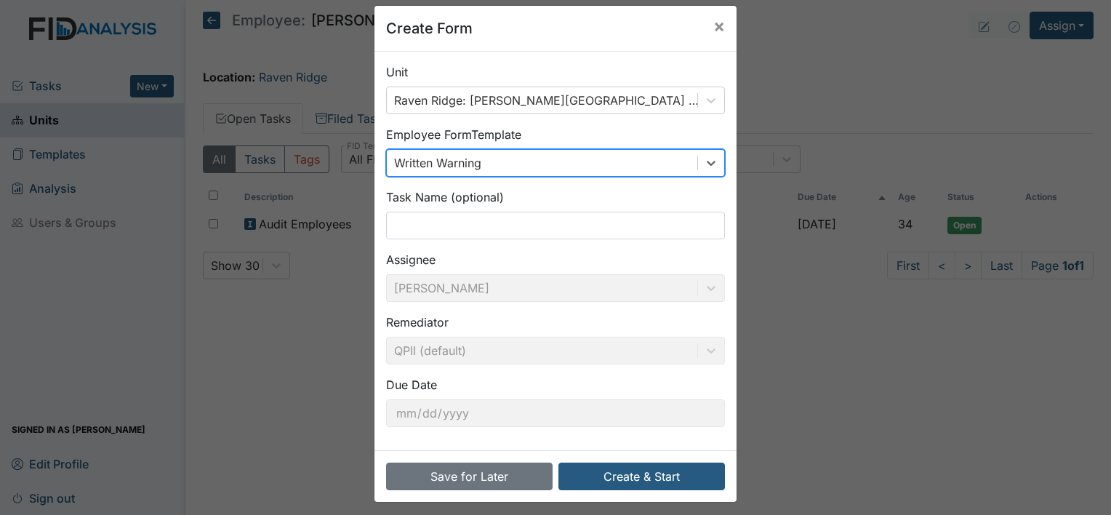
scroll to position [23, 0]
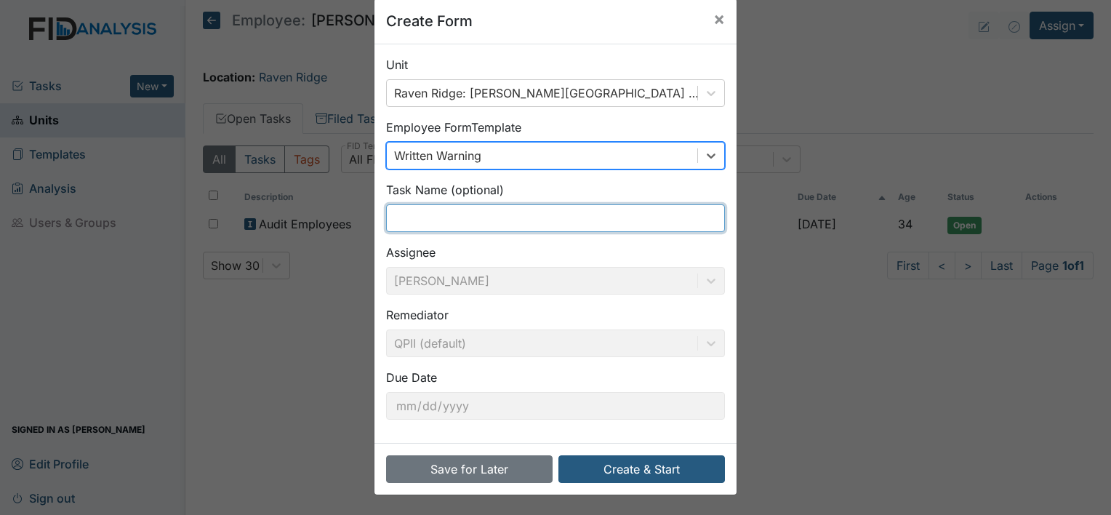
click at [617, 219] on input "text" at bounding box center [555, 218] width 339 height 28
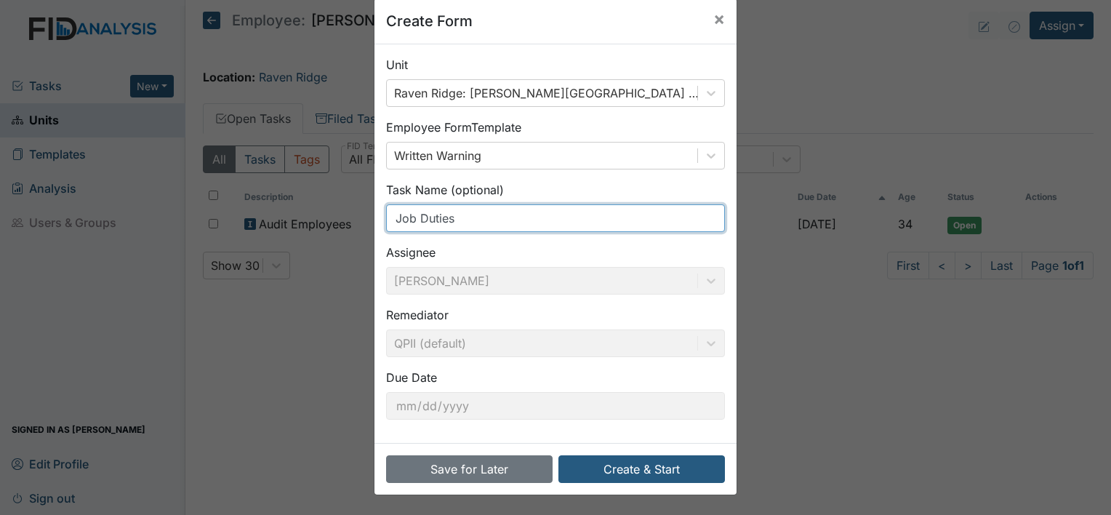
type input "Job Duties"
